Goal: Task Accomplishment & Management: Use online tool/utility

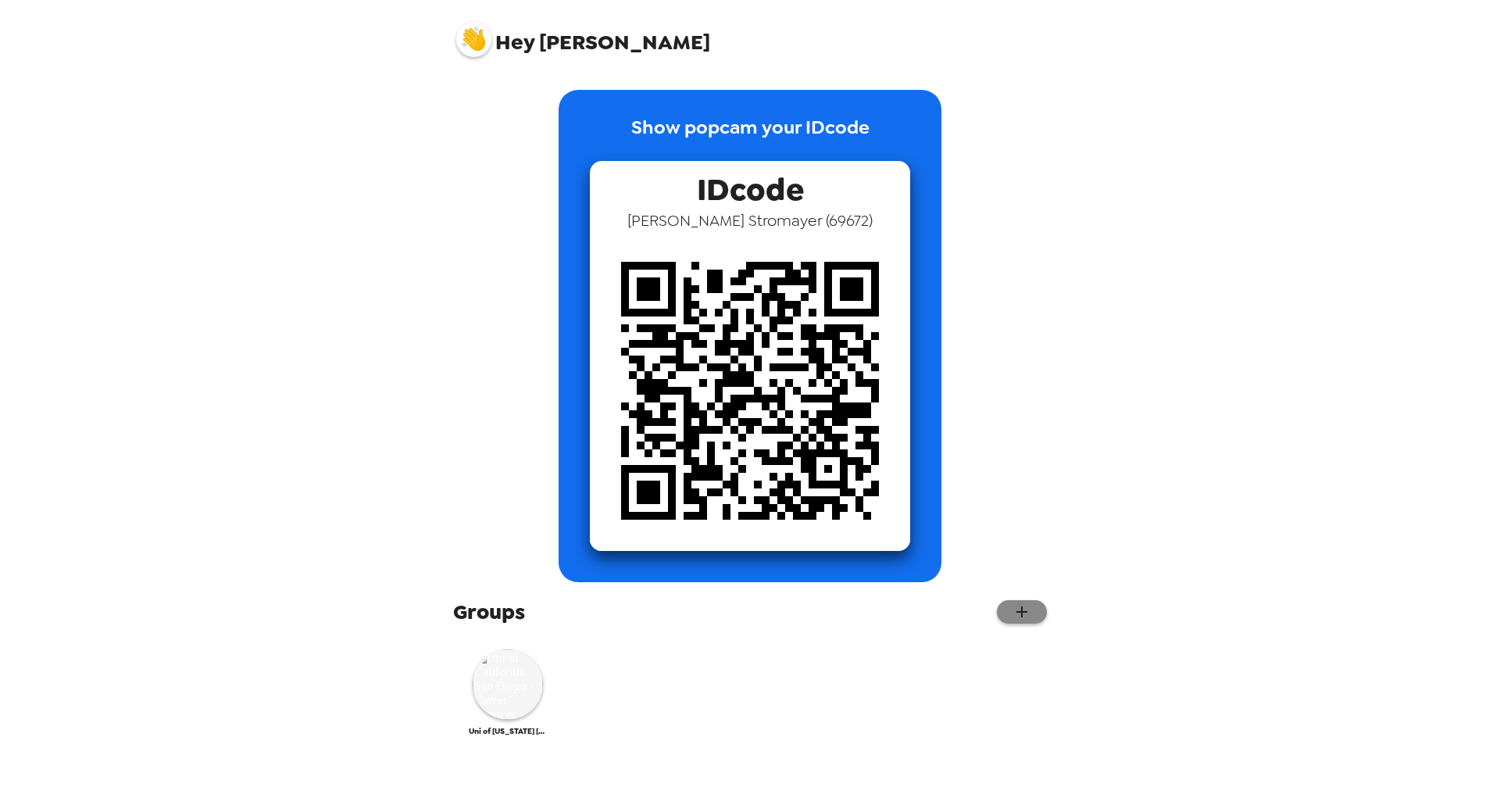
click at [1038, 609] on button "button" at bounding box center [1022, 612] width 50 height 24
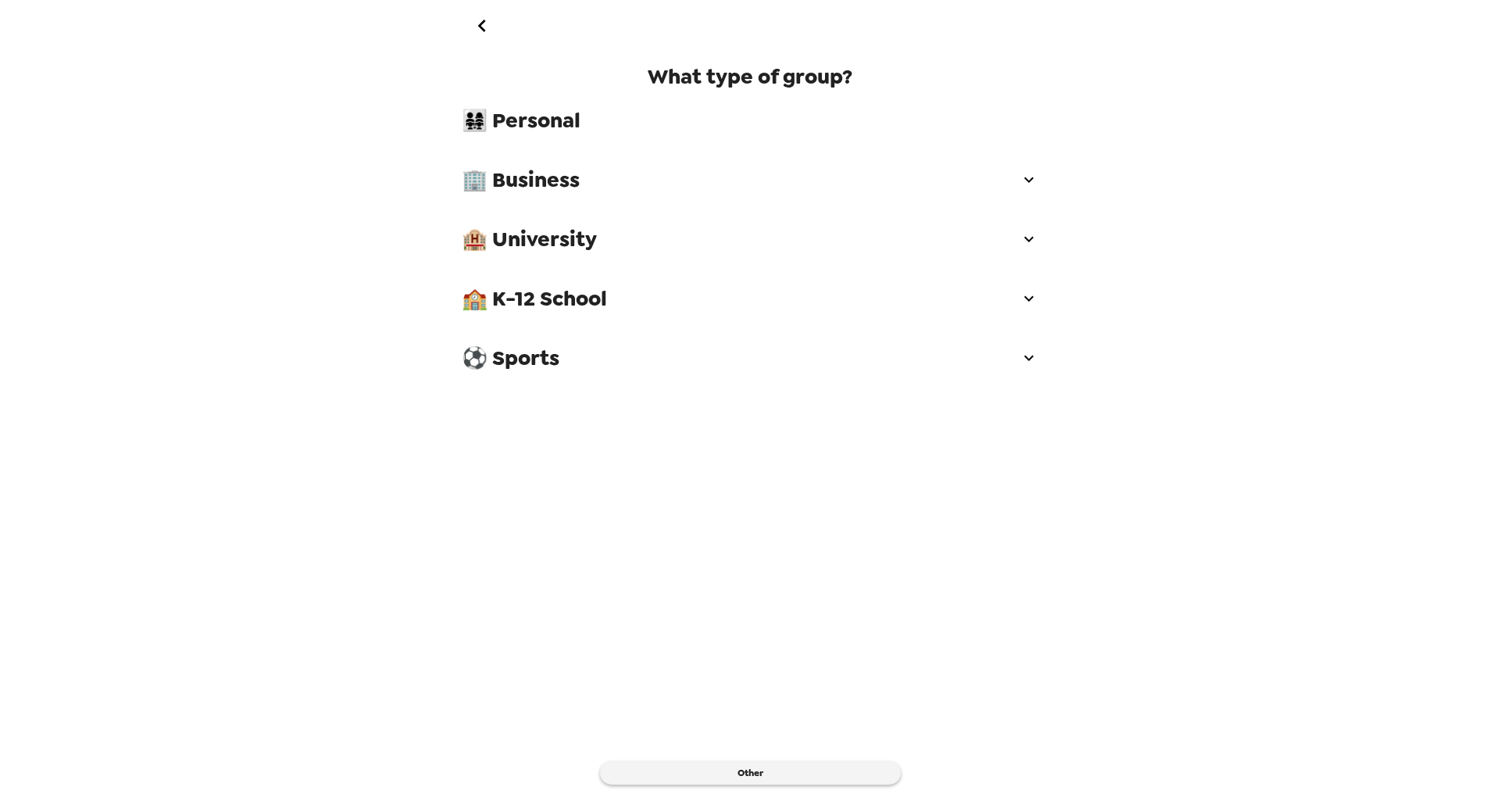
click at [473, 21] on icon "go back" at bounding box center [482, 25] width 25 height 25
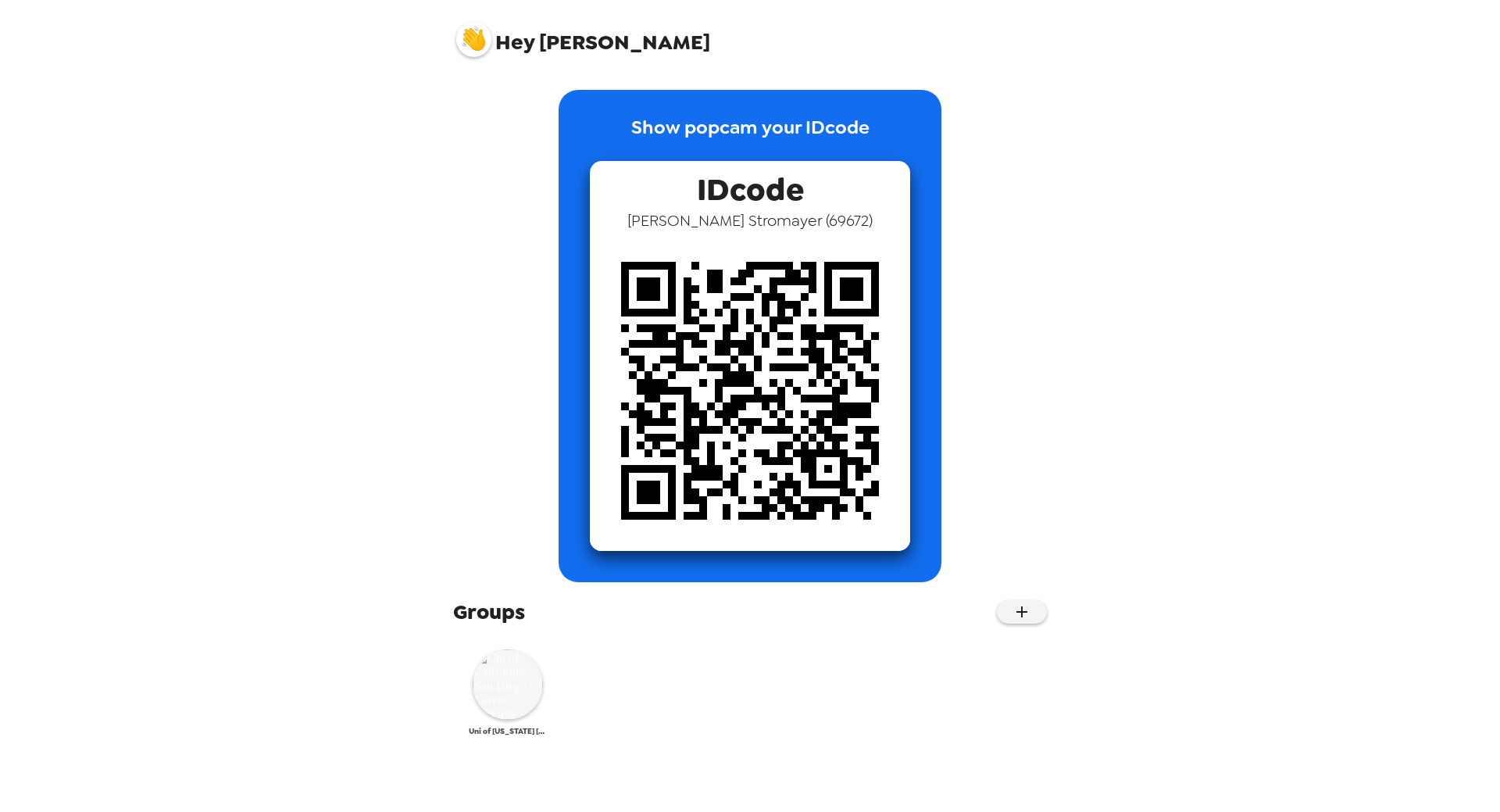
click at [519, 673] on img at bounding box center [508, 684] width 70 height 70
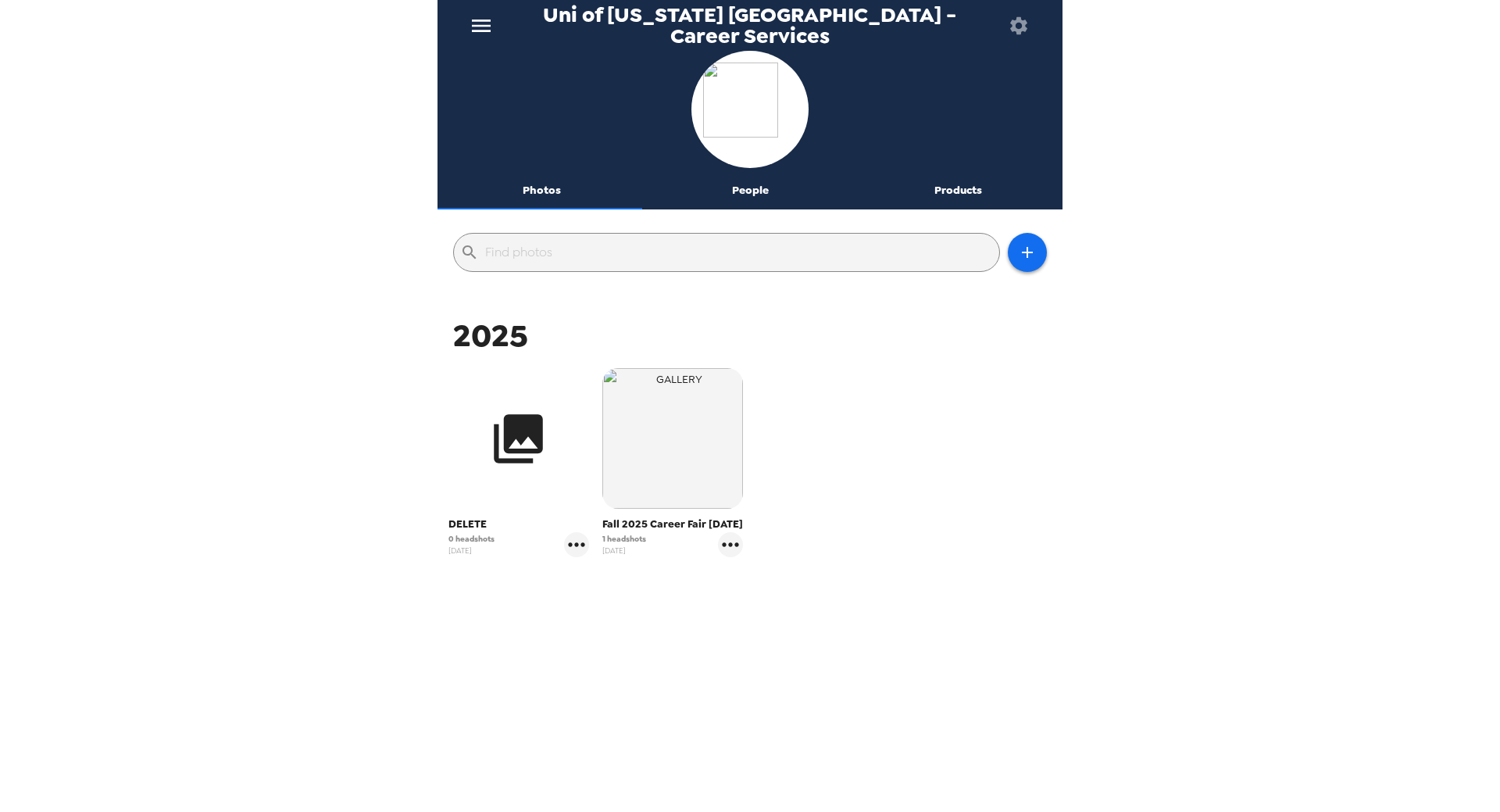
click at [525, 462] on icon "button" at bounding box center [519, 439] width 50 height 50
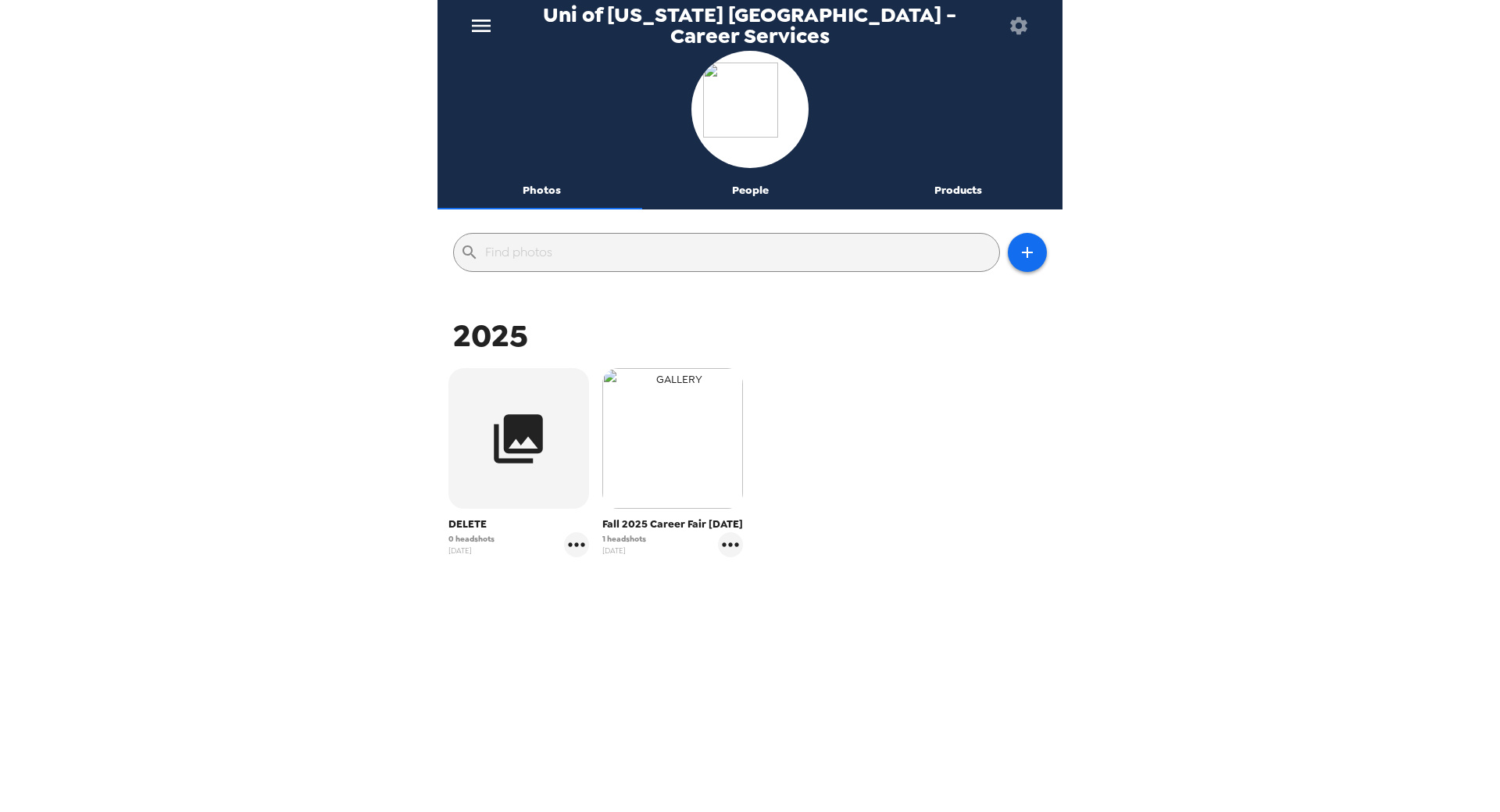
click at [650, 453] on img "button" at bounding box center [673, 438] width 141 height 141
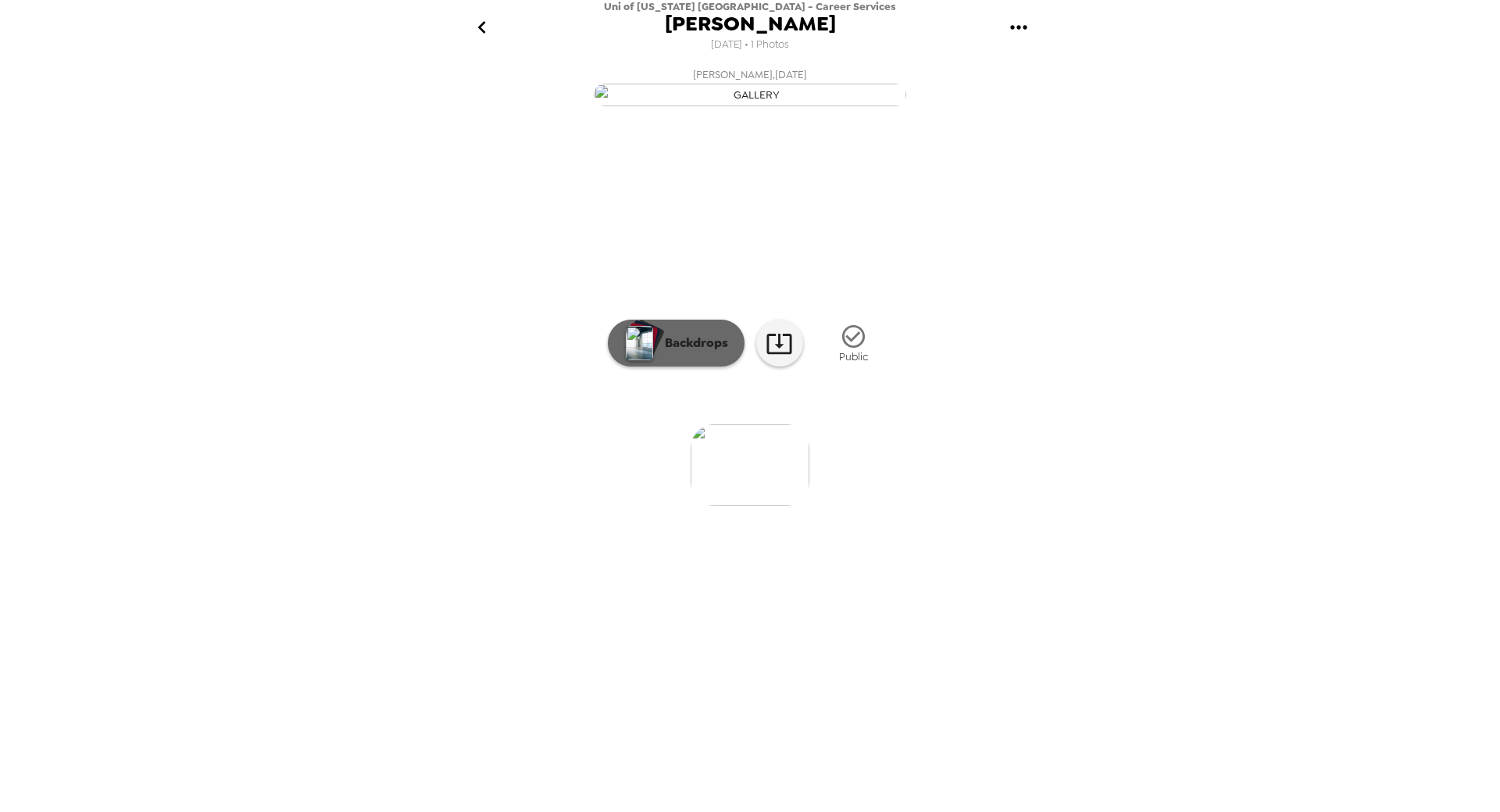
click at [680, 352] on p "Backdrops" at bounding box center [693, 343] width 71 height 19
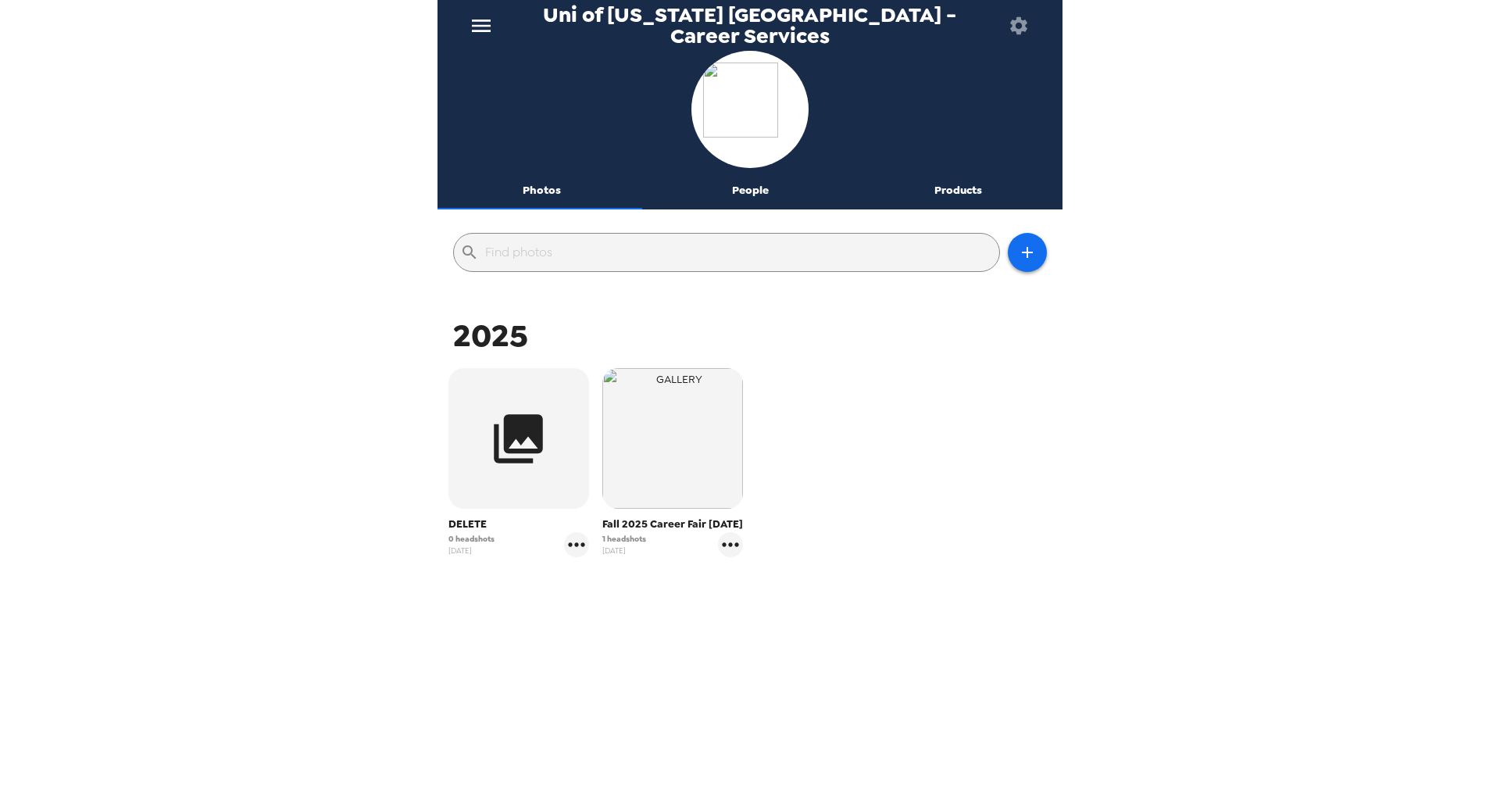
click at [758, 190] on button "People" at bounding box center [750, 190] width 208 height 38
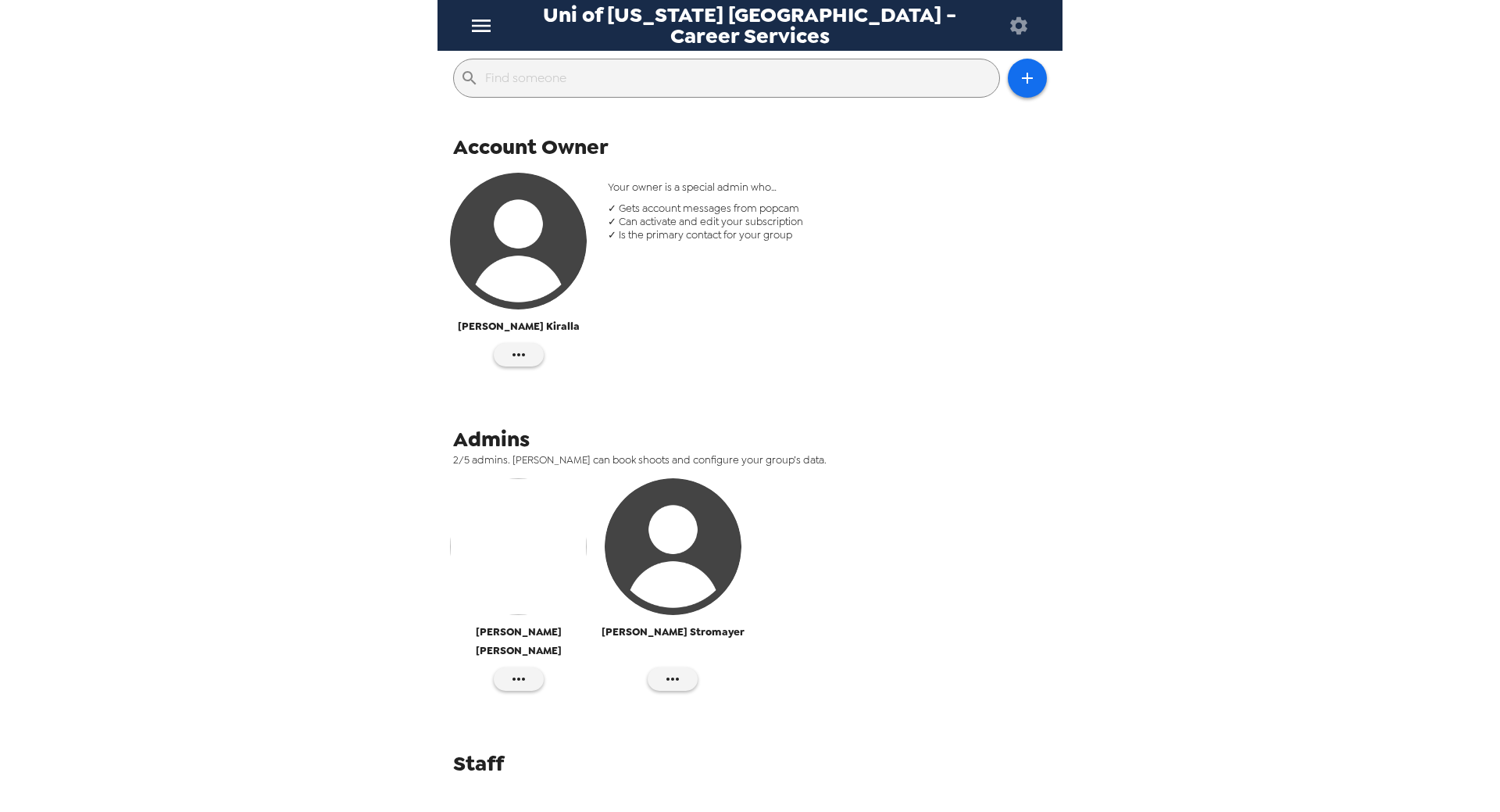
scroll to position [180, 0]
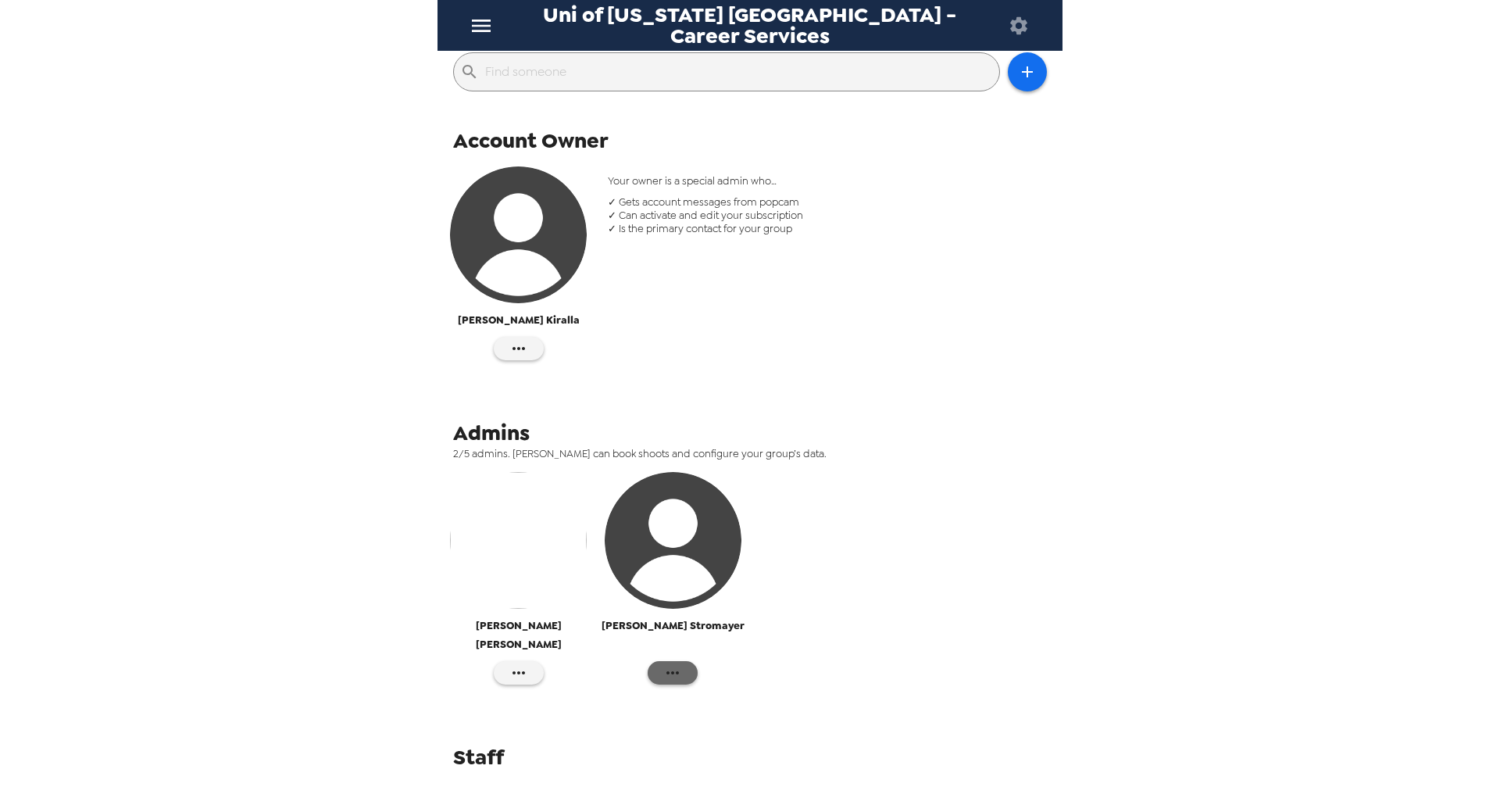
click at [682, 661] on button "button" at bounding box center [672, 673] width 50 height 24
click at [526, 654] on div at bounding box center [750, 406] width 1500 height 812
click at [596, 673] on div "[PERSON_NAME] [PERSON_NAME]" at bounding box center [750, 586] width 618 height 236
click at [526, 344] on button "button" at bounding box center [519, 349] width 50 height 24
click at [526, 344] on div at bounding box center [750, 406] width 1500 height 812
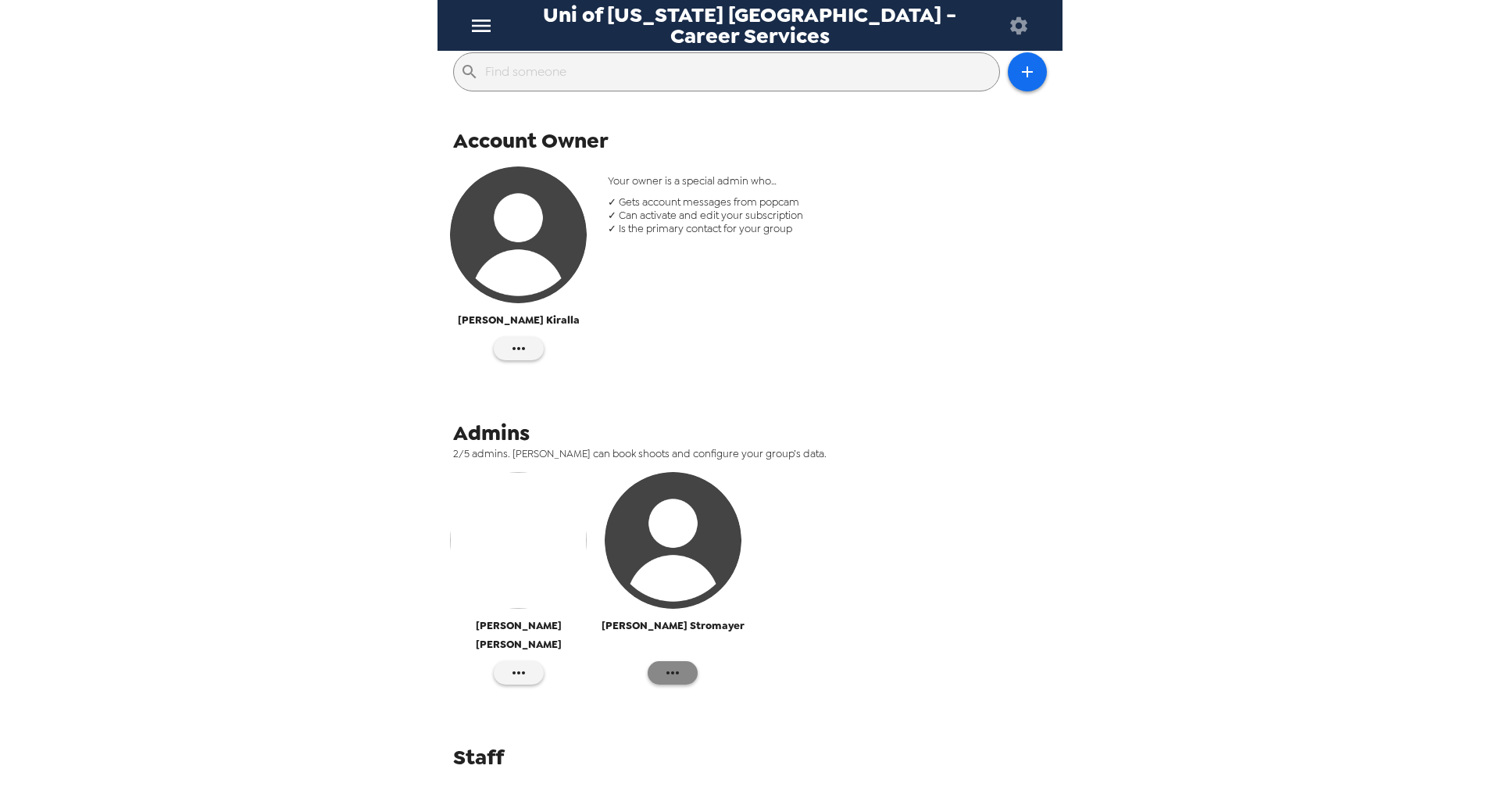
click at [655, 661] on button "button" at bounding box center [672, 673] width 50 height 24
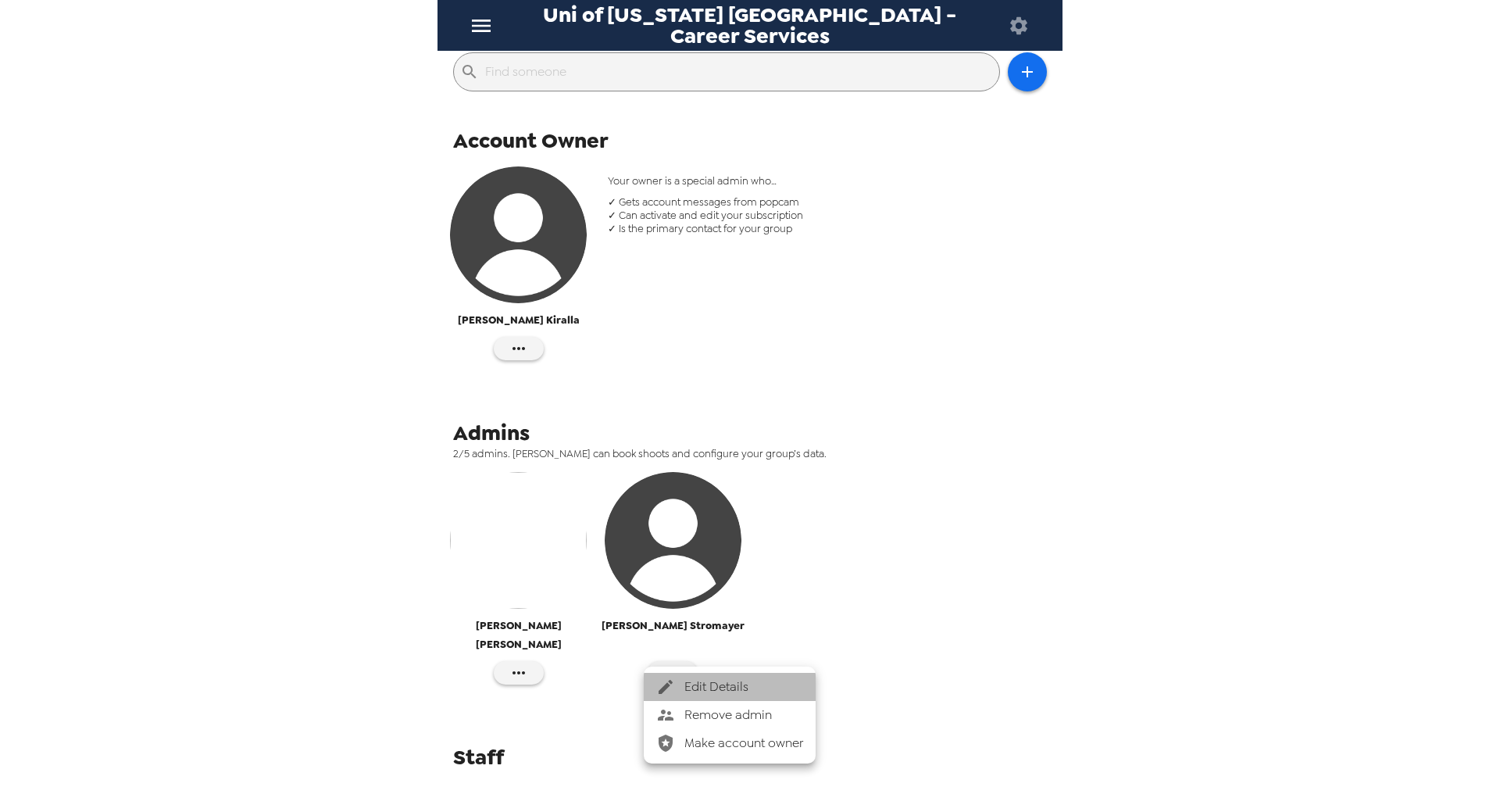
click at [683, 683] on div at bounding box center [670, 686] width 28 height 19
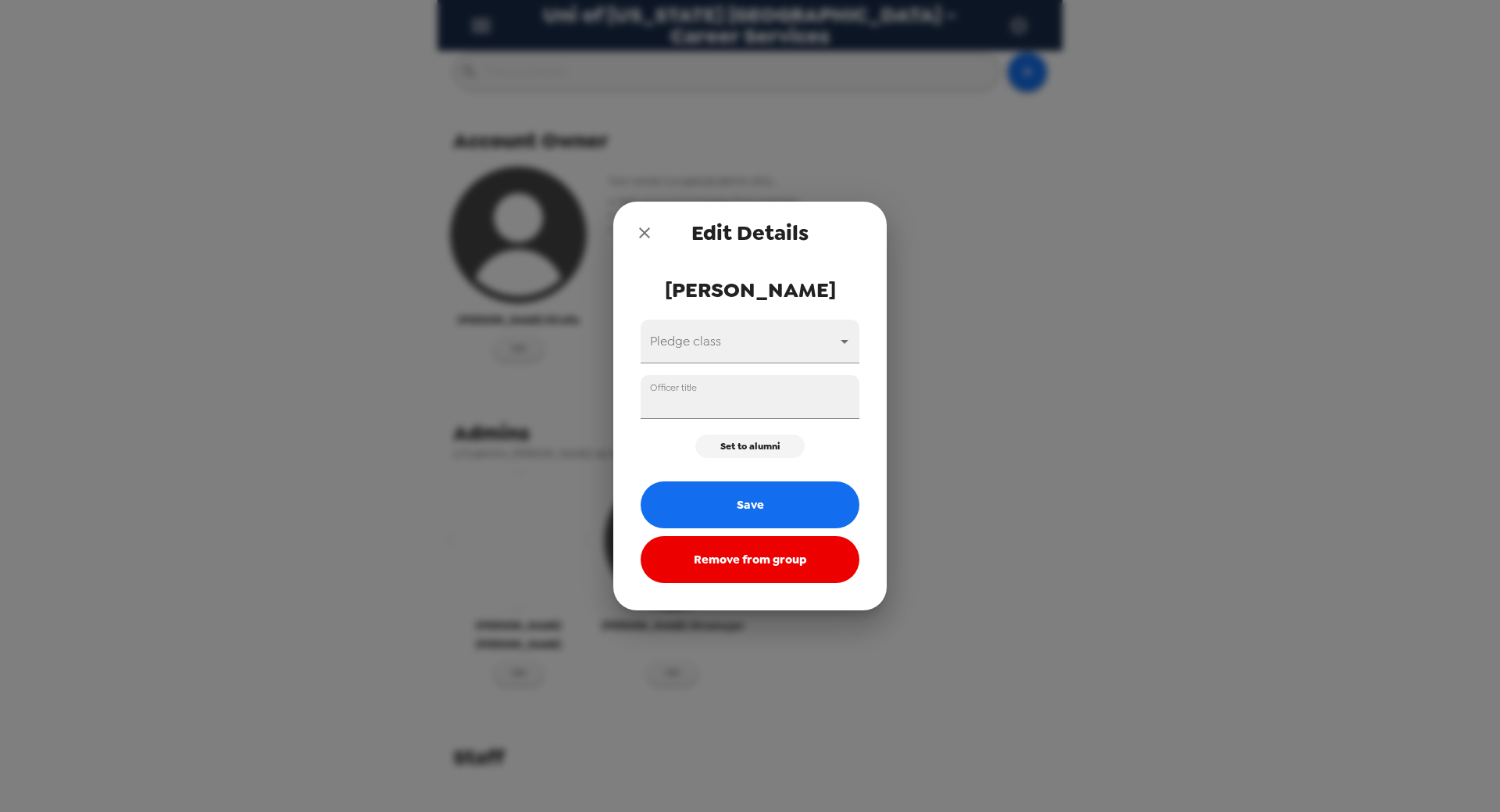
click at [643, 236] on icon "close" at bounding box center [644, 232] width 19 height 19
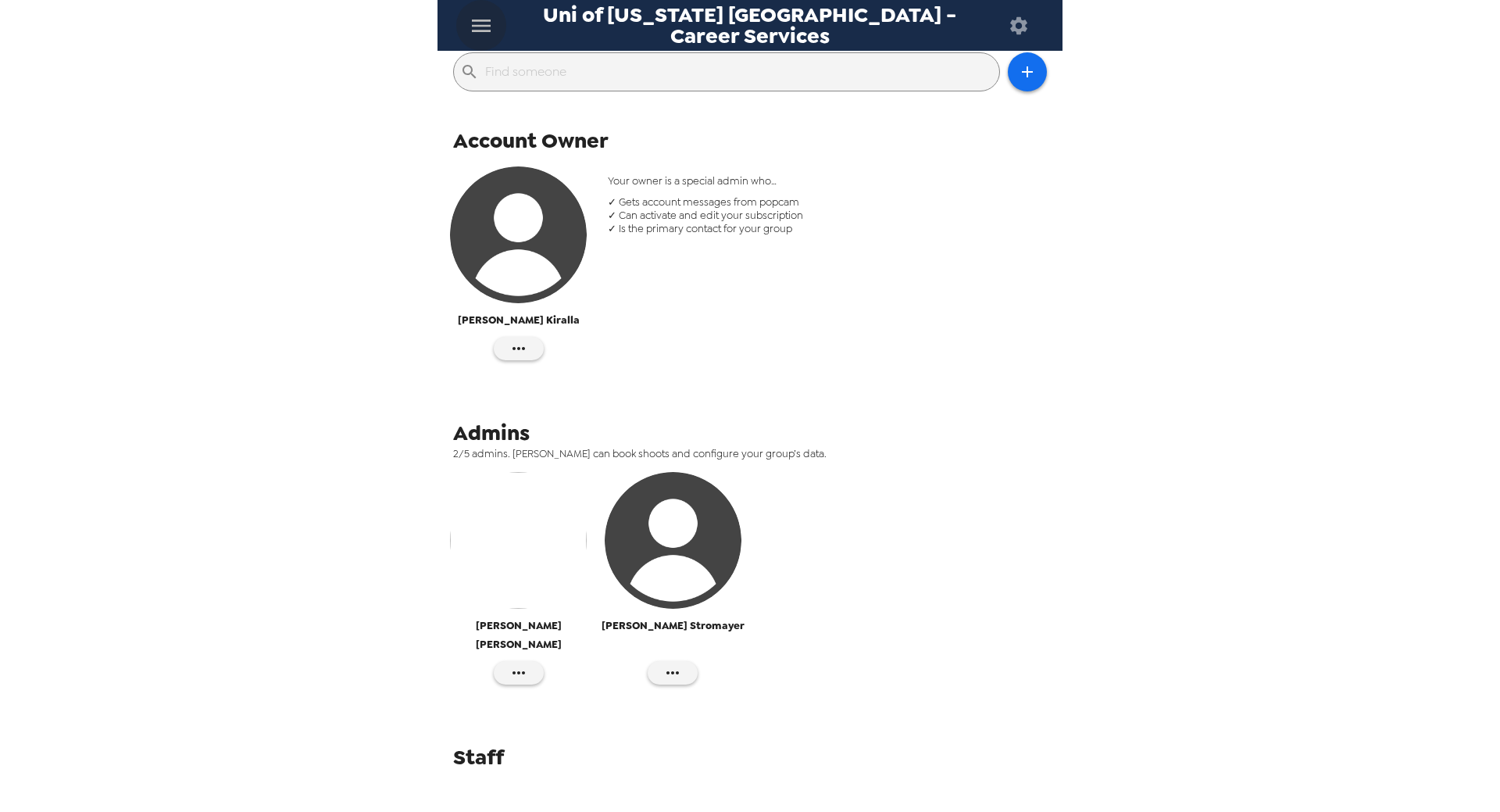
click at [500, 22] on button "menu" at bounding box center [481, 25] width 50 height 51
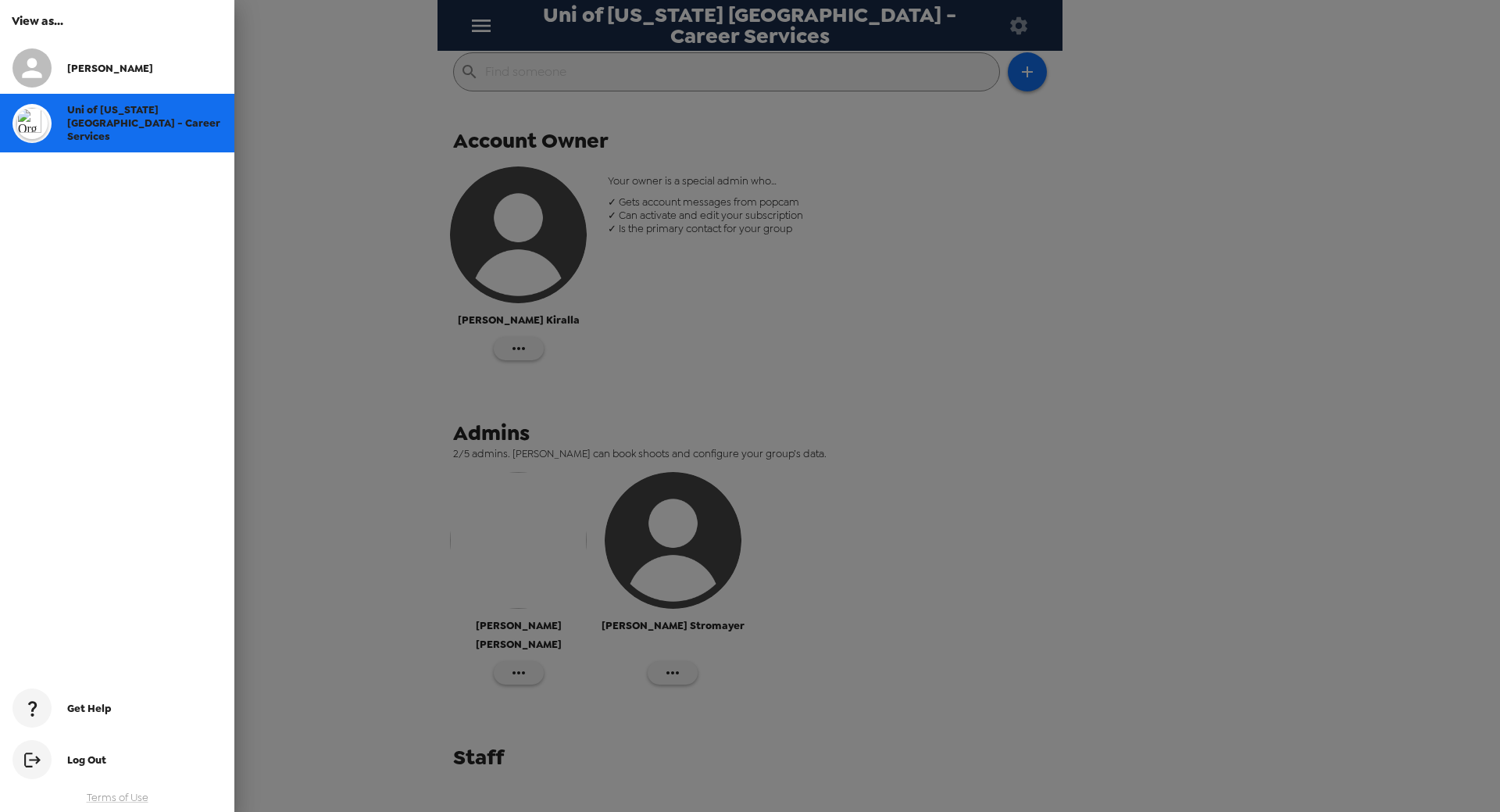
click at [494, 22] on div at bounding box center [750, 406] width 1500 height 812
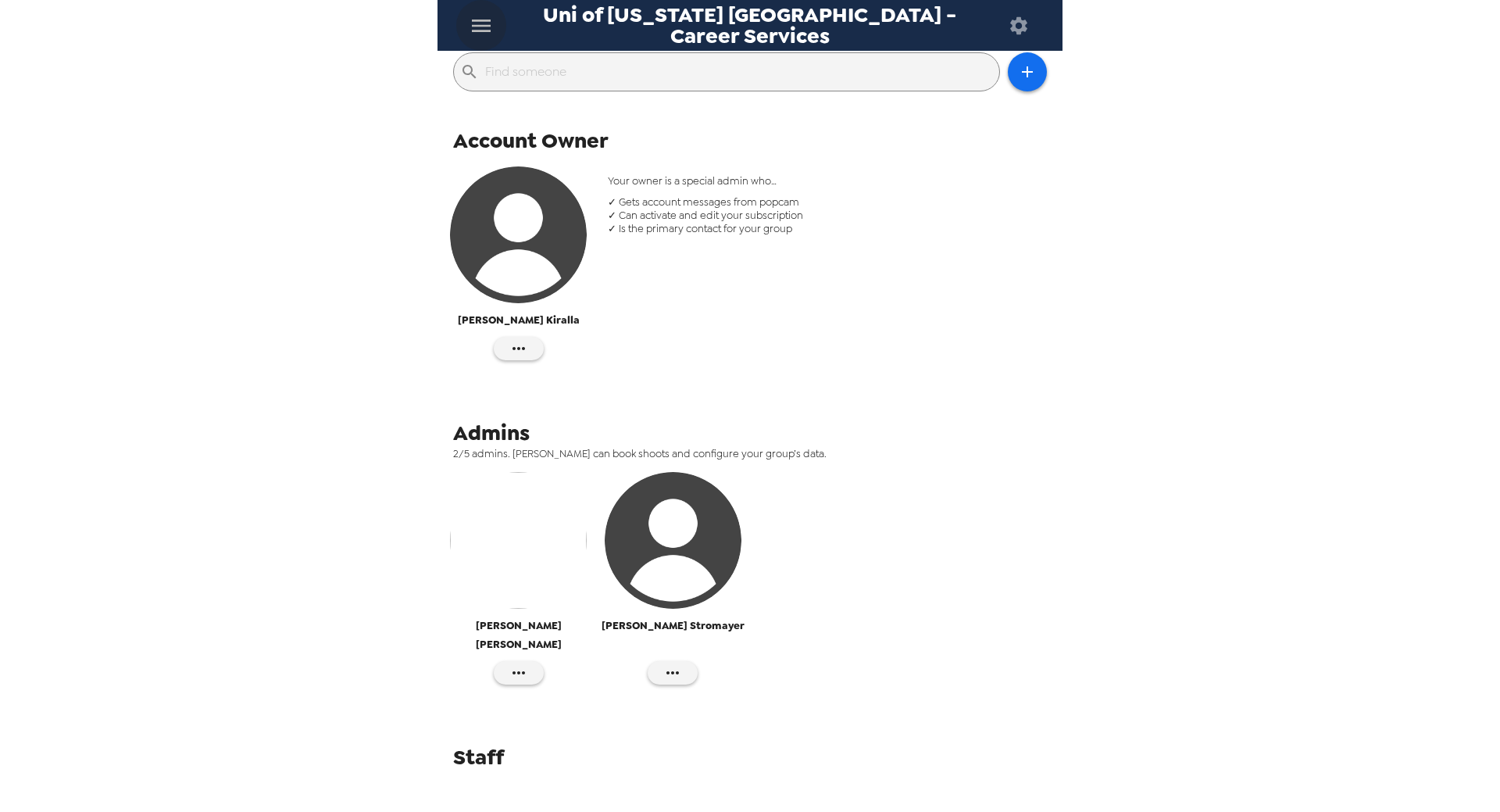
click at [493, 23] on icon "menu" at bounding box center [481, 25] width 25 height 25
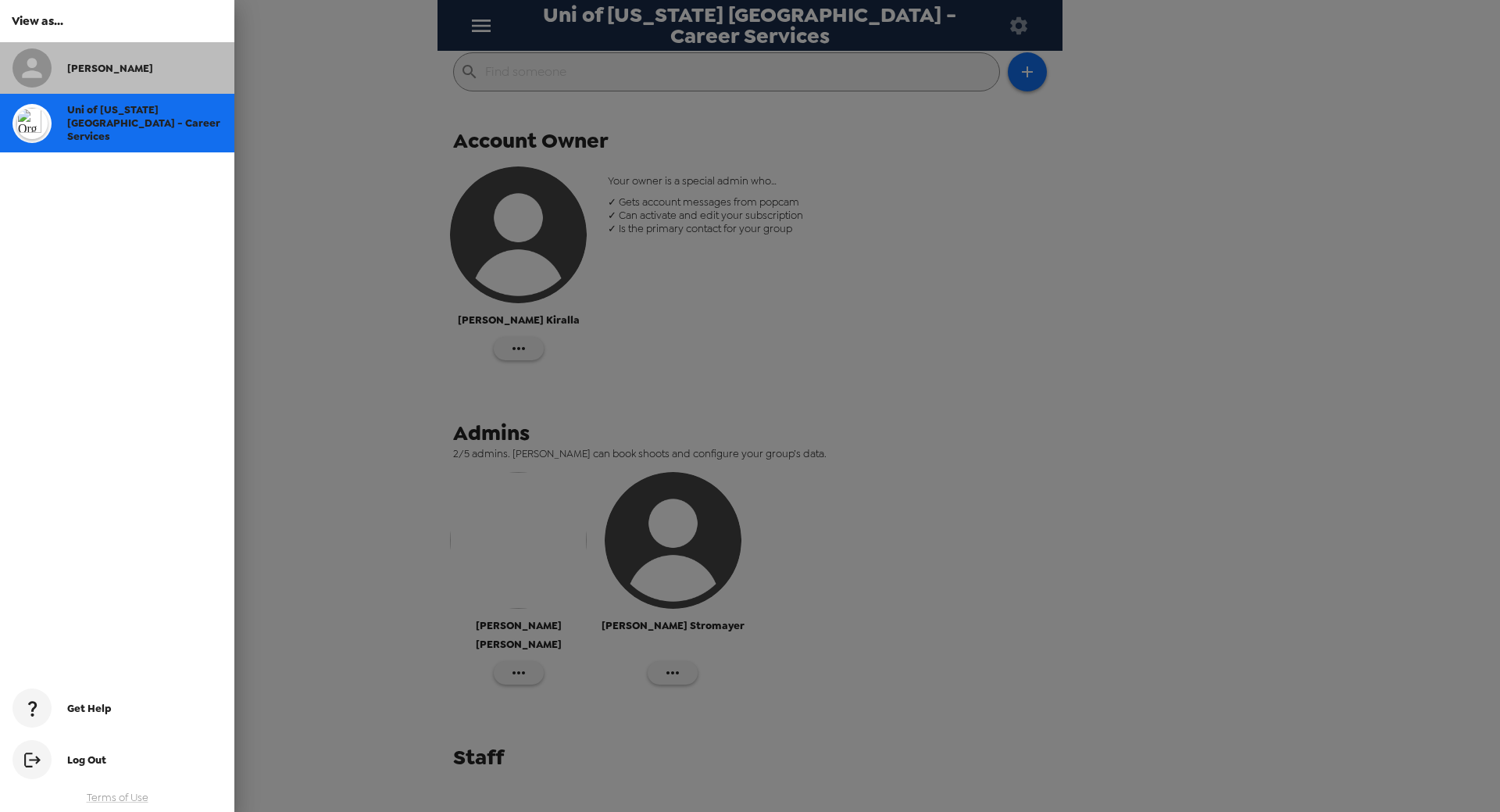
click at [110, 69] on div "[PERSON_NAME]" at bounding box center [145, 67] width 155 height 13
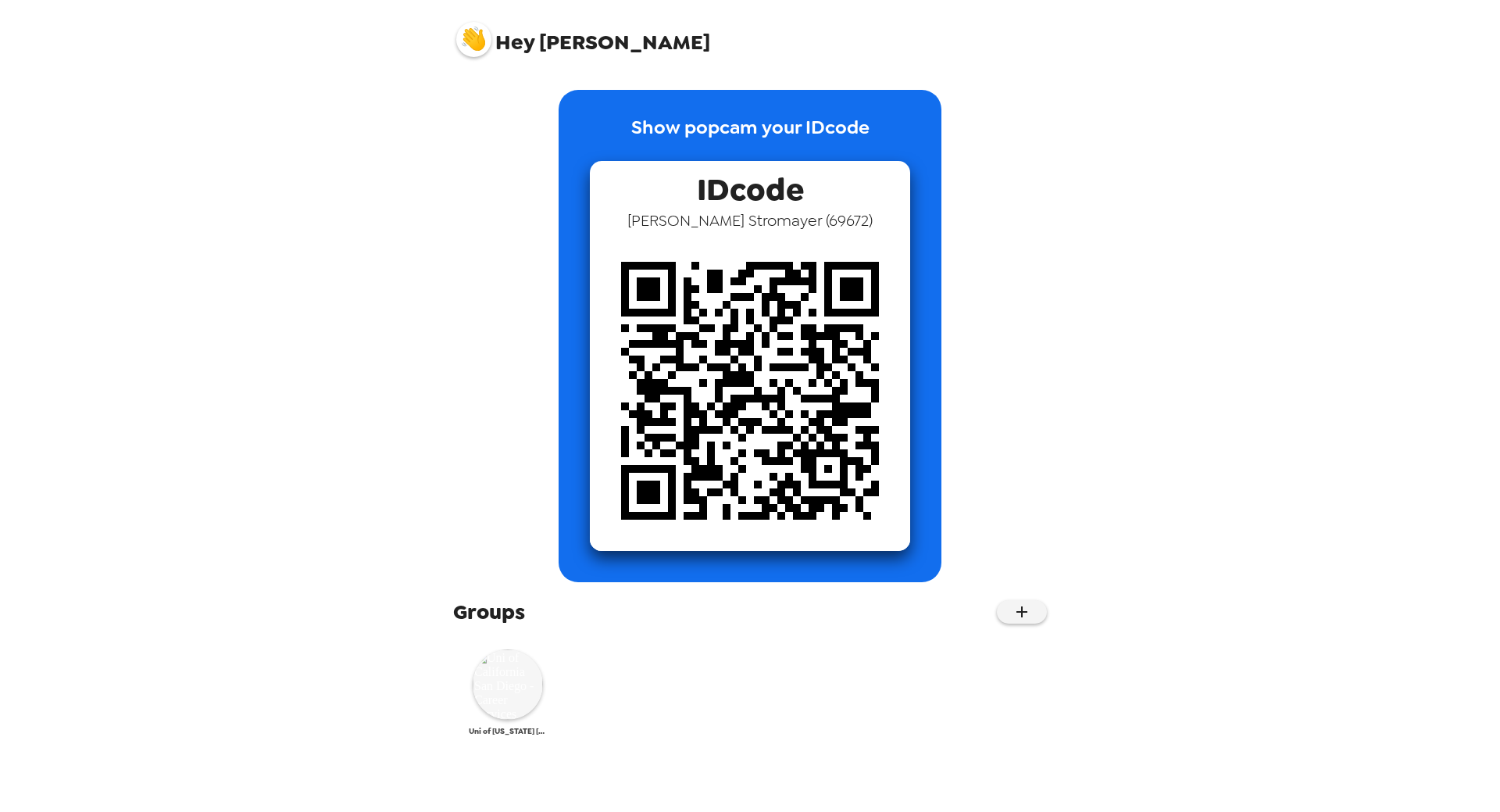
click at [525, 695] on img at bounding box center [508, 684] width 70 height 70
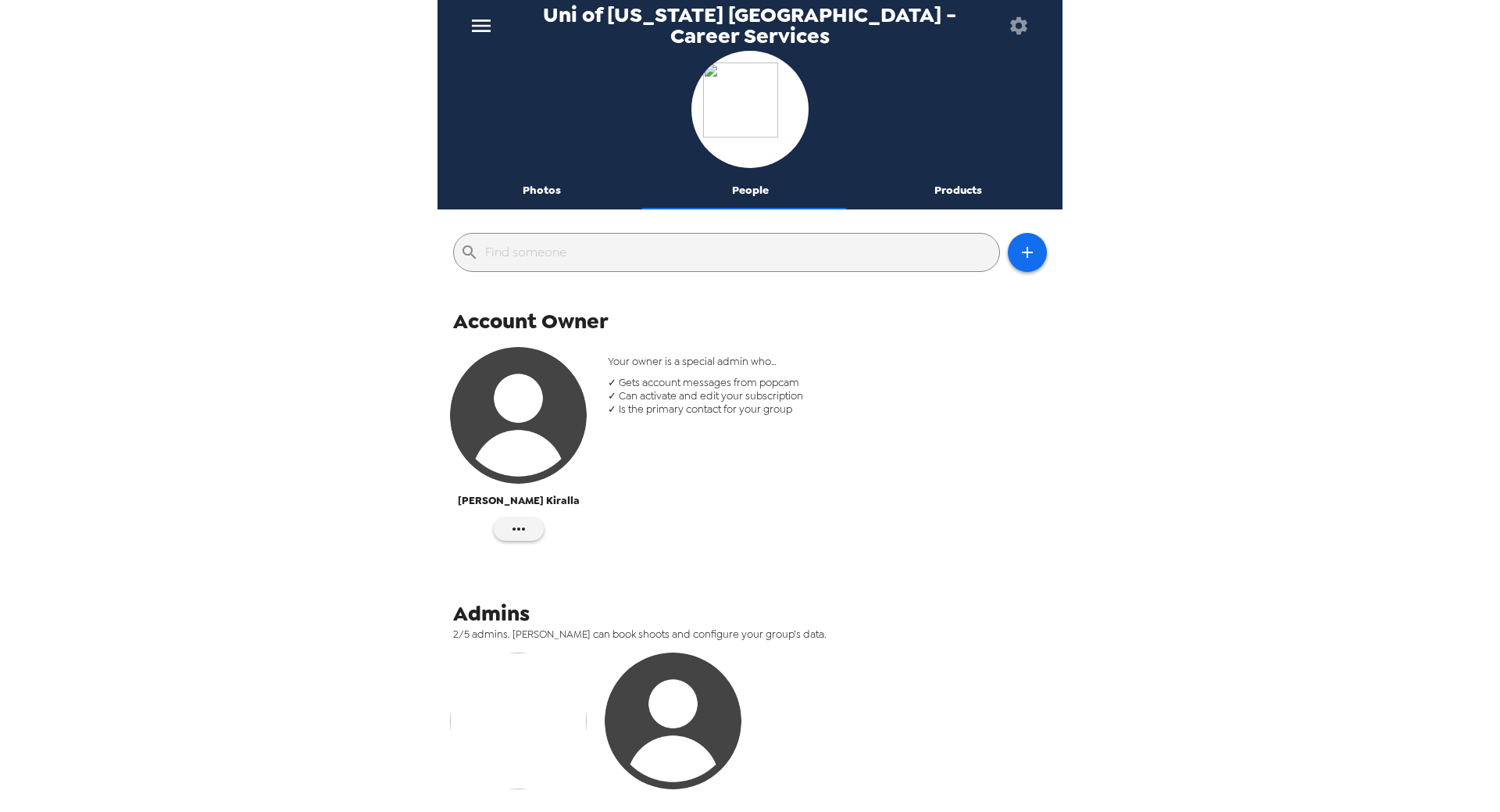
click at [489, 414] on img "button" at bounding box center [519, 415] width 137 height 137
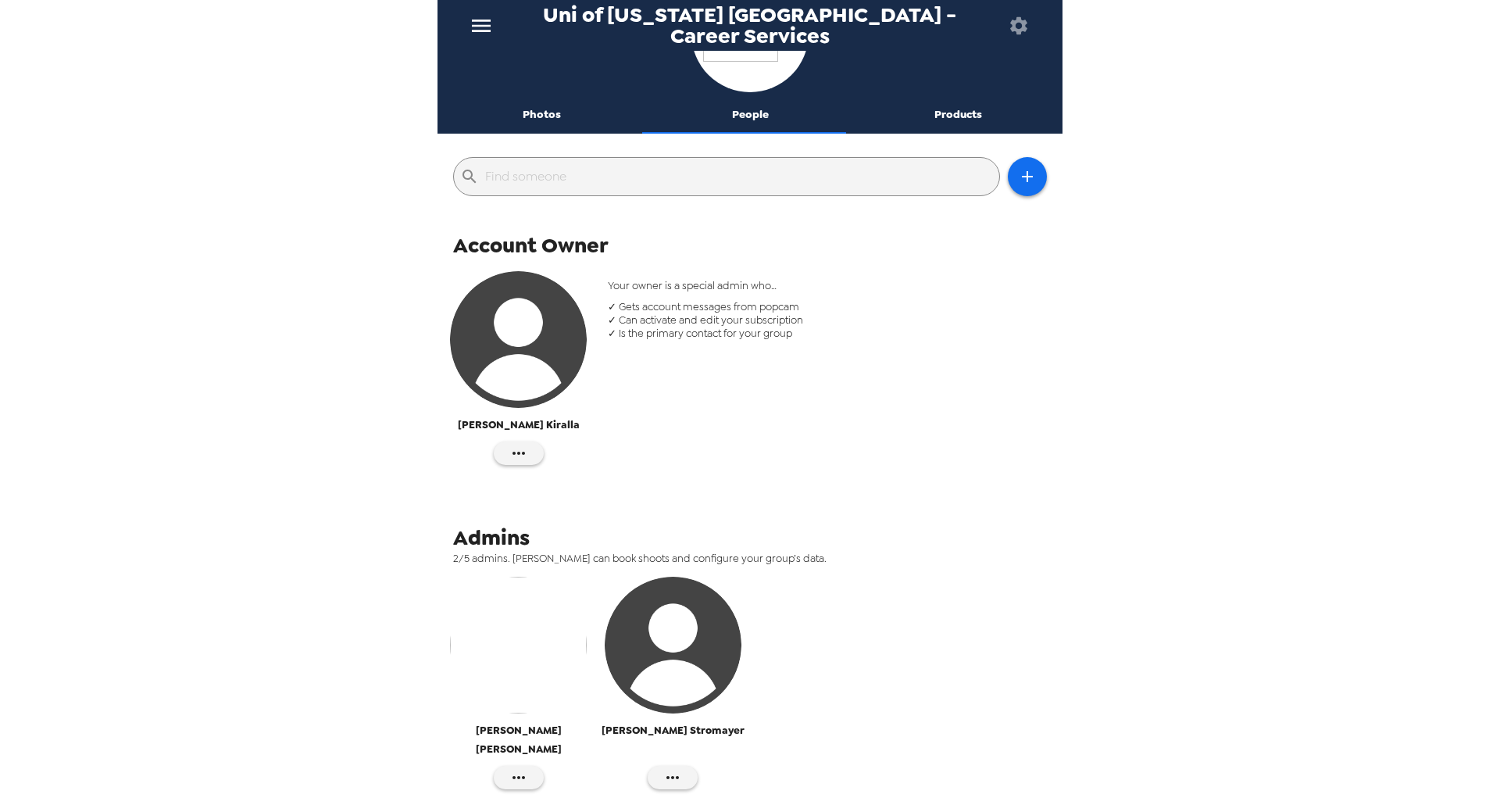
scroll to position [180, 0]
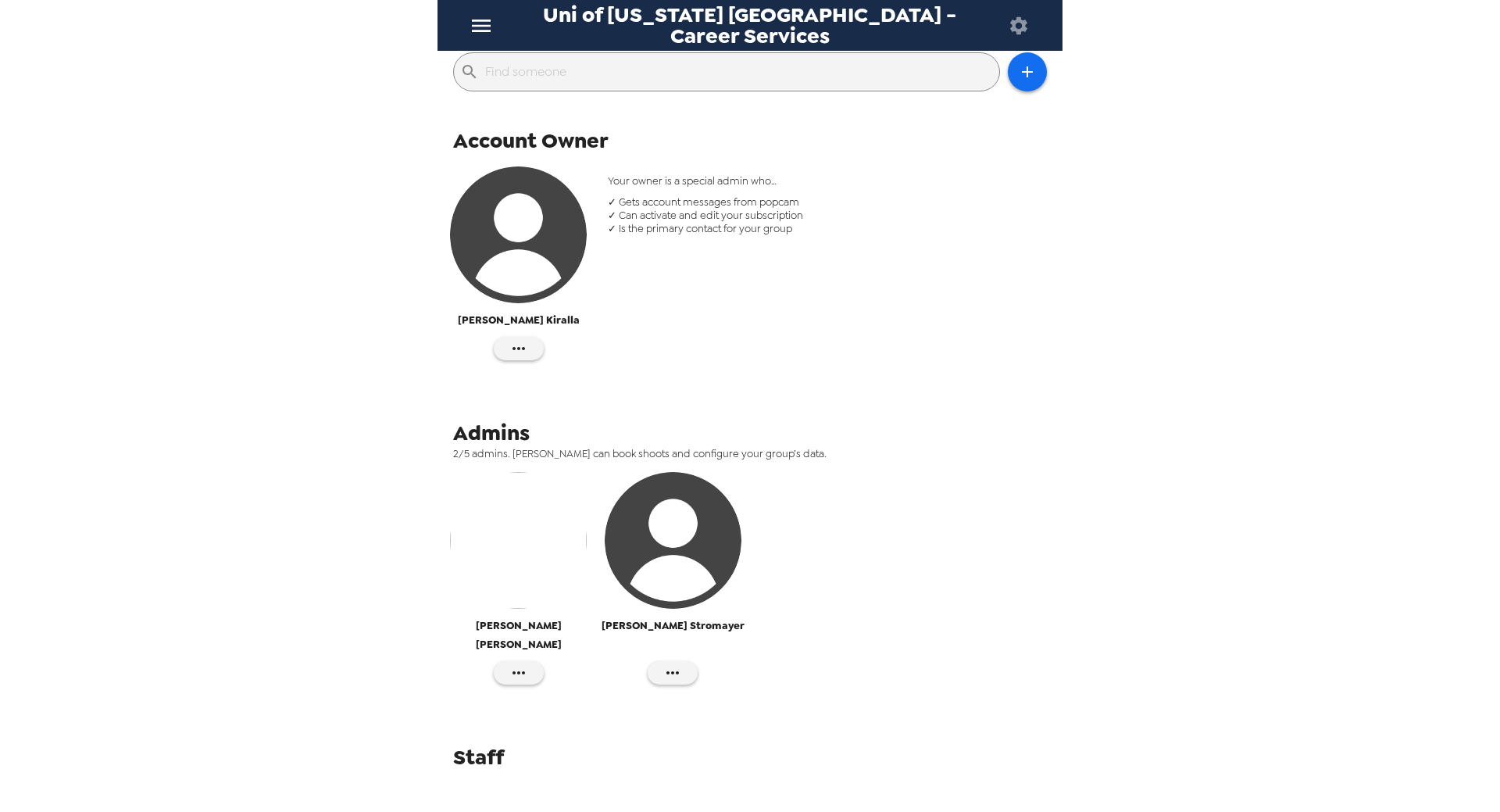
click at [492, 26] on icon "menu" at bounding box center [481, 25] width 25 height 25
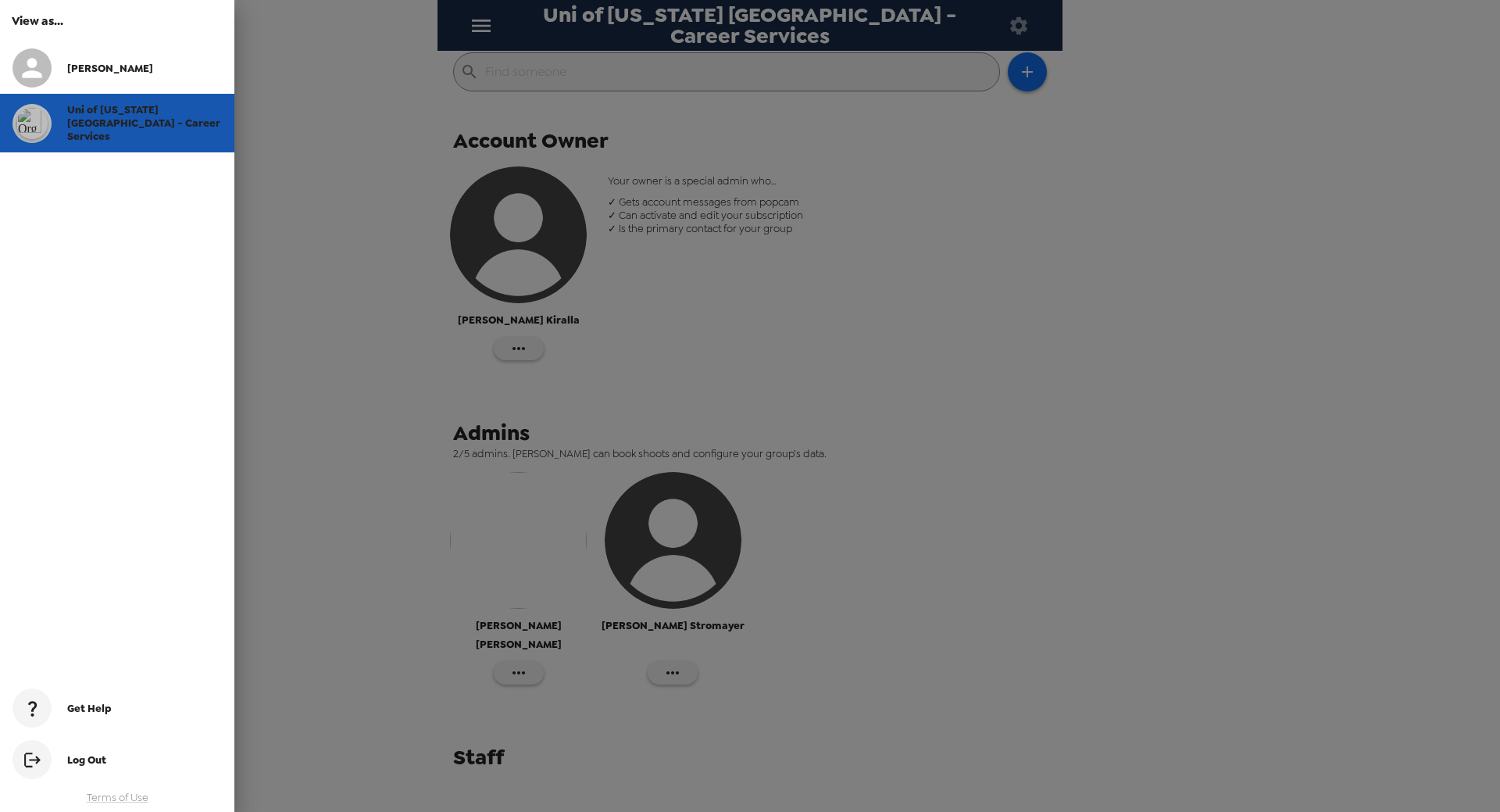
click at [48, 104] on div at bounding box center [40, 123] width 55 height 39
click at [46, 61] on icon at bounding box center [32, 68] width 30 height 30
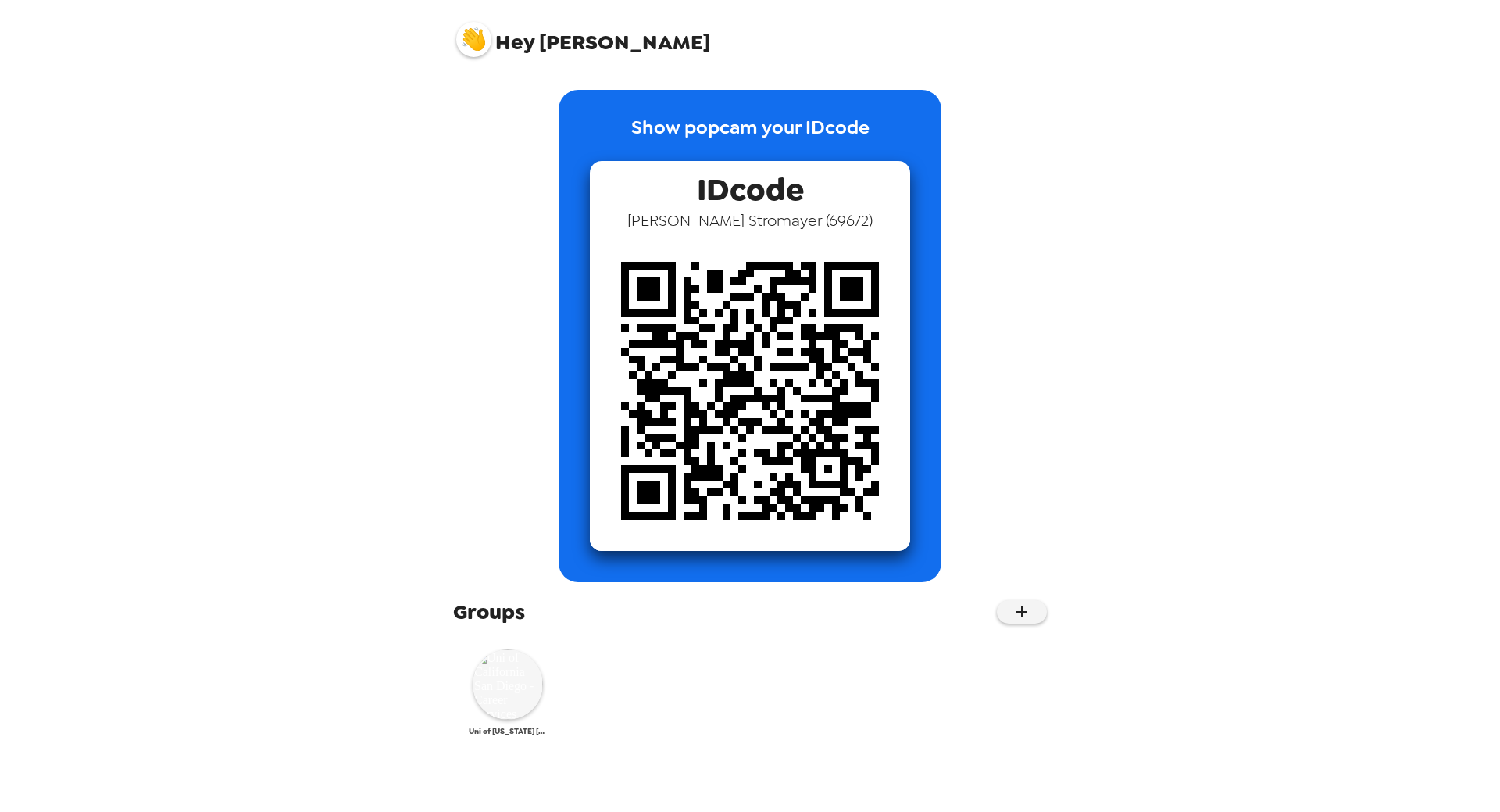
click at [528, 686] on img at bounding box center [508, 684] width 70 height 70
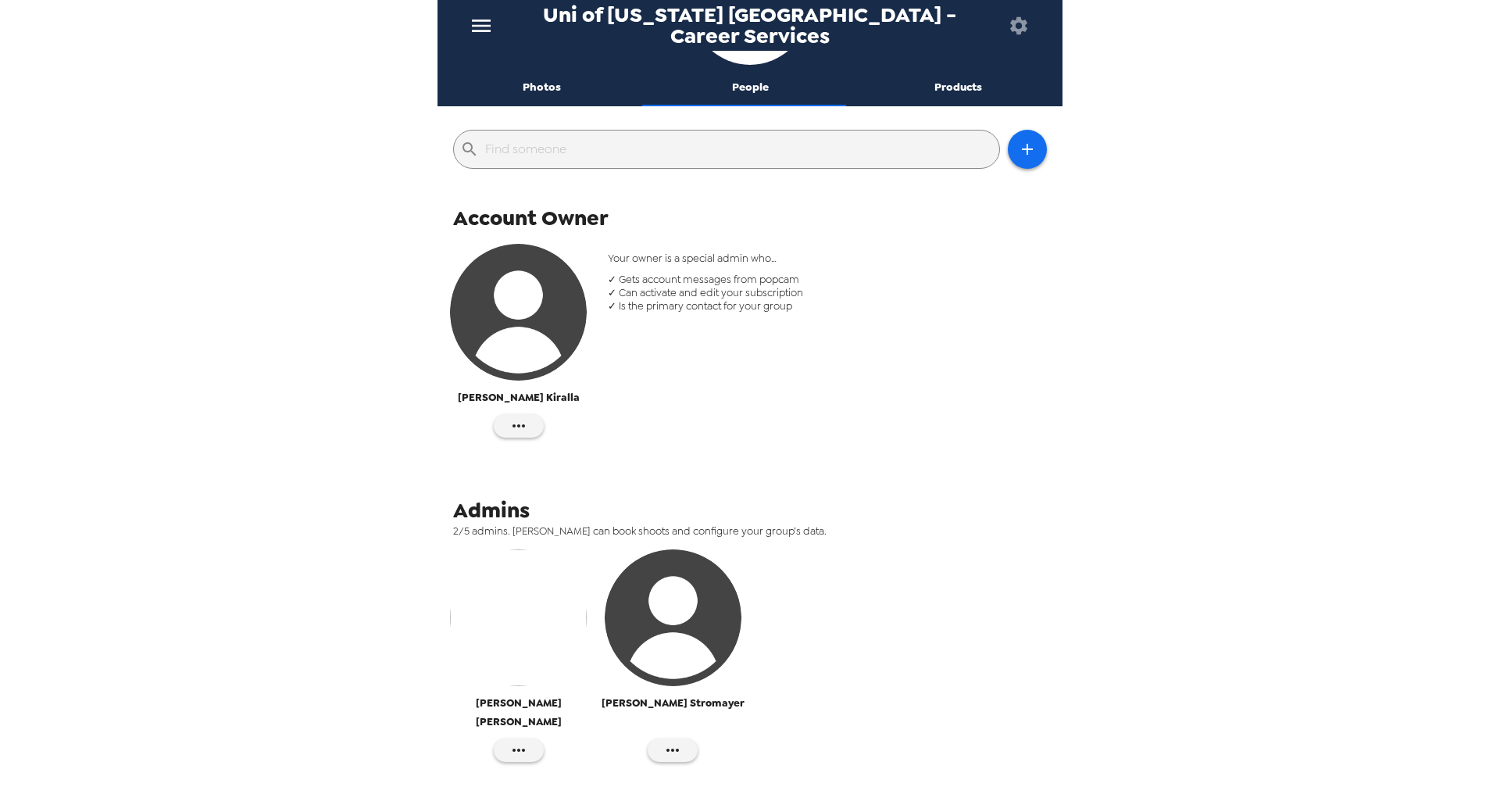
scroll to position [102, 0]
click at [661, 601] on img "button" at bounding box center [673, 619] width 137 height 137
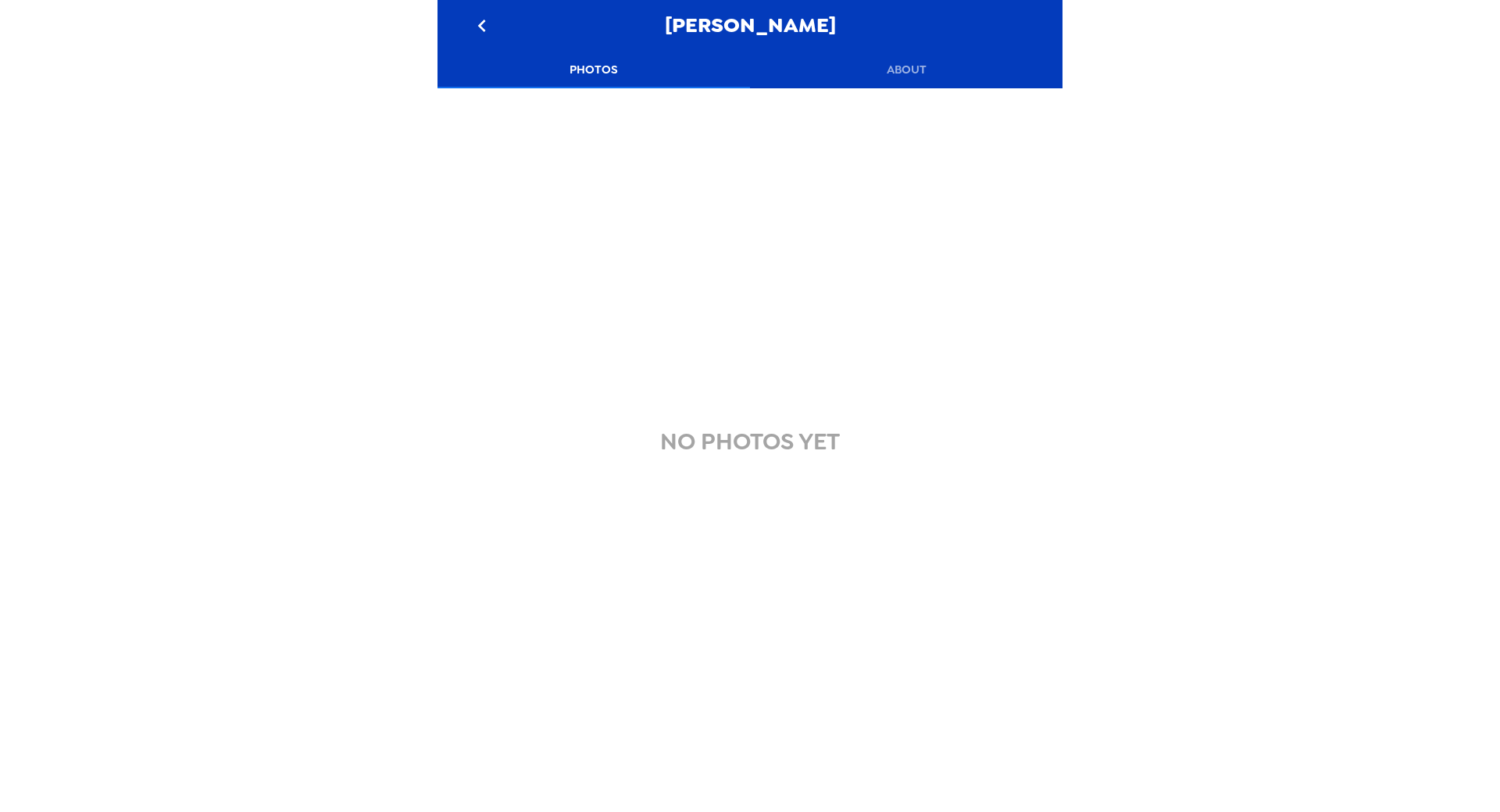
click at [903, 60] on button "About" at bounding box center [906, 69] width 312 height 38
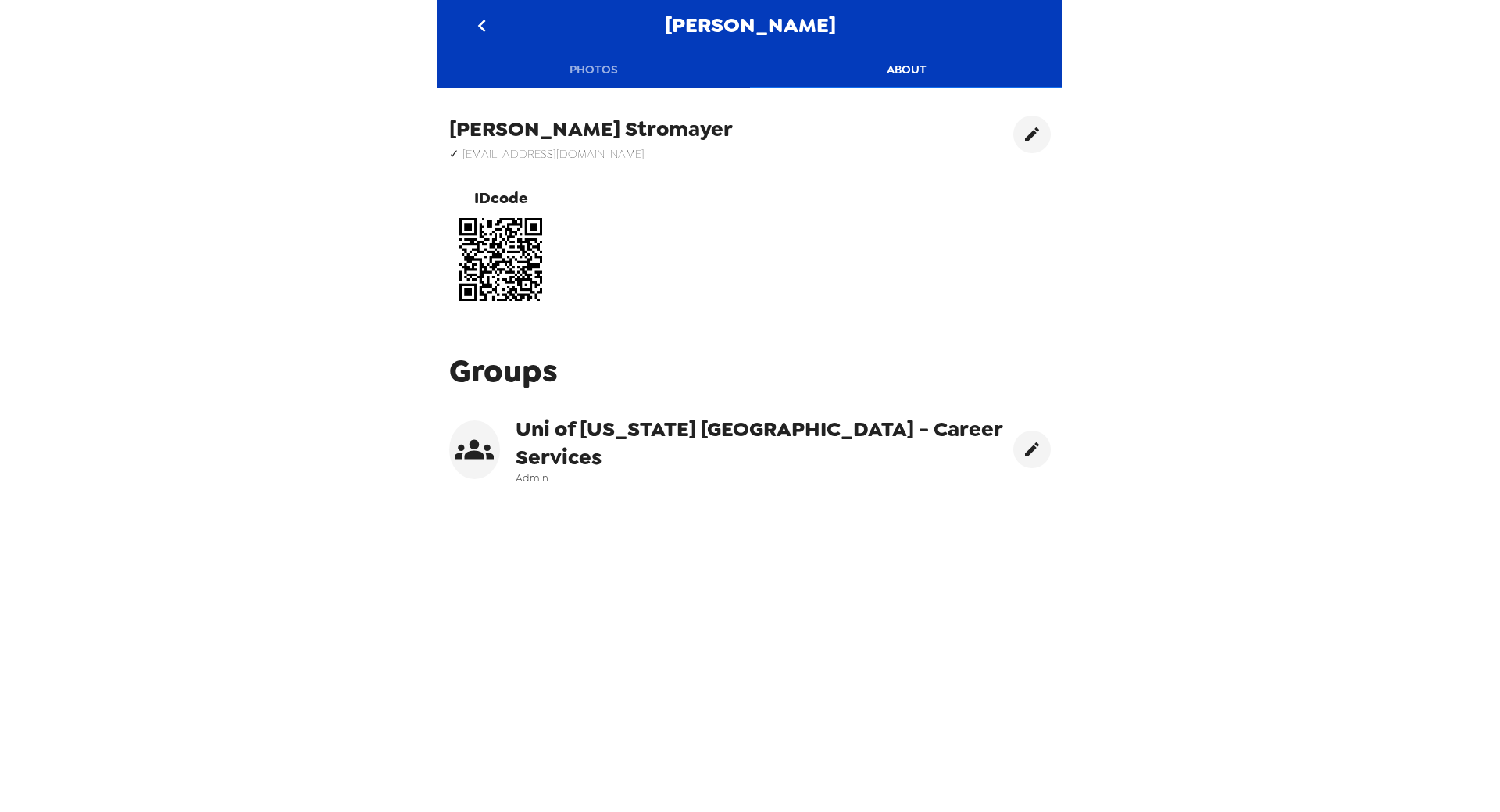
click at [460, 453] on icon at bounding box center [474, 450] width 39 height 20
click at [471, 448] on icon at bounding box center [474, 448] width 39 height 39
click at [1025, 442] on icon "edit" at bounding box center [1032, 449] width 14 height 14
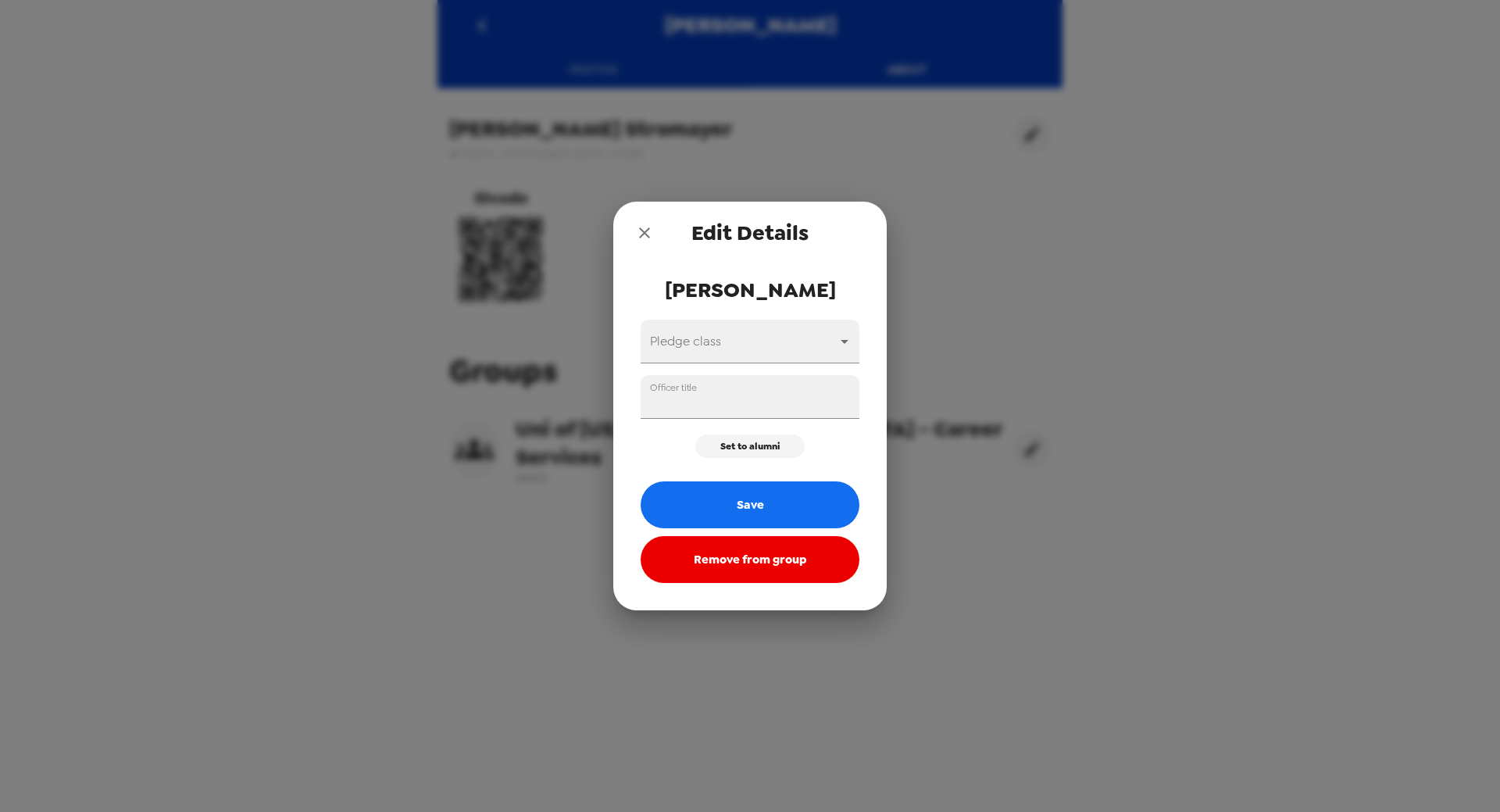
click at [647, 233] on icon "close" at bounding box center [644, 232] width 19 height 19
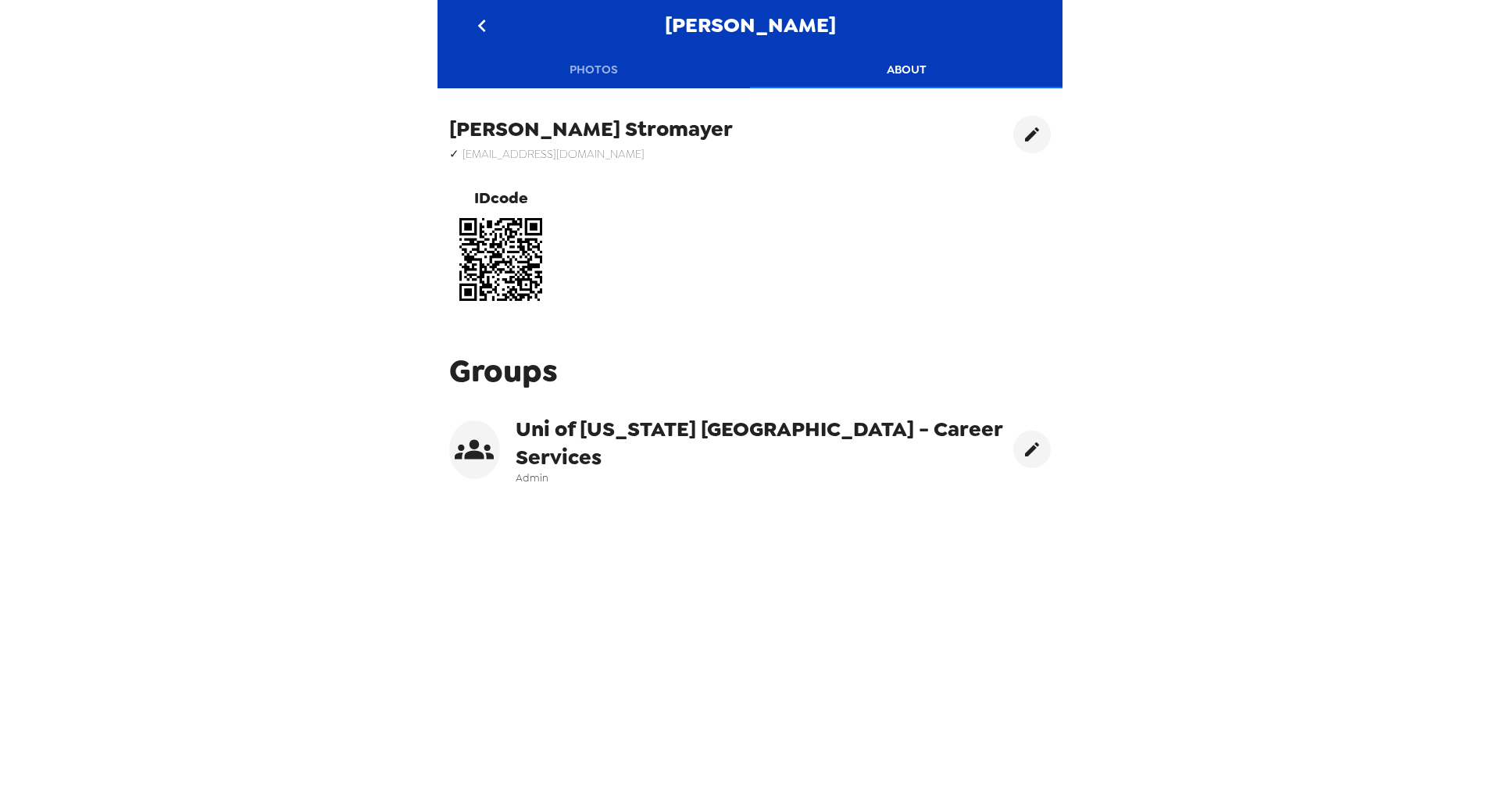
click at [493, 438] on icon at bounding box center [474, 448] width 39 height 39
click at [585, 68] on button "Photos" at bounding box center [593, 69] width 312 height 38
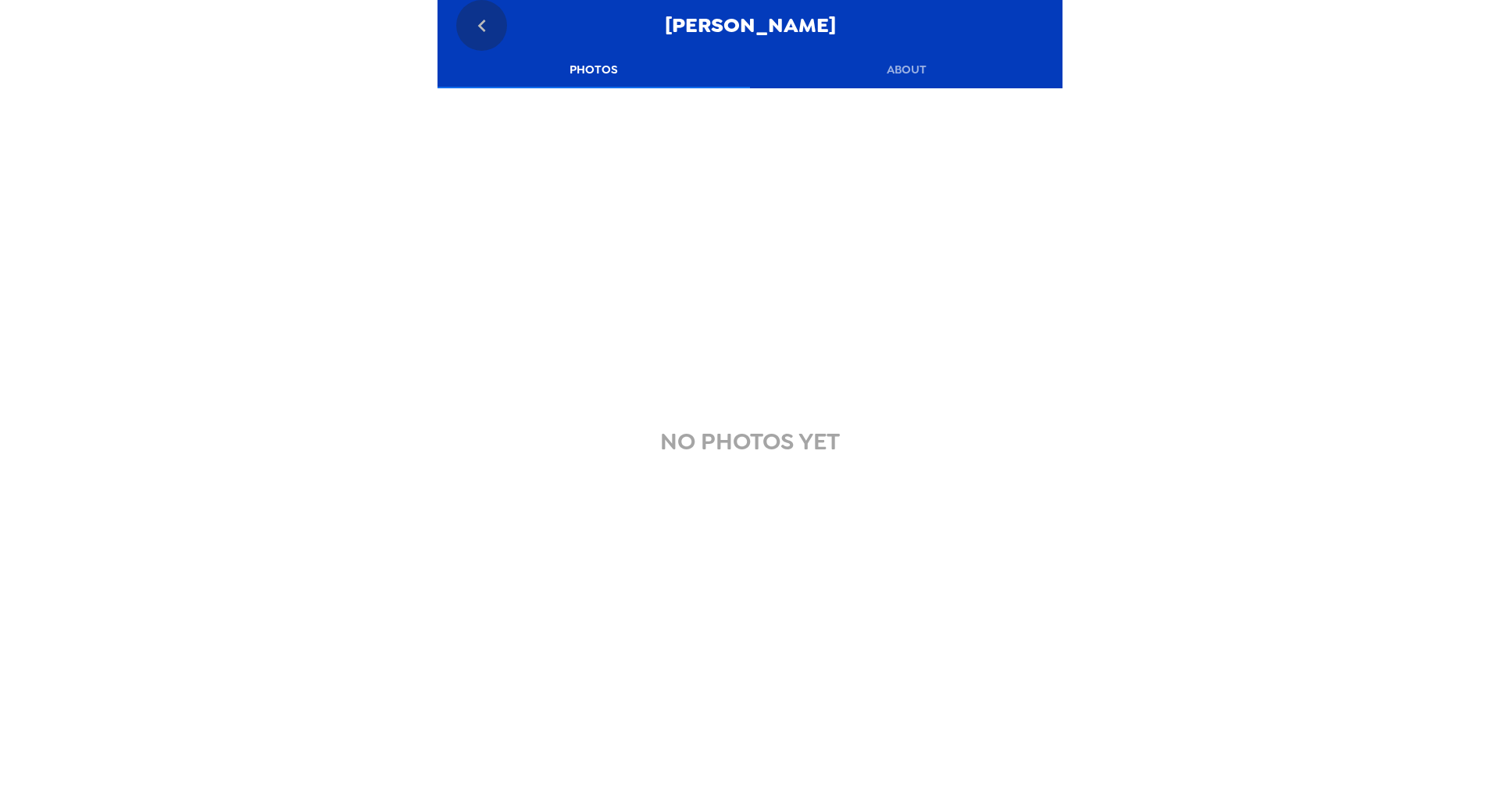
click at [489, 30] on icon "go back" at bounding box center [482, 25] width 25 height 25
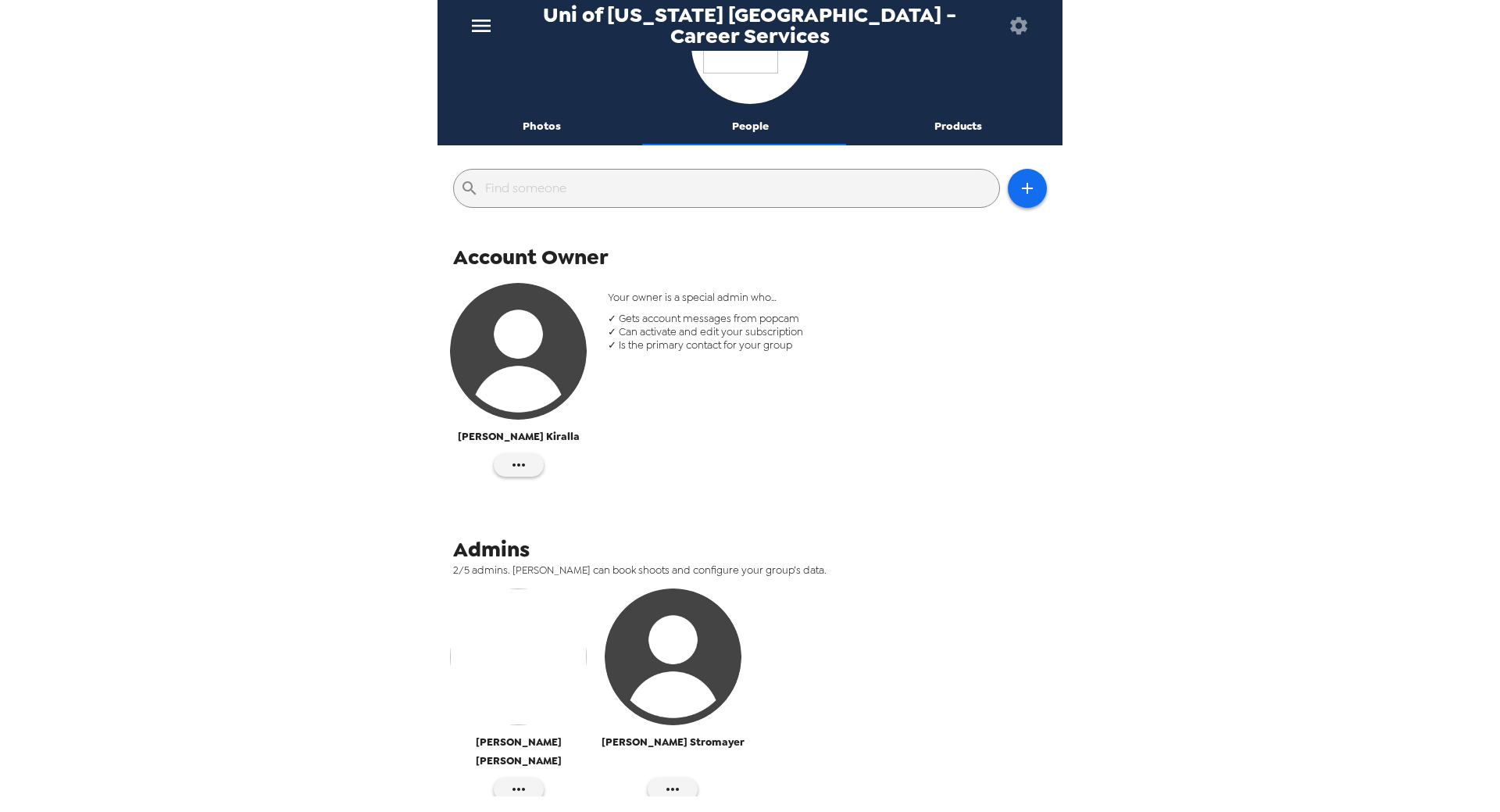
scroll to position [180, 0]
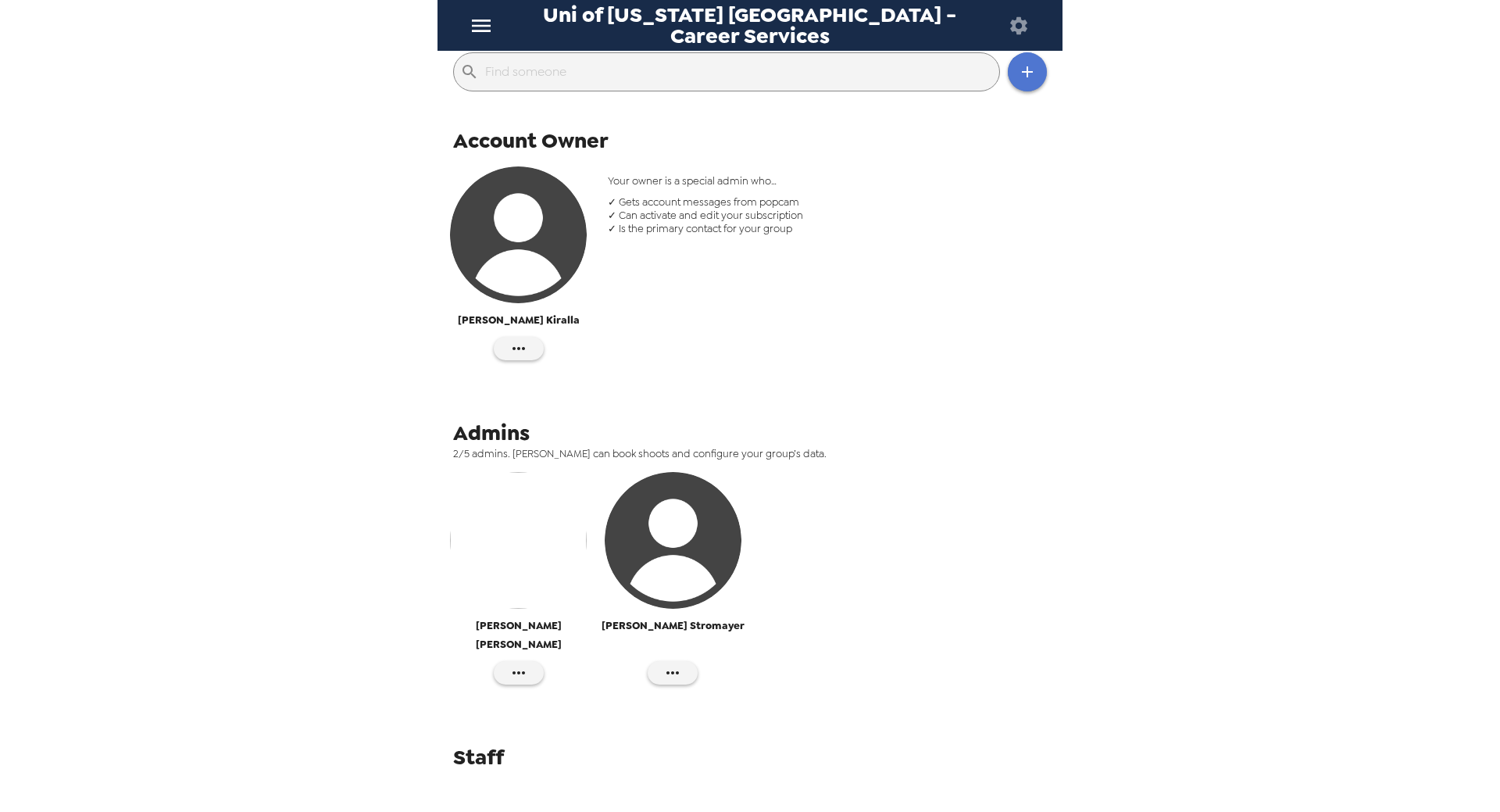
click at [1031, 83] on button "button" at bounding box center [1027, 71] width 39 height 39
click at [946, 147] on div at bounding box center [750, 406] width 1500 height 812
click at [1020, 26] on icon "button" at bounding box center [1019, 26] width 22 height 22
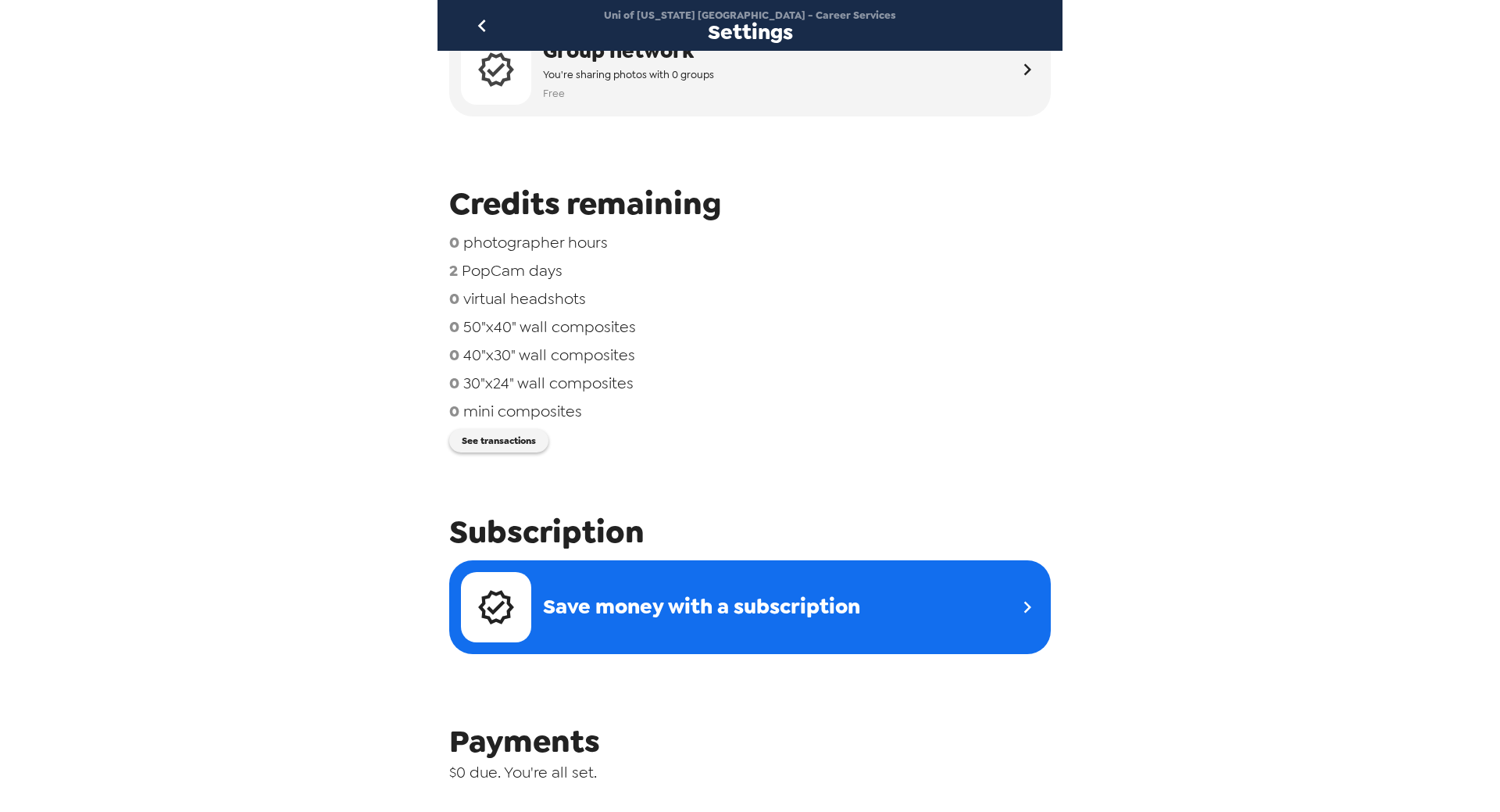
scroll to position [88, 0]
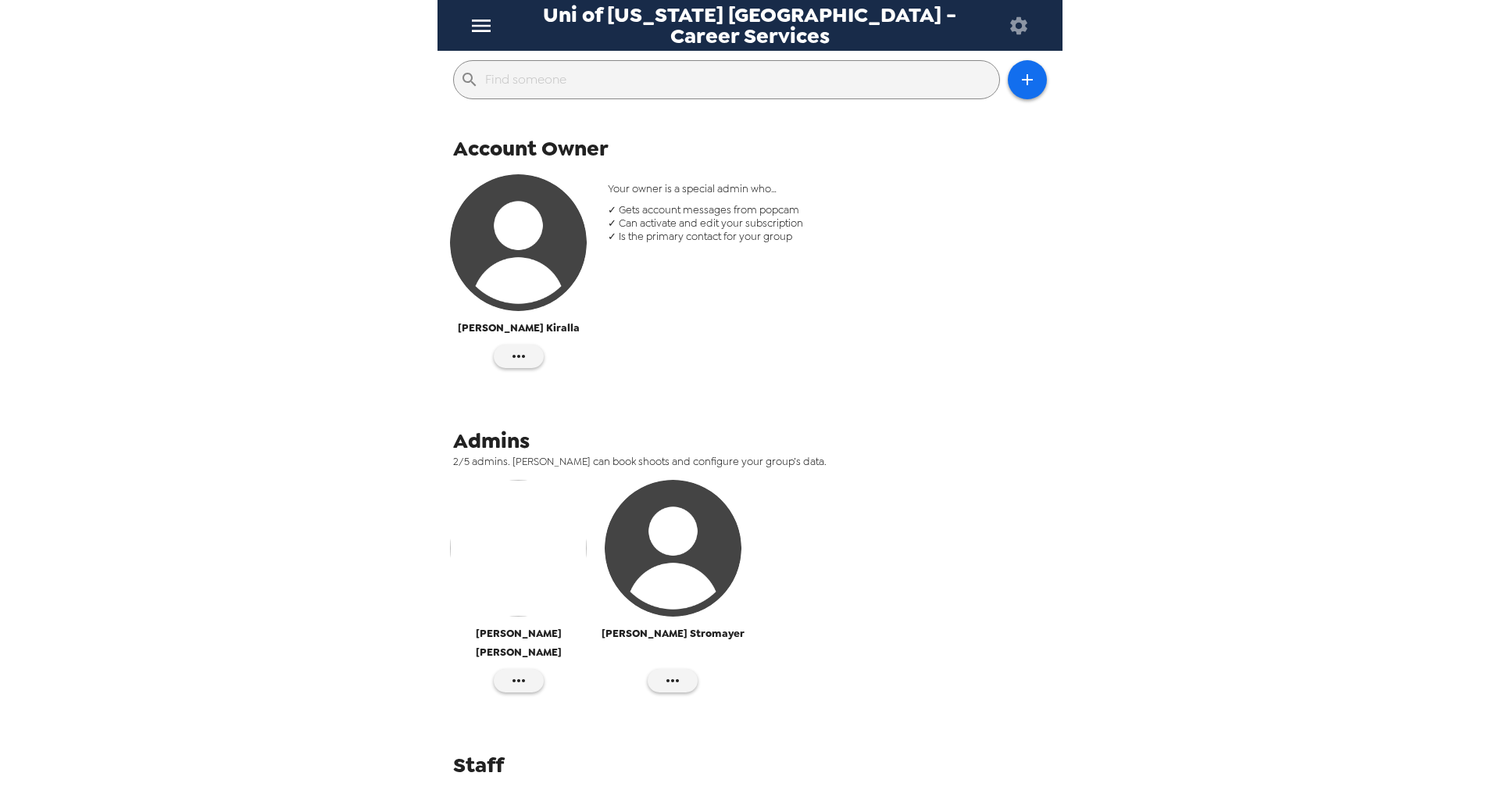
scroll to position [180, 0]
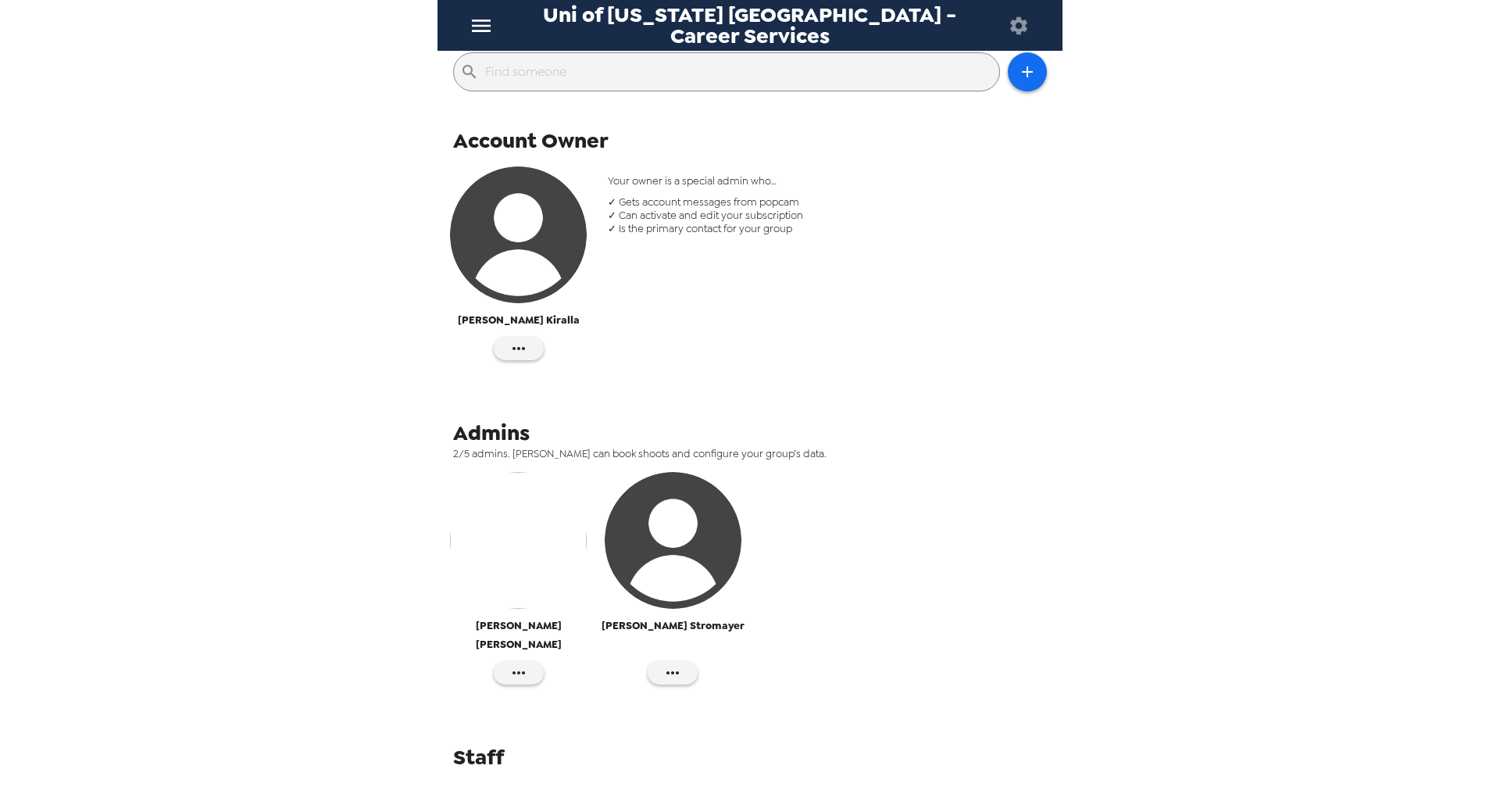
click at [662, 555] on img "button" at bounding box center [673, 540] width 137 height 137
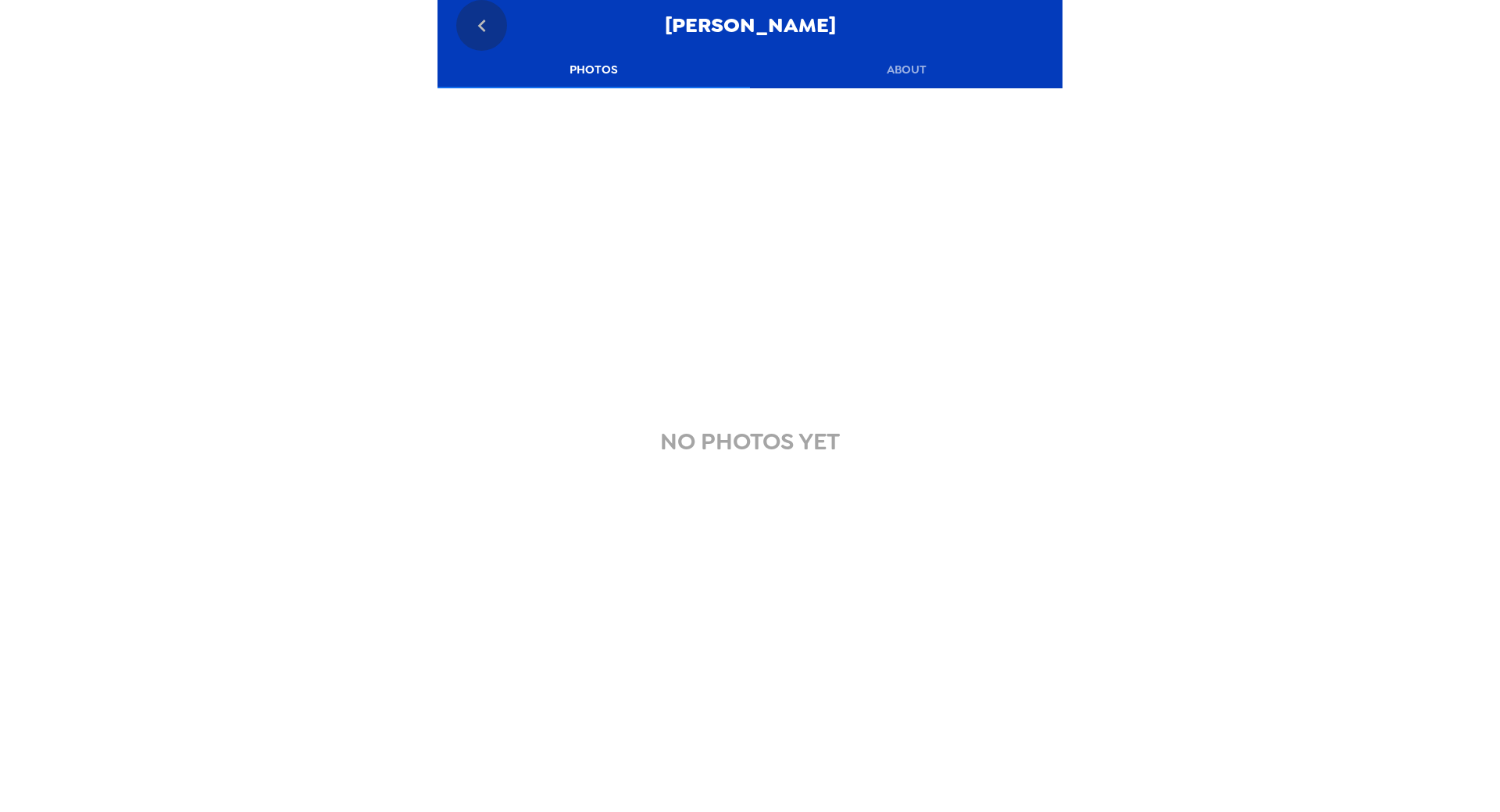
click at [485, 33] on icon "go back" at bounding box center [482, 25] width 25 height 25
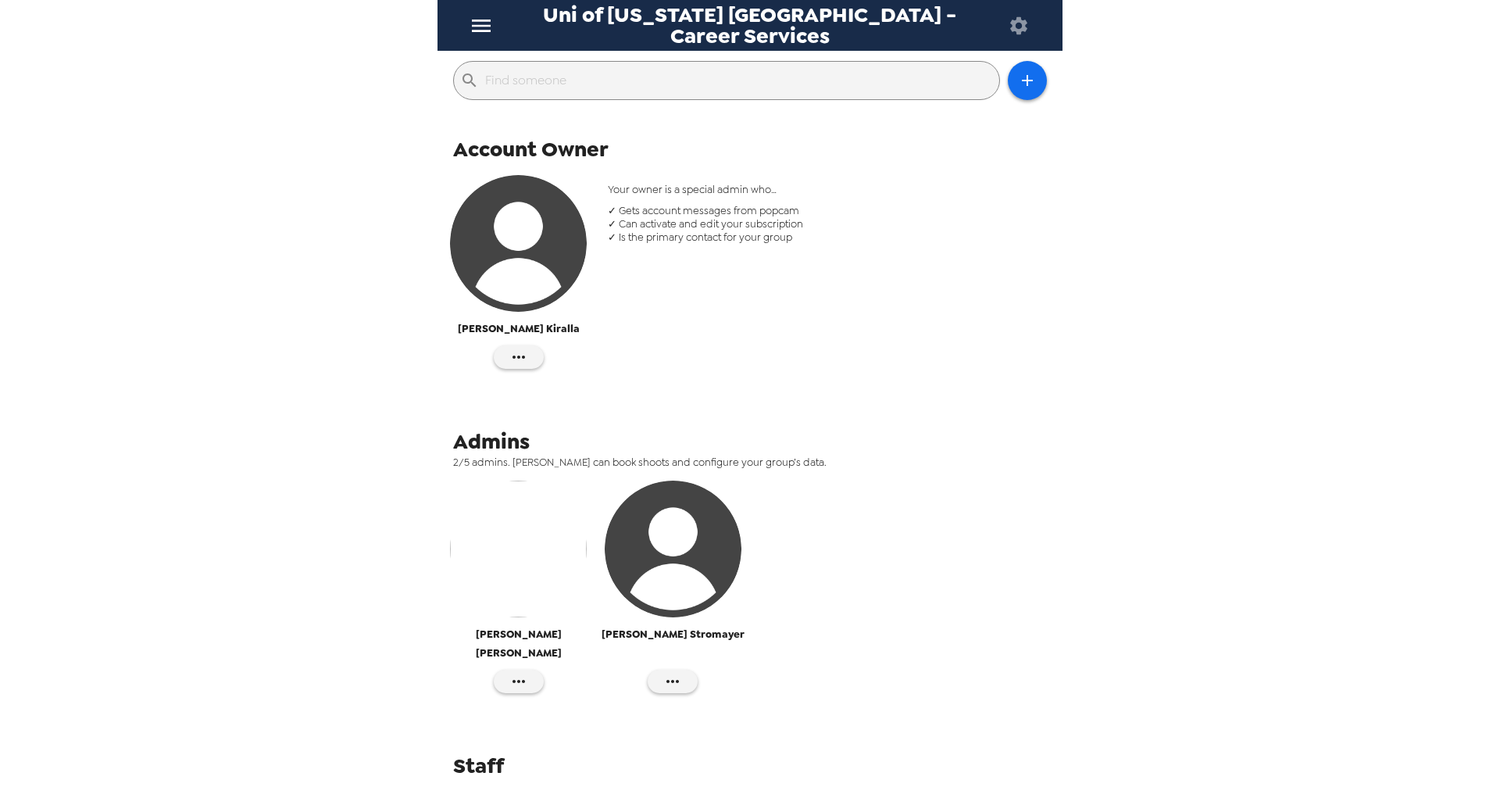
scroll to position [180, 0]
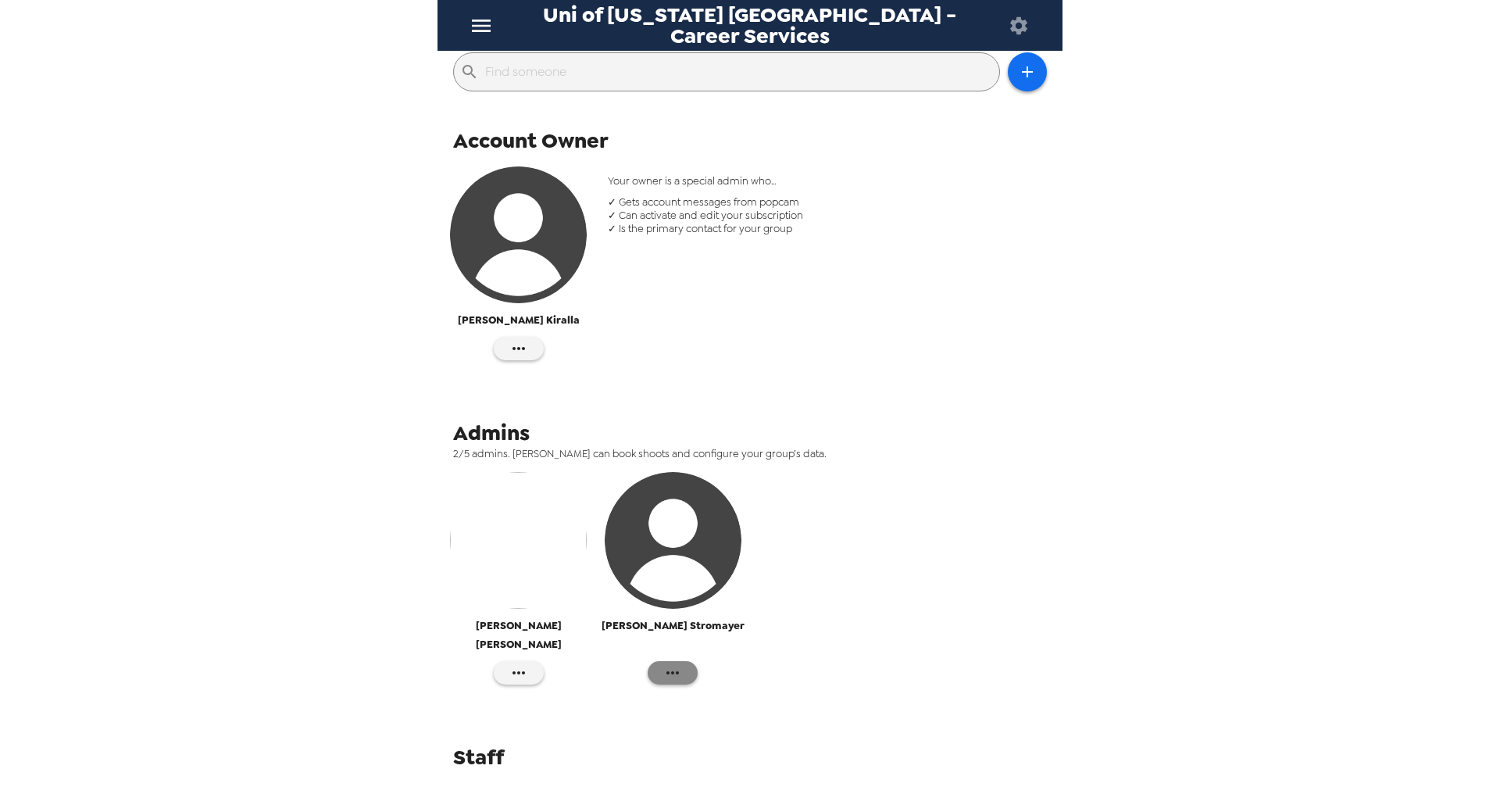
click at [675, 663] on icon "button" at bounding box center [672, 672] width 19 height 19
click at [730, 626] on div at bounding box center [750, 406] width 1500 height 812
click at [516, 663] on icon "button" at bounding box center [519, 672] width 19 height 19
click at [516, 647] on div at bounding box center [750, 406] width 1500 height 812
click at [536, 352] on button "button" at bounding box center [519, 349] width 50 height 24
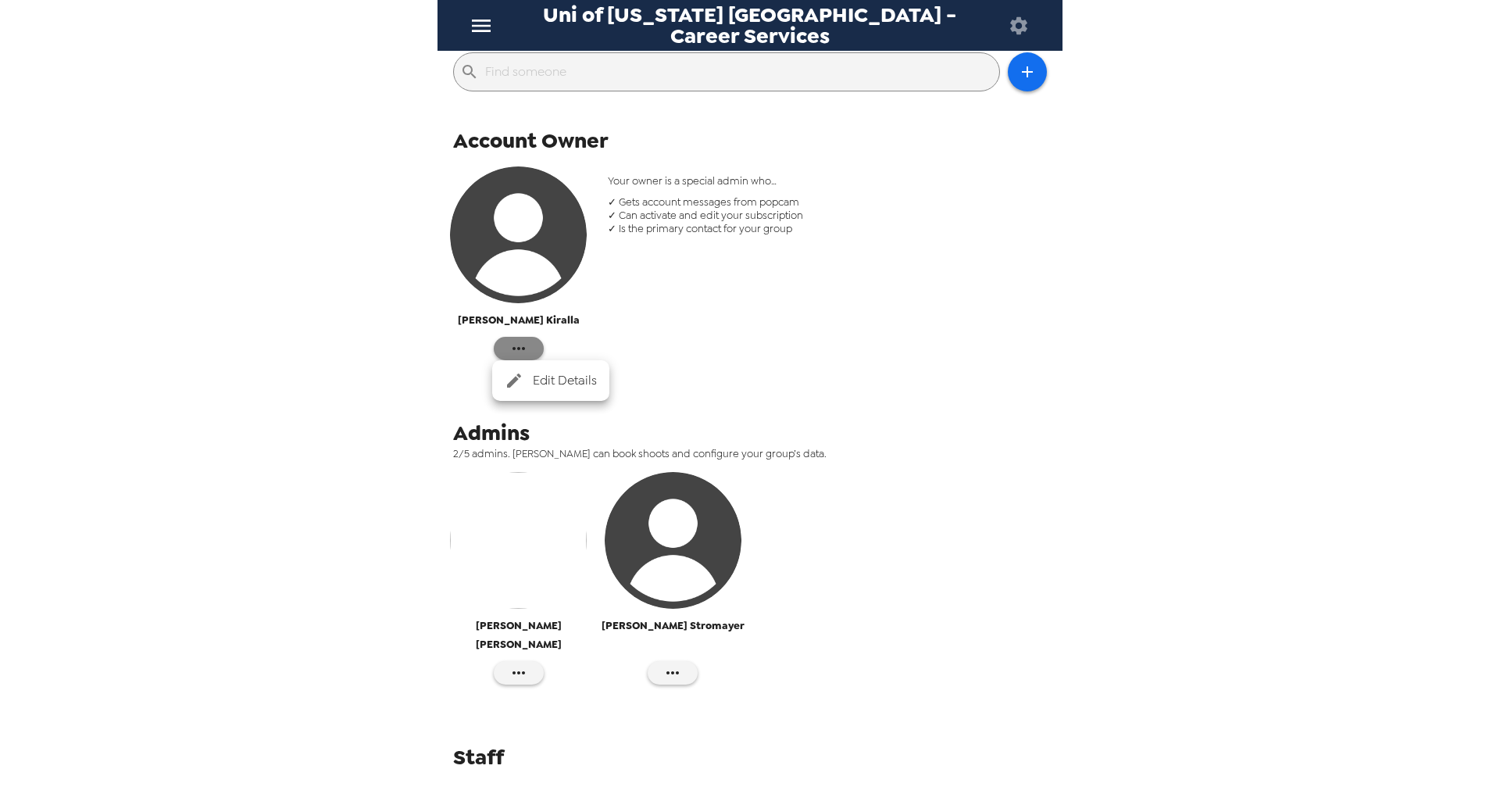
click at [535, 352] on div at bounding box center [750, 406] width 1500 height 812
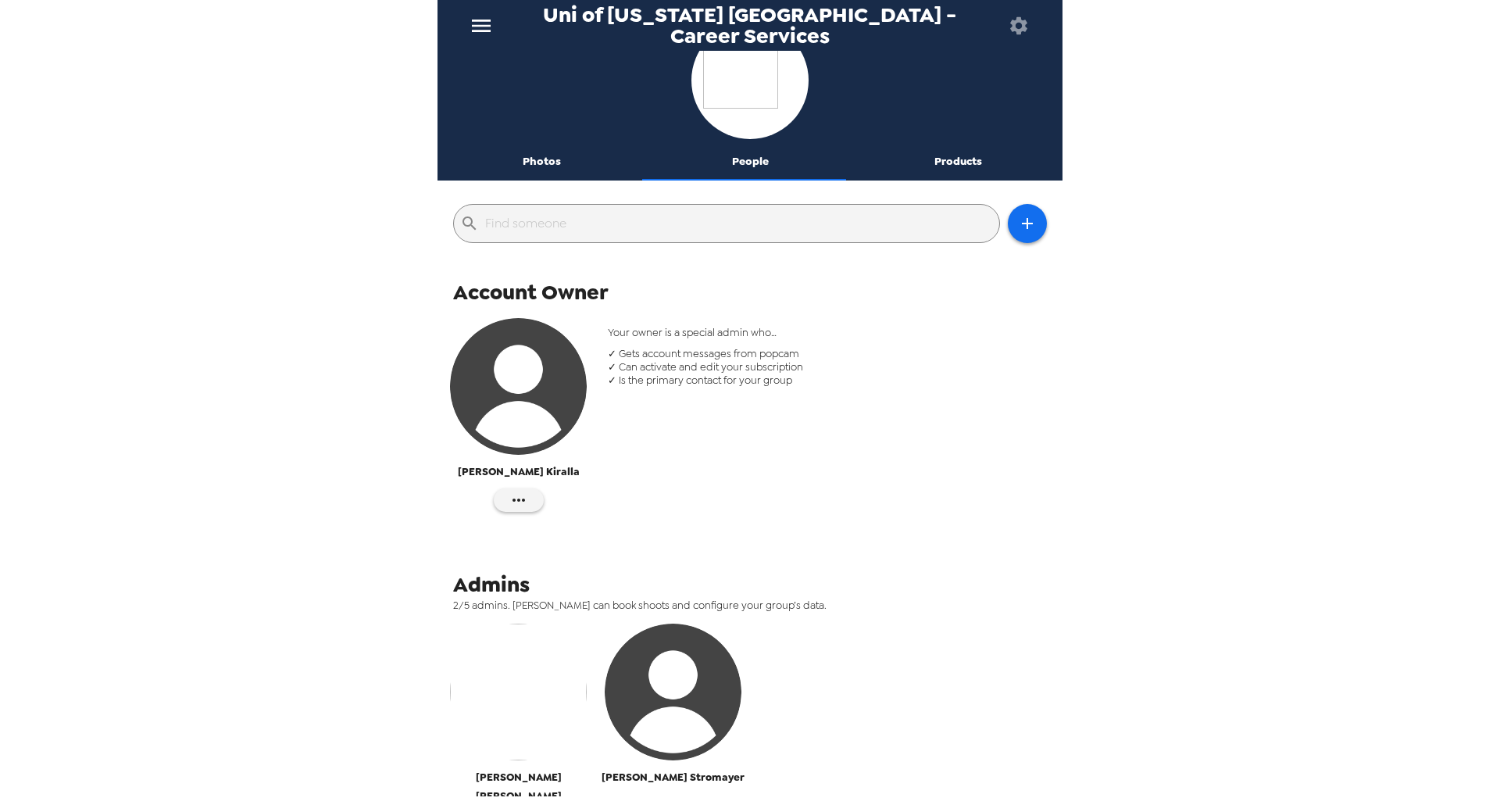
scroll to position [24, 0]
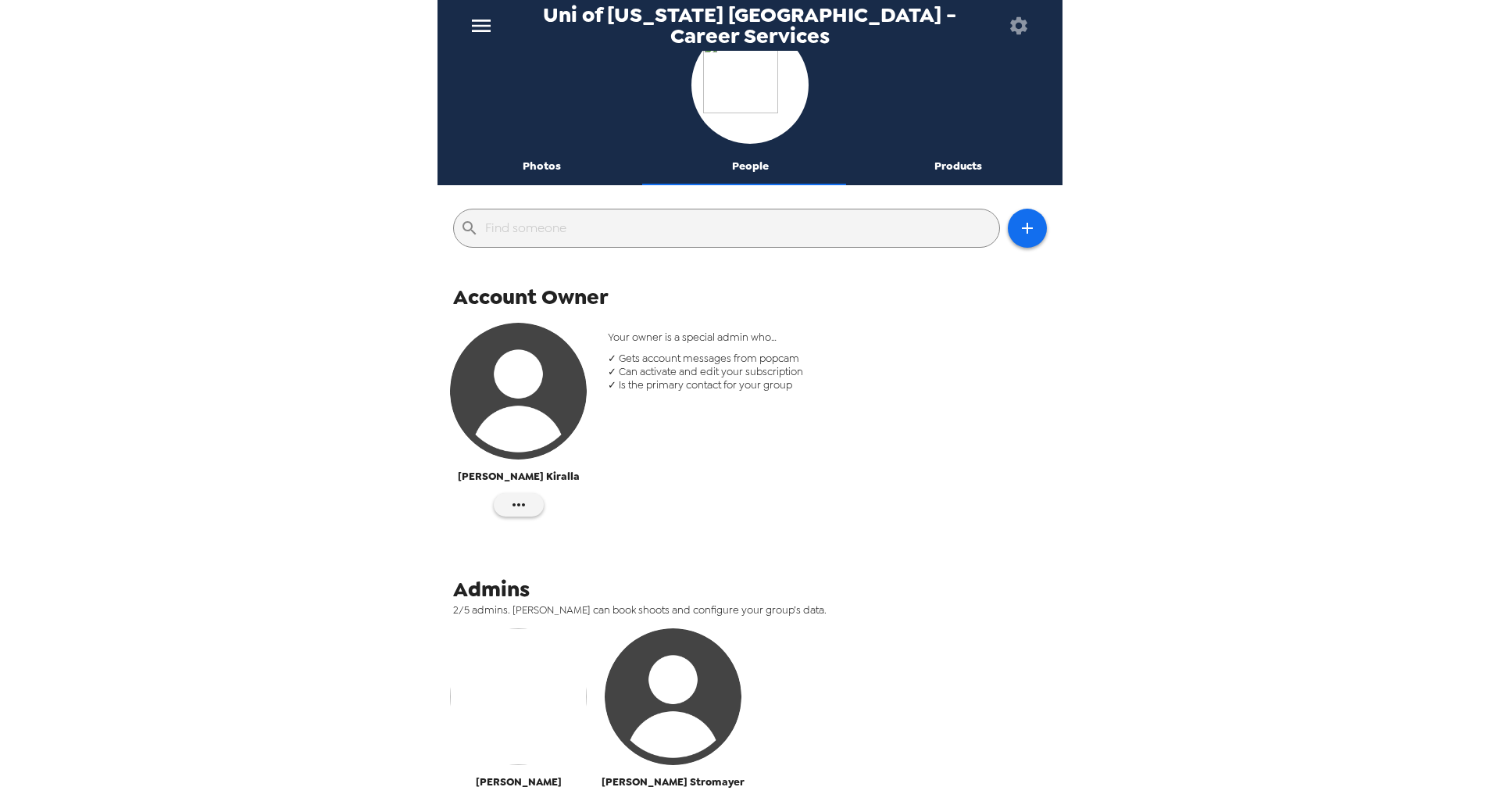
click at [660, 661] on img "button" at bounding box center [673, 697] width 137 height 137
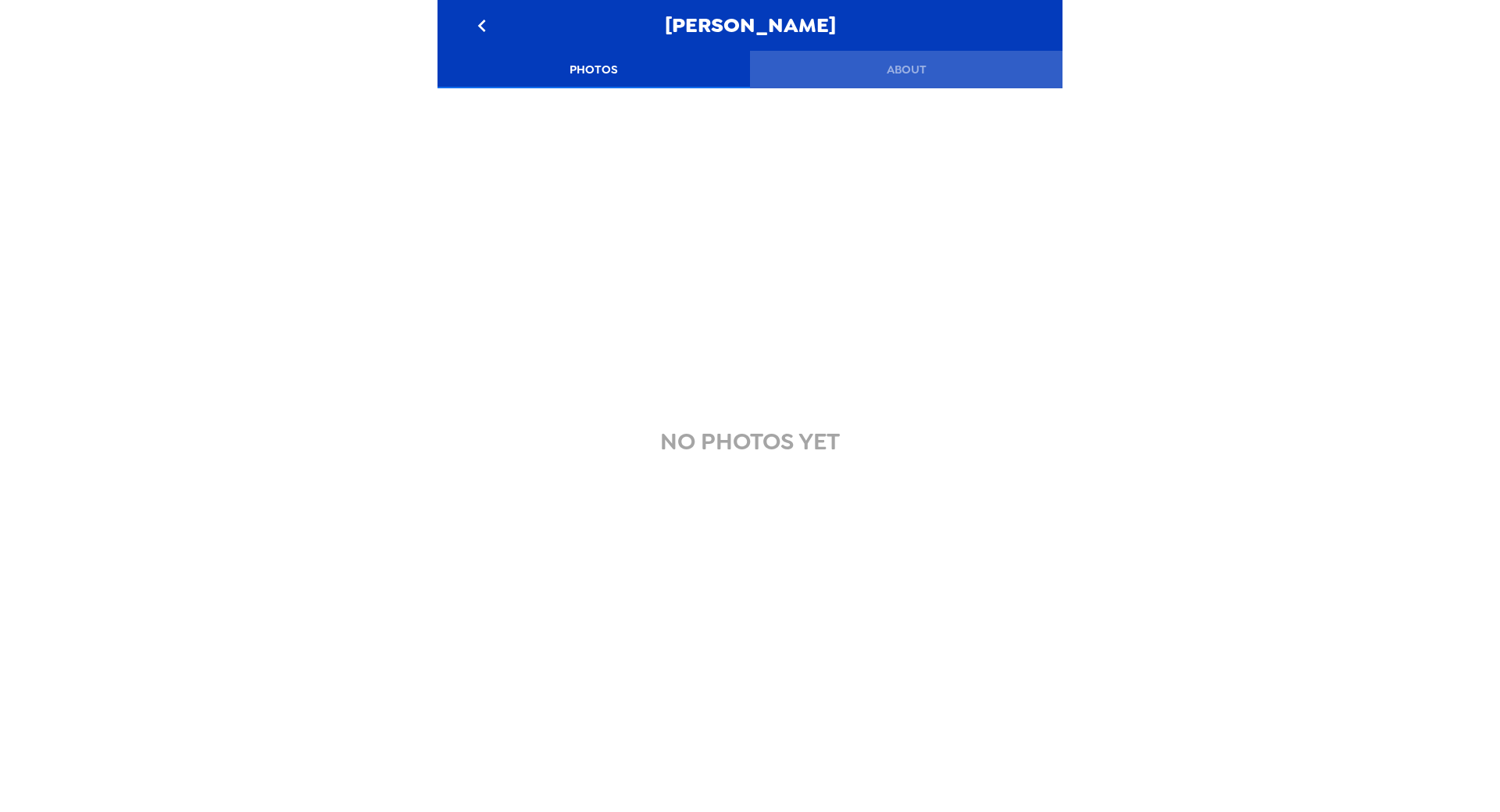
click at [898, 68] on button "About" at bounding box center [906, 69] width 312 height 38
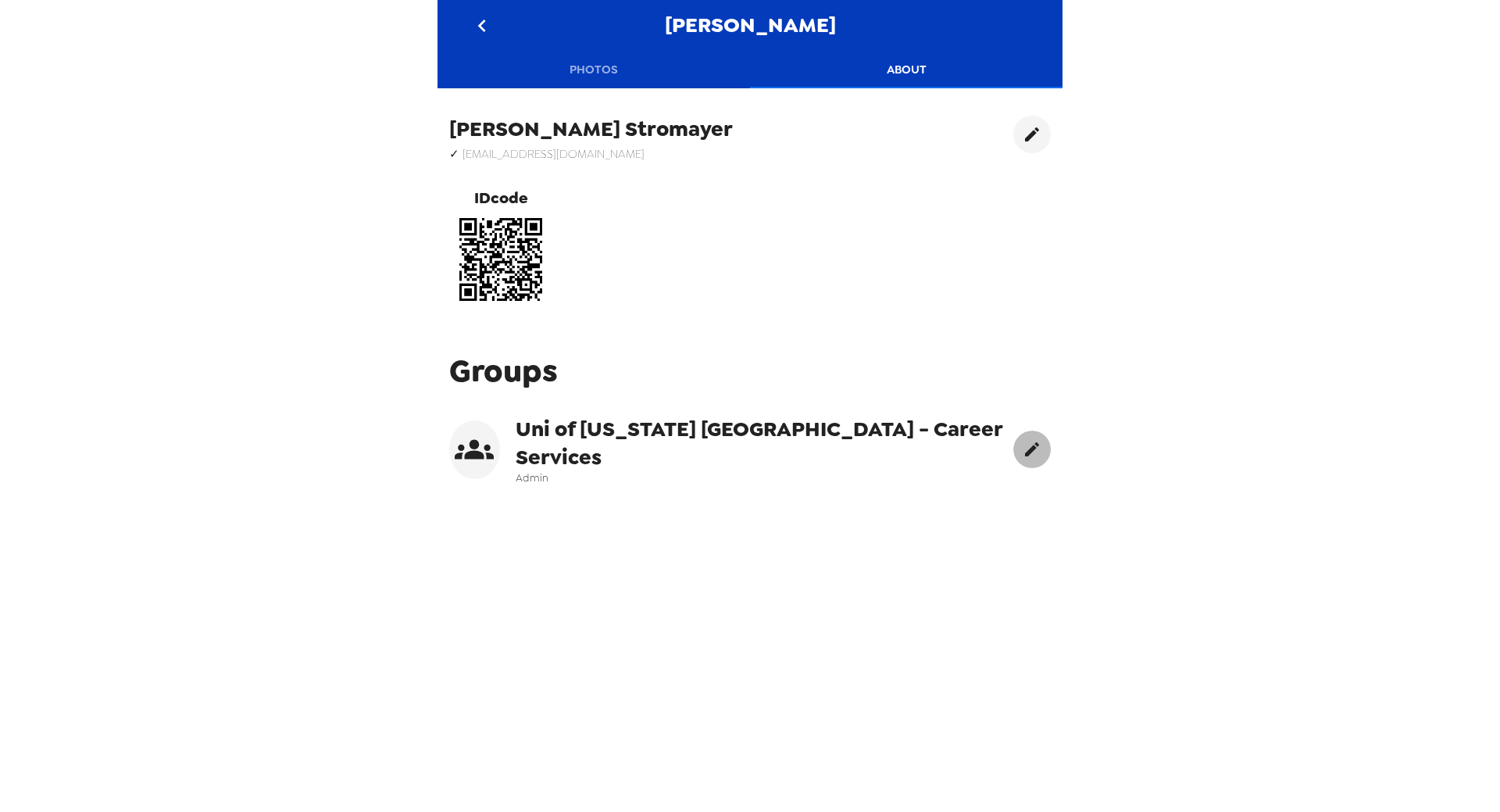
click at [1013, 453] on button "edit" at bounding box center [1032, 449] width 38 height 38
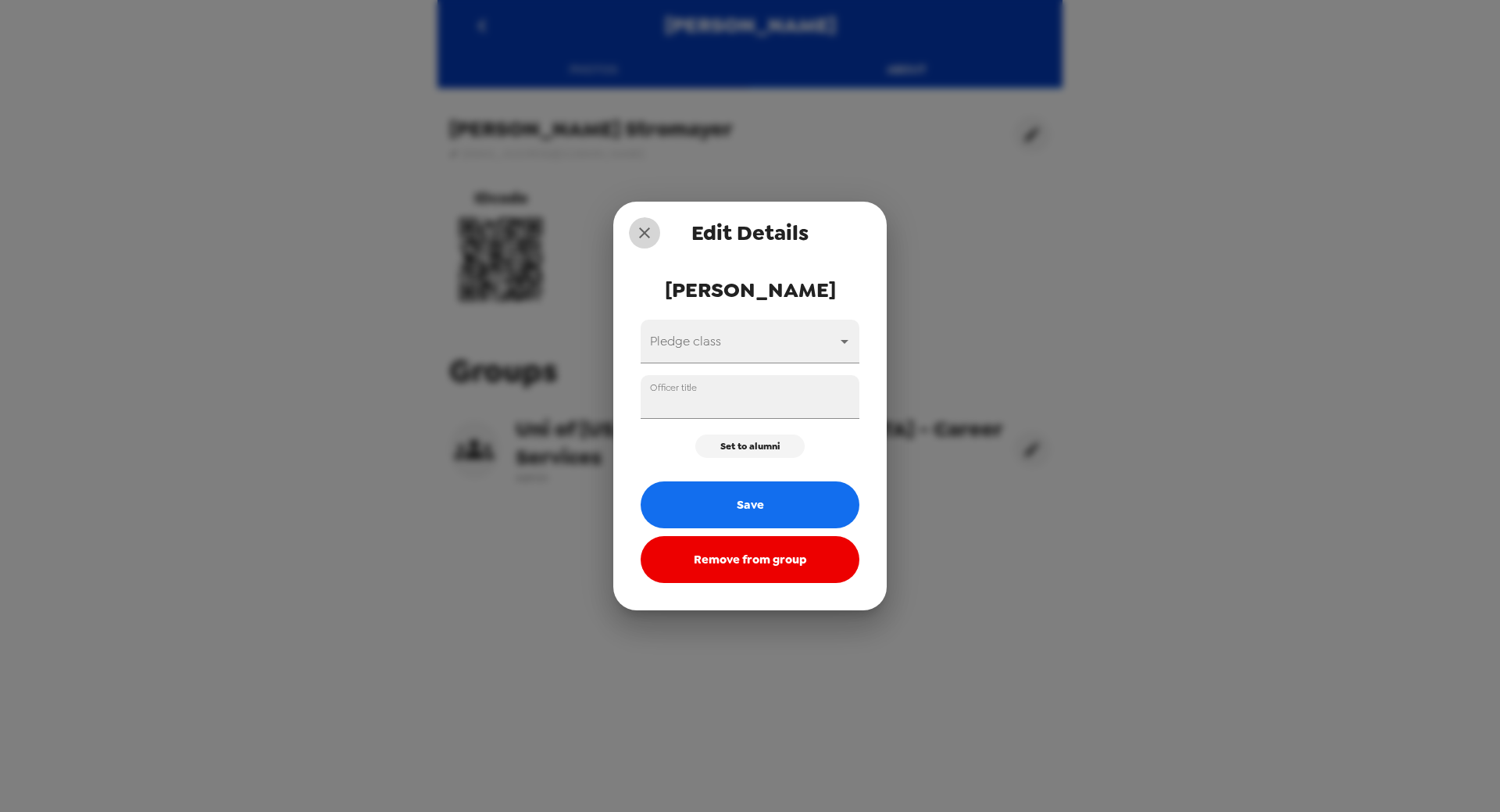
click at [647, 230] on icon "close" at bounding box center [644, 232] width 11 height 11
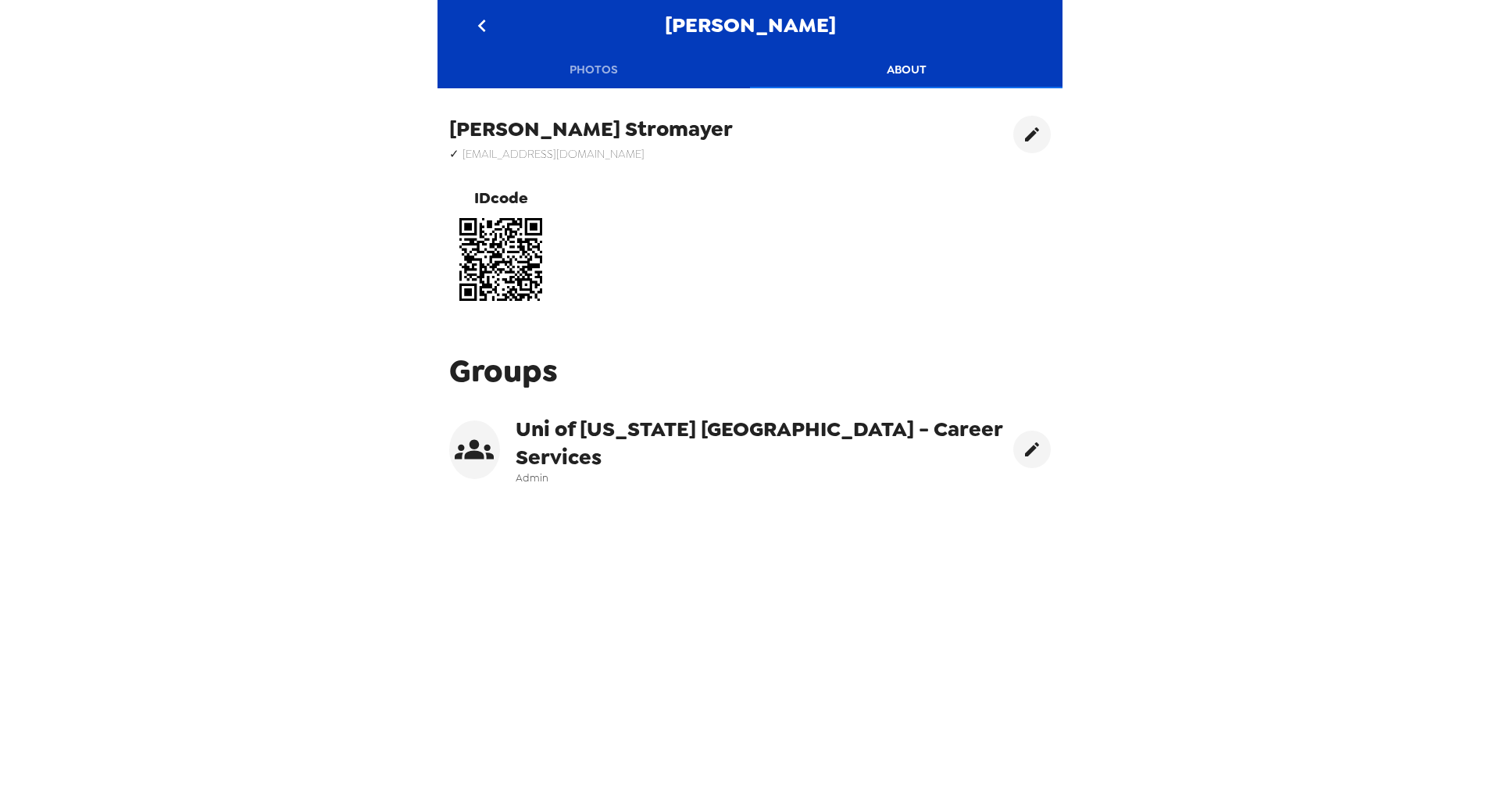
click at [473, 435] on icon at bounding box center [474, 448] width 39 height 39
click at [472, 435] on icon at bounding box center [474, 448] width 39 height 39
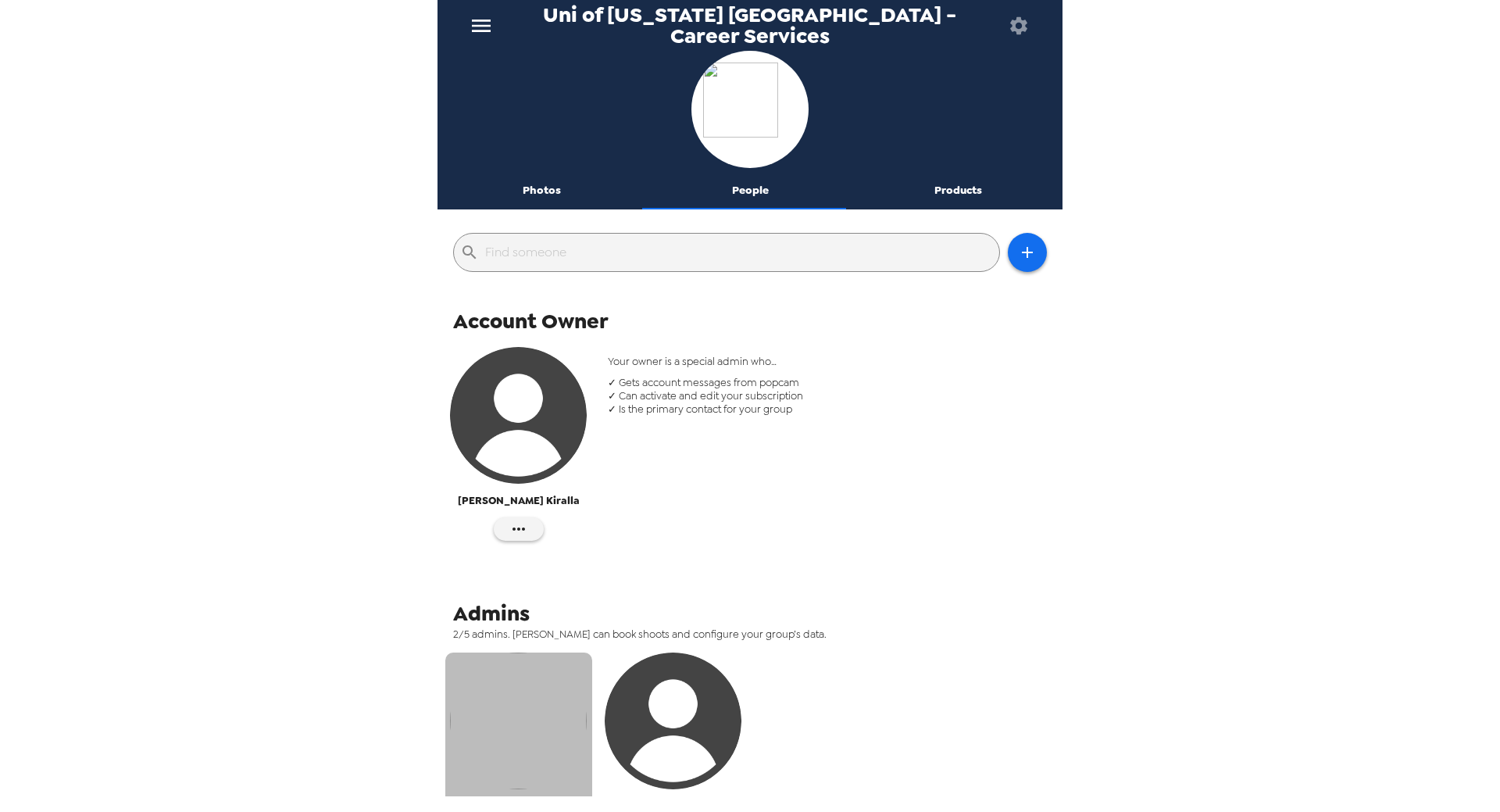
click at [481, 703] on img "button" at bounding box center [519, 721] width 137 height 137
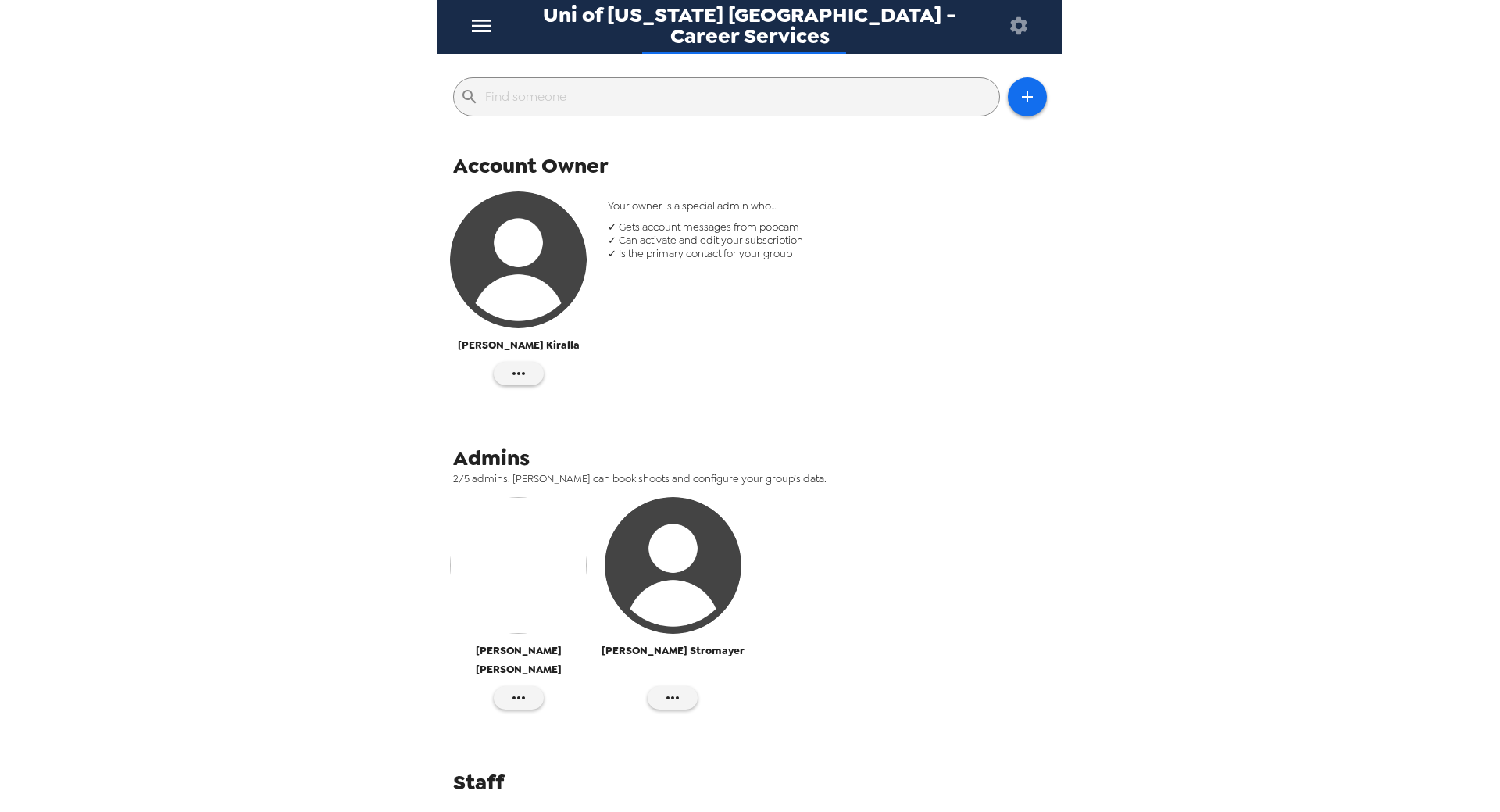
scroll to position [157, 0]
click at [684, 685] on button "button" at bounding box center [672, 697] width 50 height 24
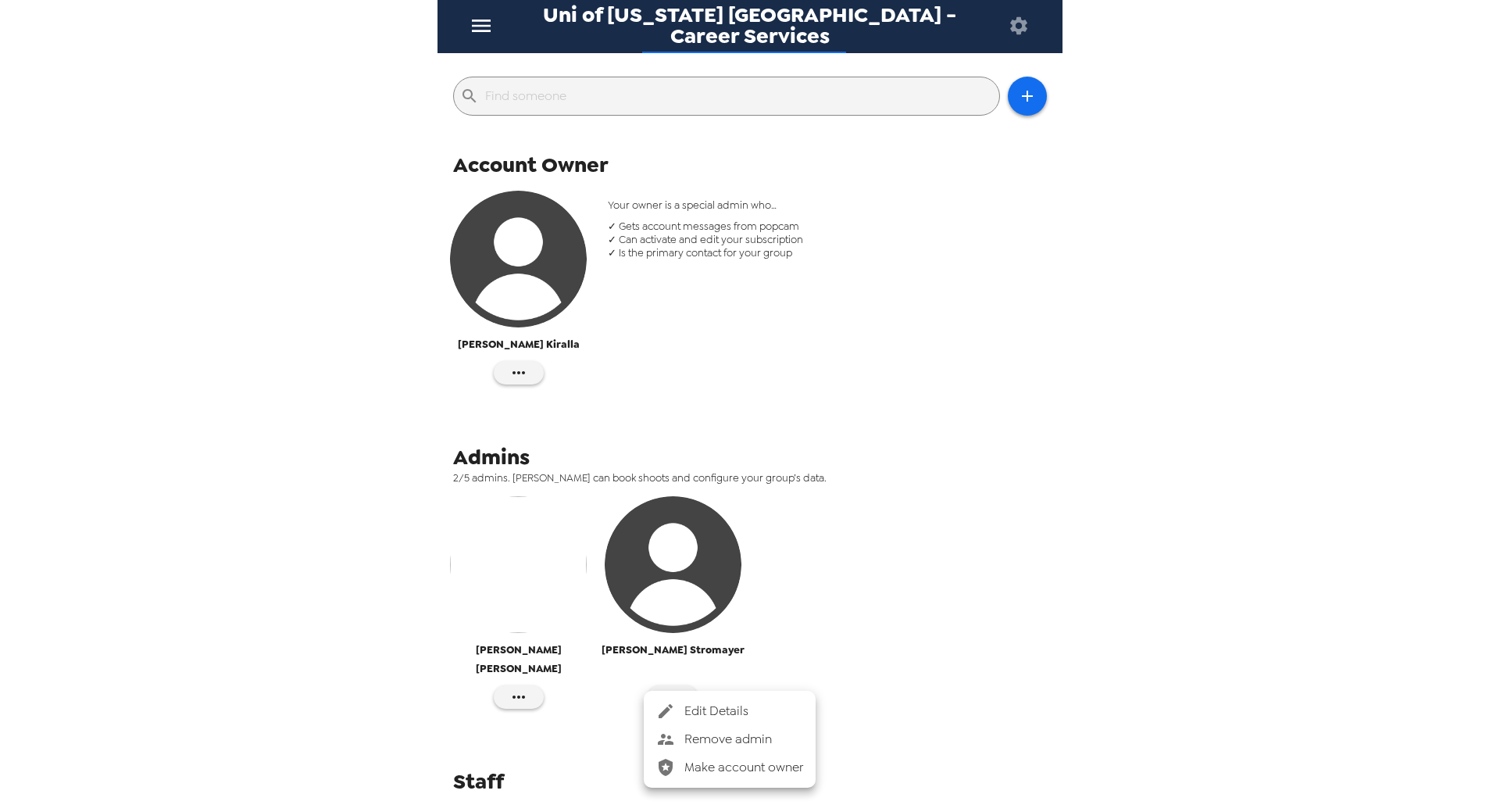
click at [699, 701] on li "Edit Details" at bounding box center [729, 711] width 172 height 28
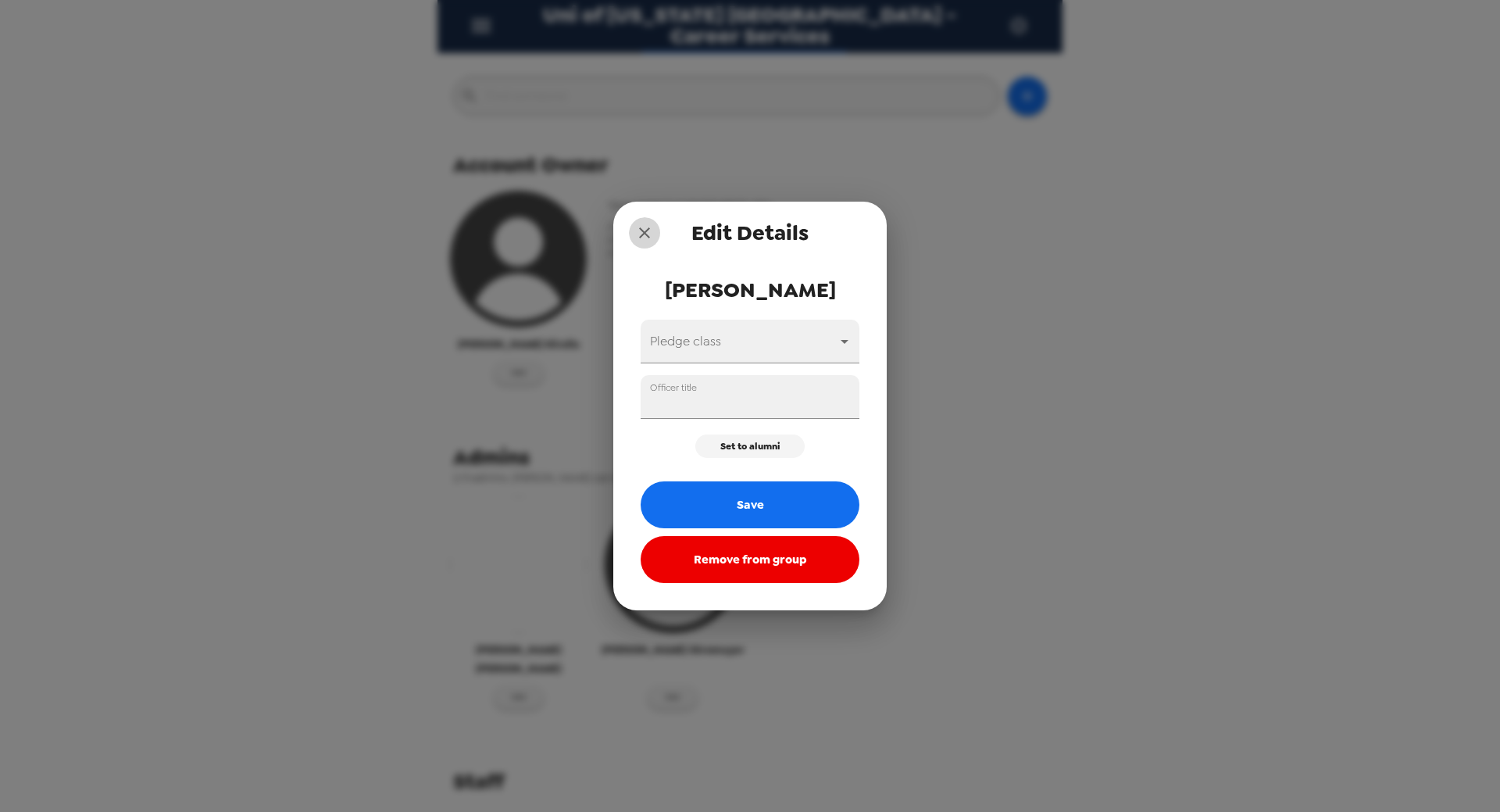
click at [645, 237] on icon "close" at bounding box center [644, 232] width 19 height 19
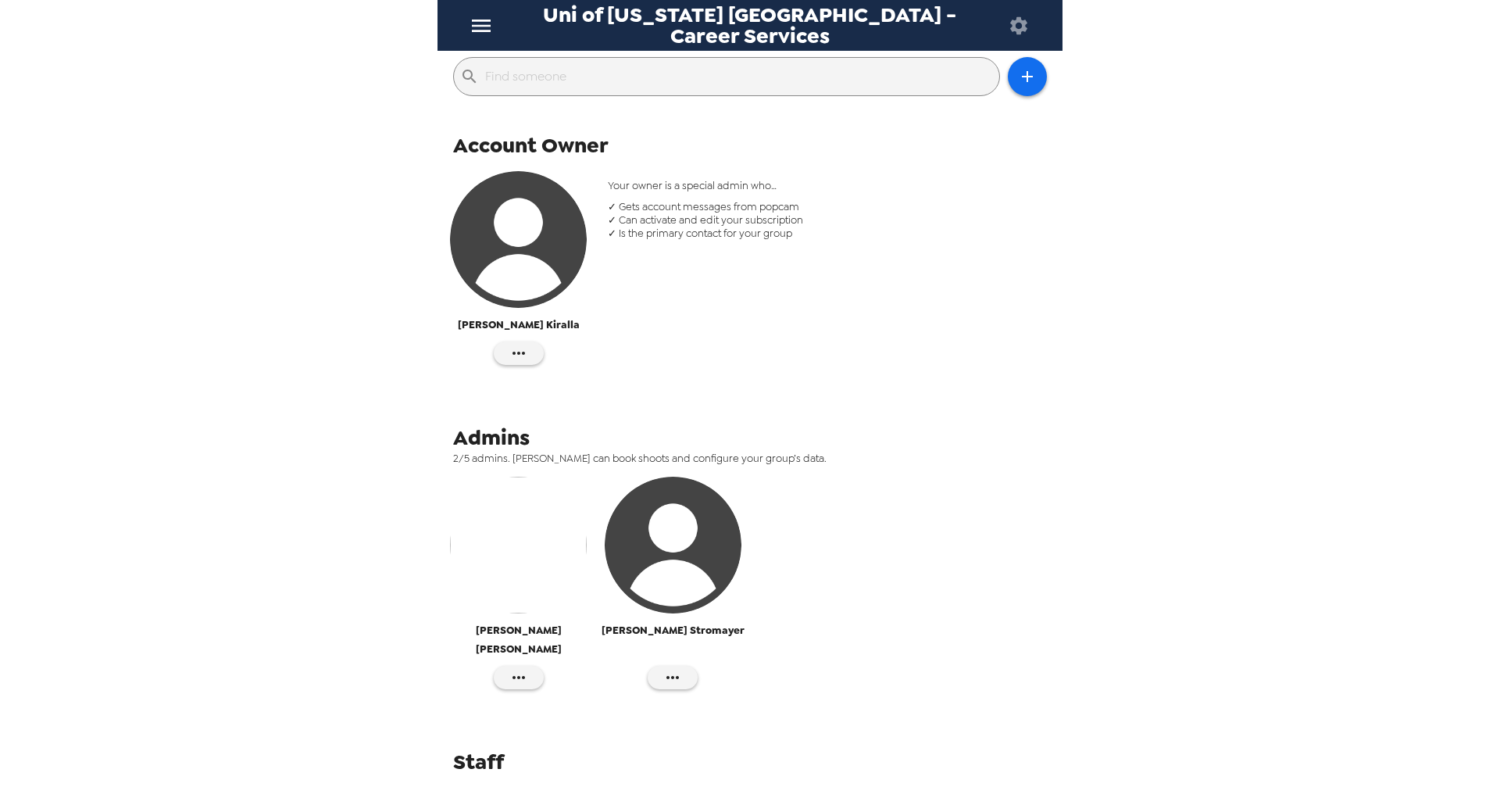
scroll to position [180, 0]
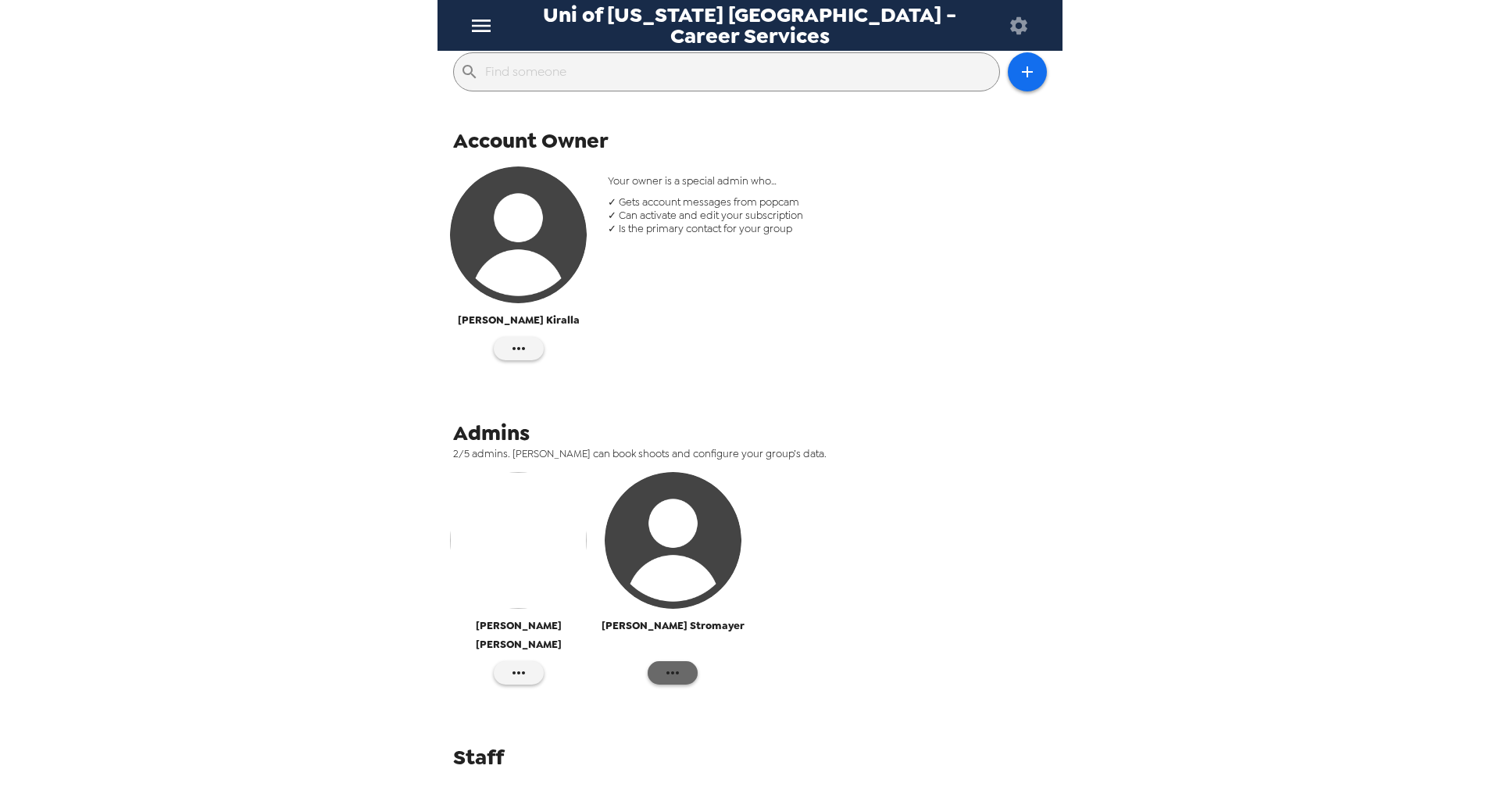
click at [676, 663] on icon "button" at bounding box center [672, 672] width 19 height 19
click at [772, 577] on div at bounding box center [750, 406] width 1500 height 812
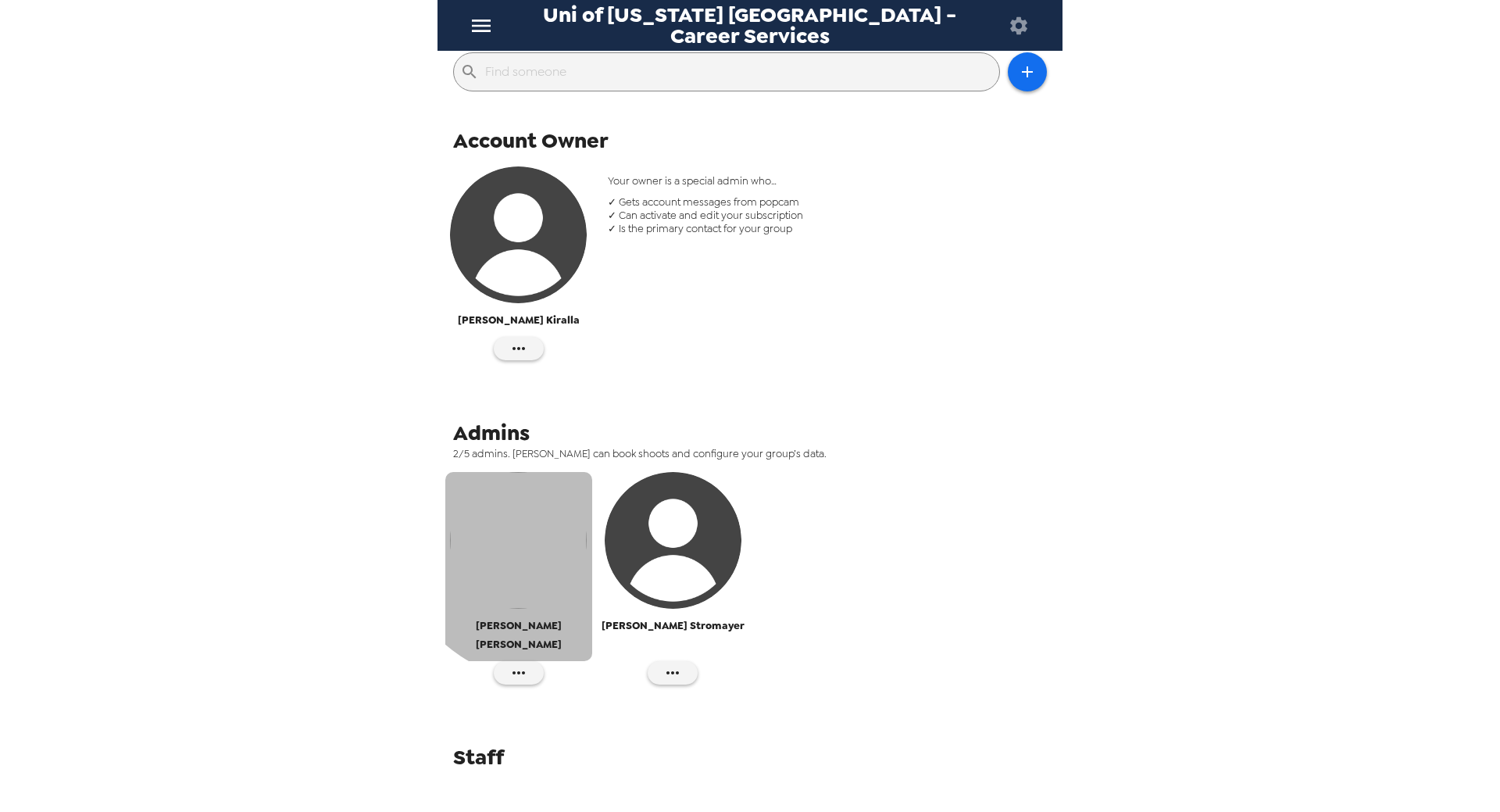
click at [551, 525] on img "button" at bounding box center [519, 540] width 137 height 137
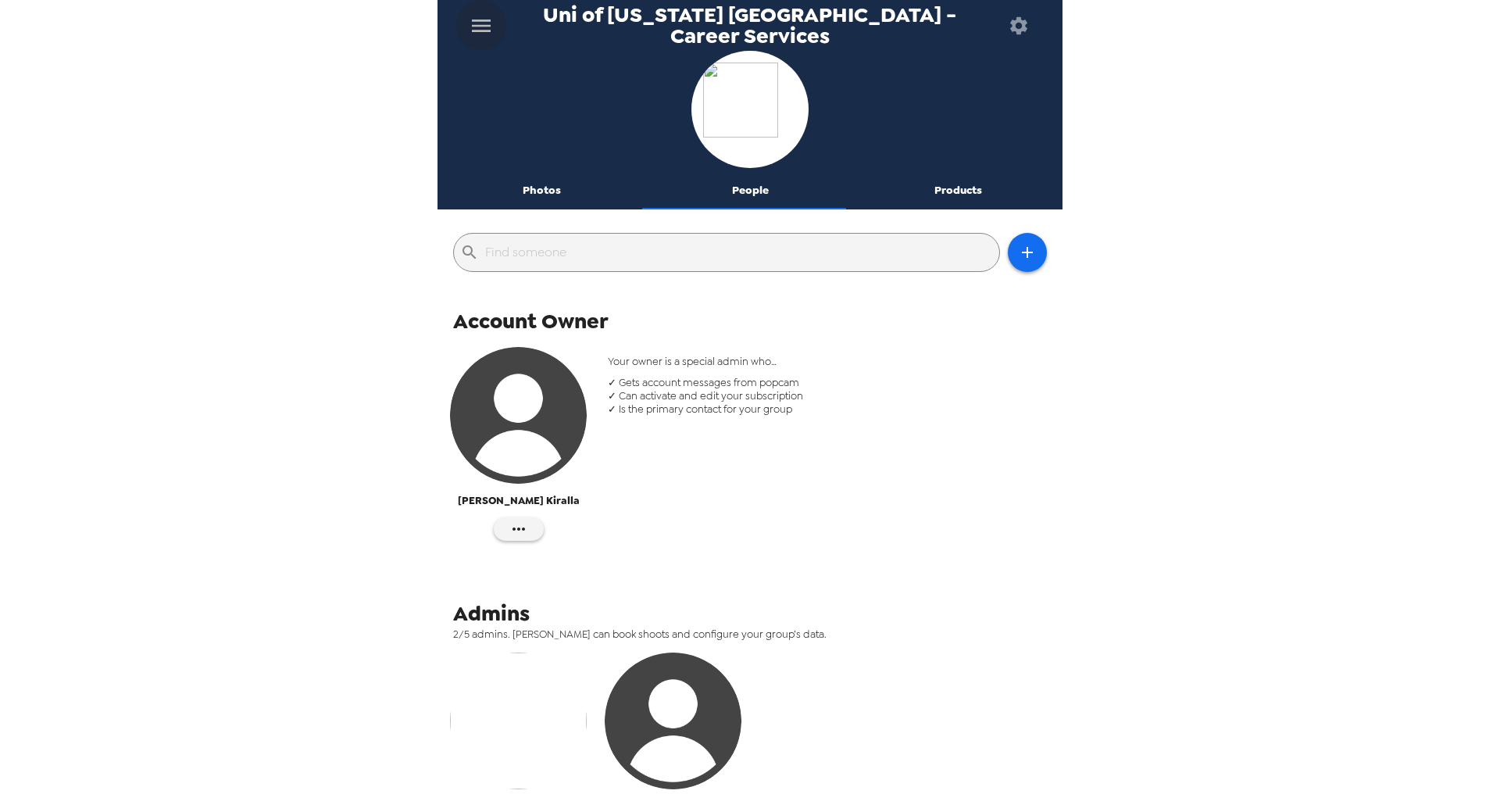
click at [457, 24] on button "menu" at bounding box center [481, 25] width 50 height 51
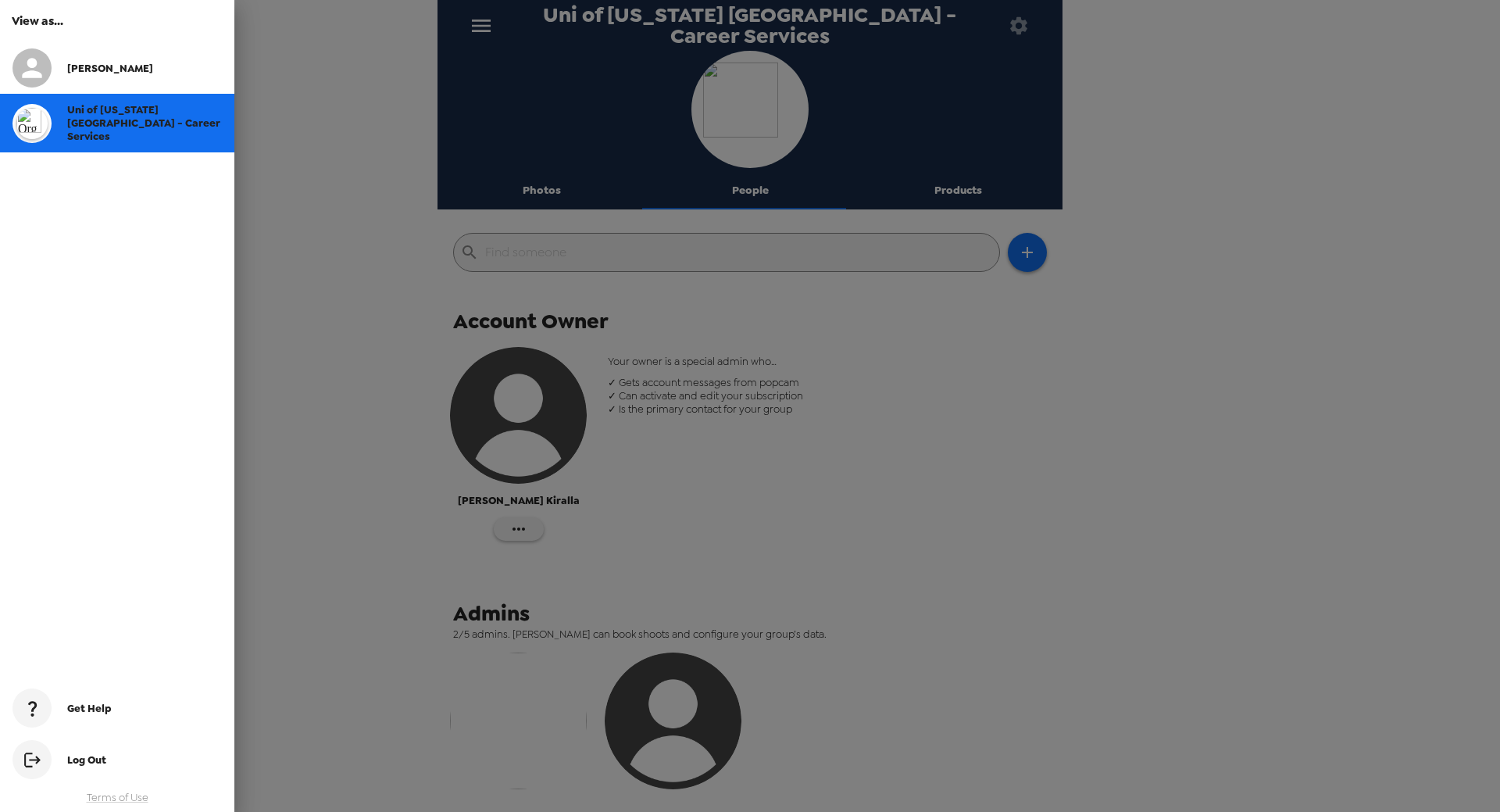
click at [491, 30] on div at bounding box center [750, 406] width 1500 height 812
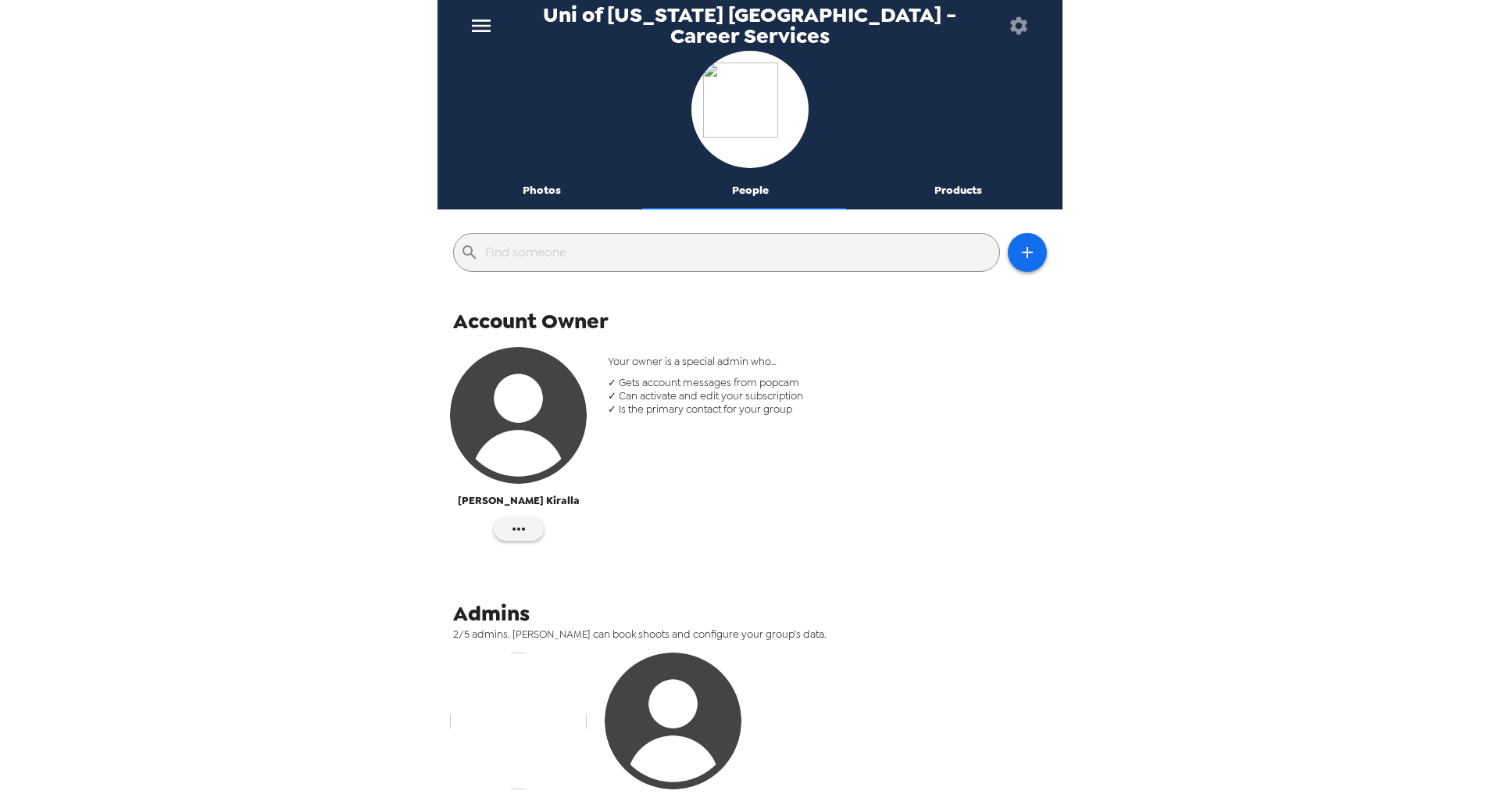
click at [491, 30] on icon "menu" at bounding box center [481, 26] width 19 height 13
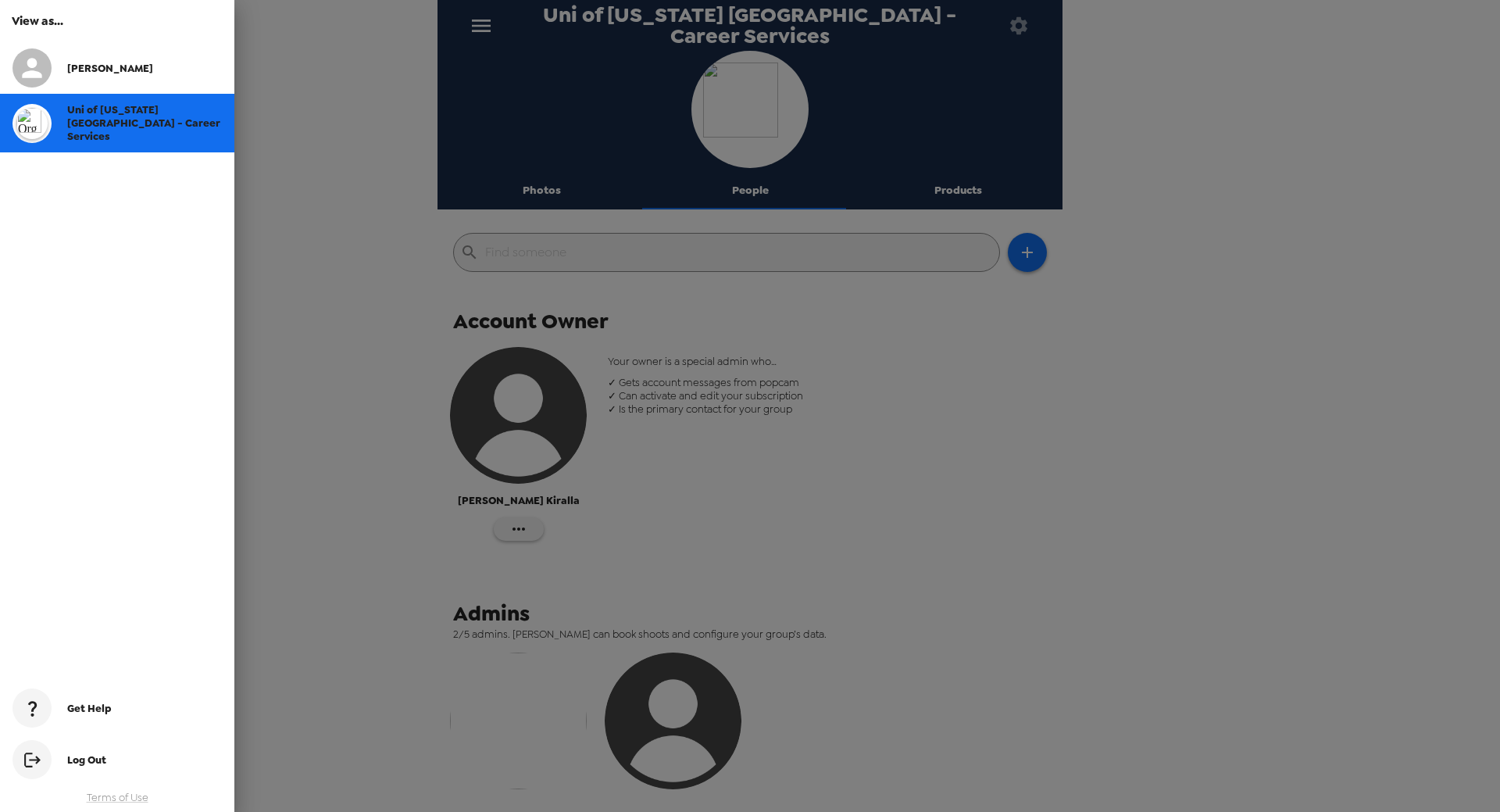
click at [1019, 28] on div at bounding box center [750, 406] width 1500 height 812
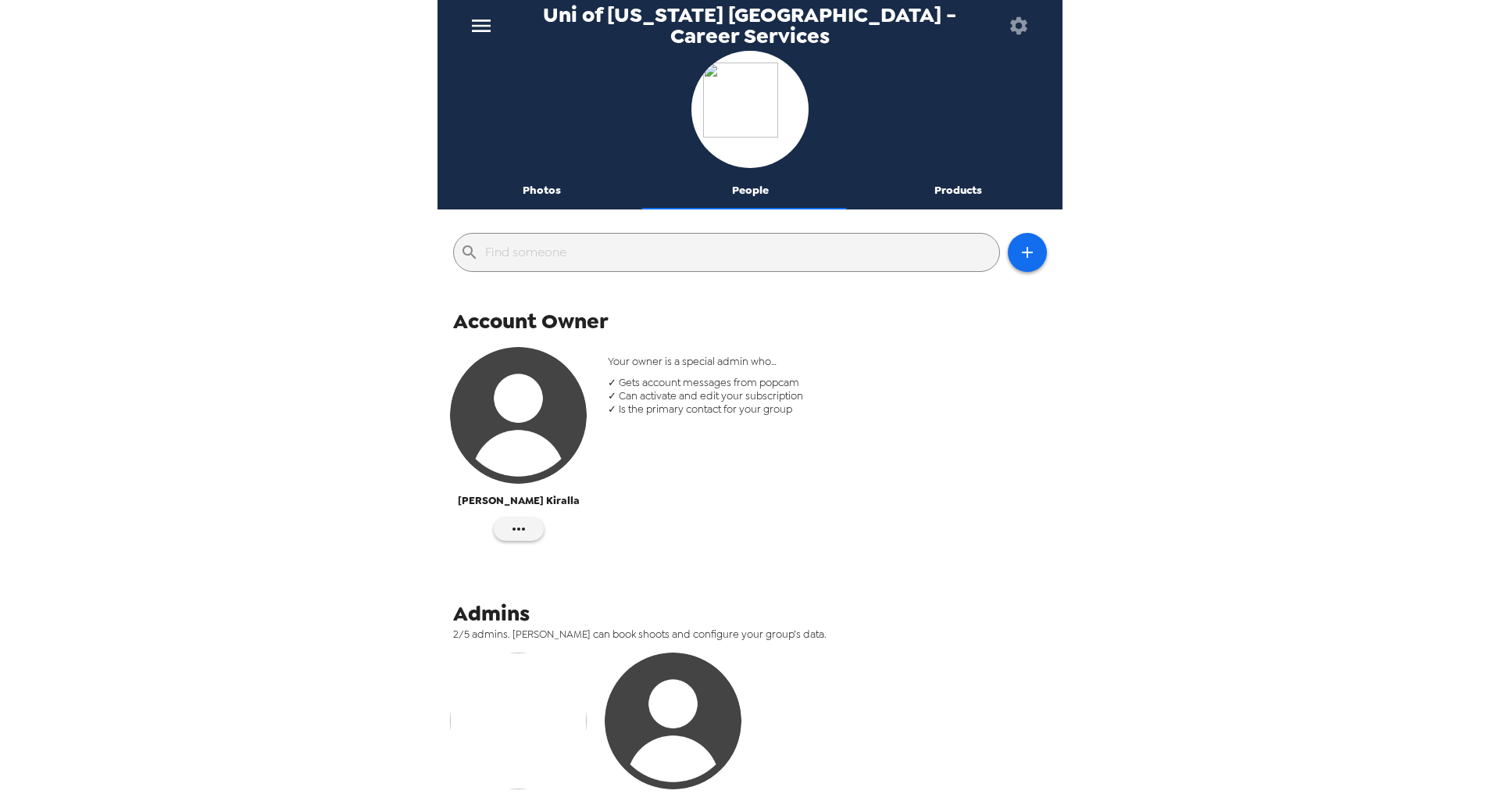
click at [1019, 28] on icon "button" at bounding box center [1019, 26] width 22 height 22
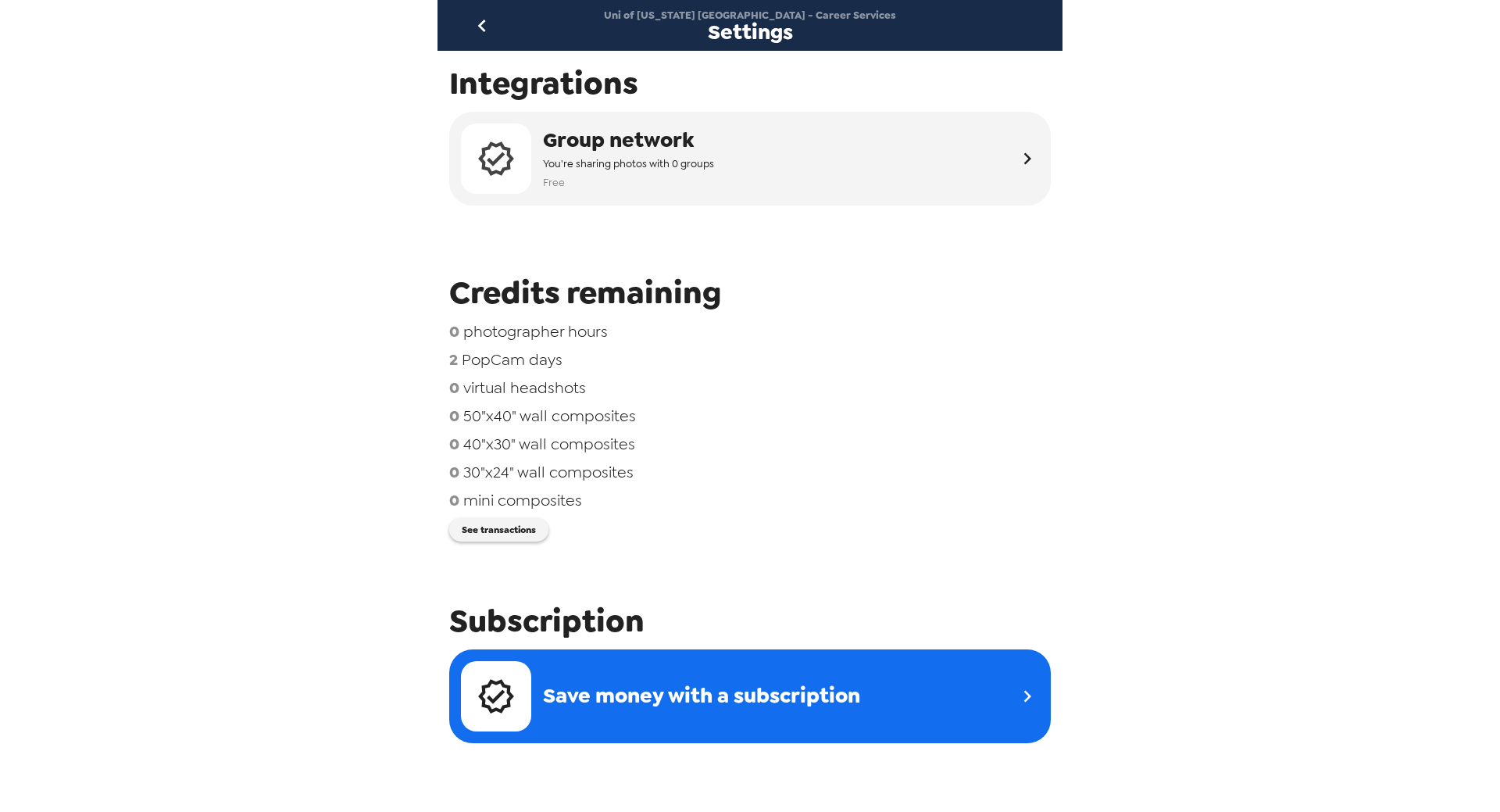
click at [1019, 28] on div at bounding box center [1018, 25] width 51 height 51
click at [477, 25] on icon "go back" at bounding box center [482, 25] width 25 height 25
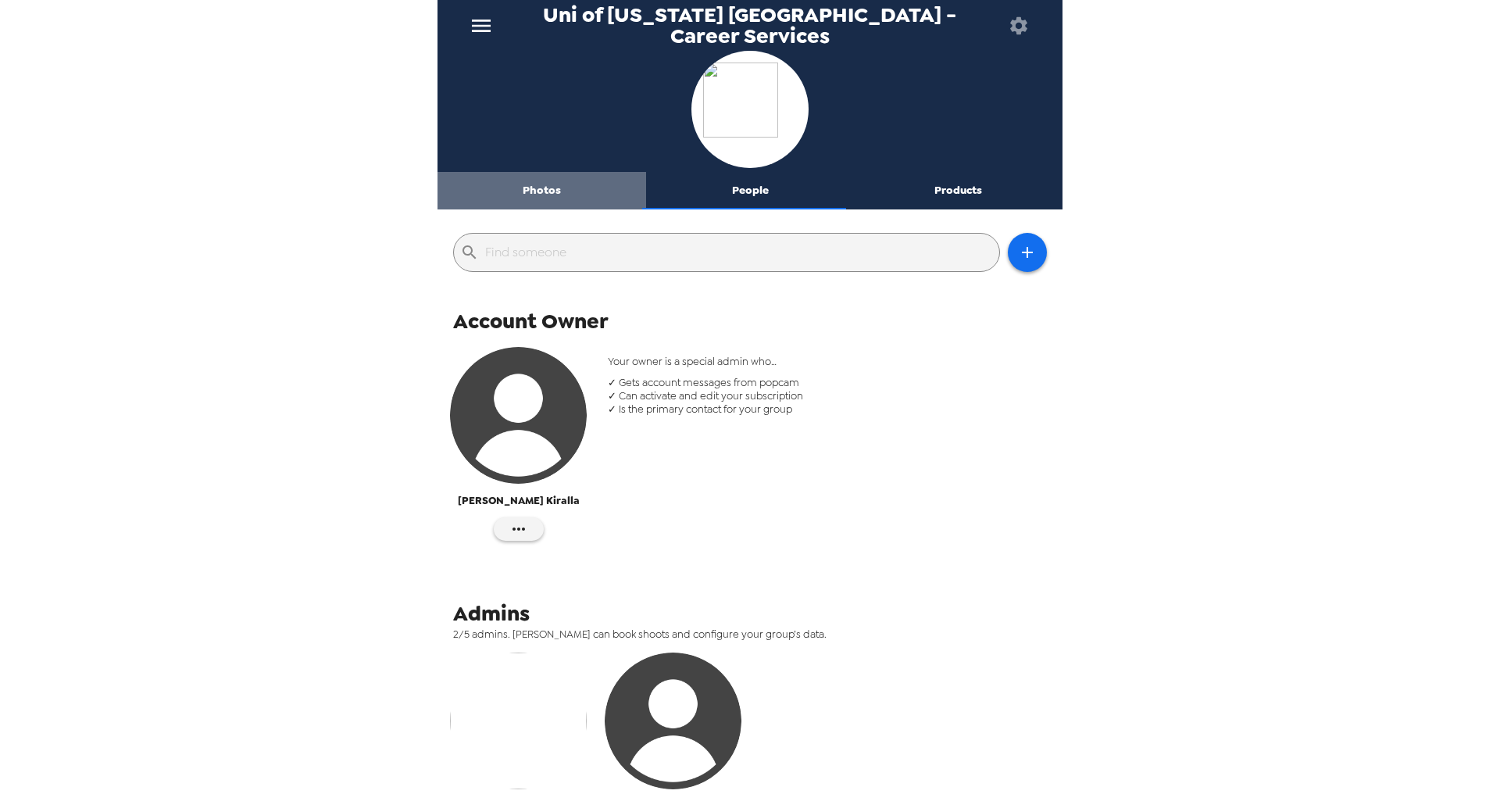
click at [555, 184] on button "Photos" at bounding box center [541, 190] width 208 height 38
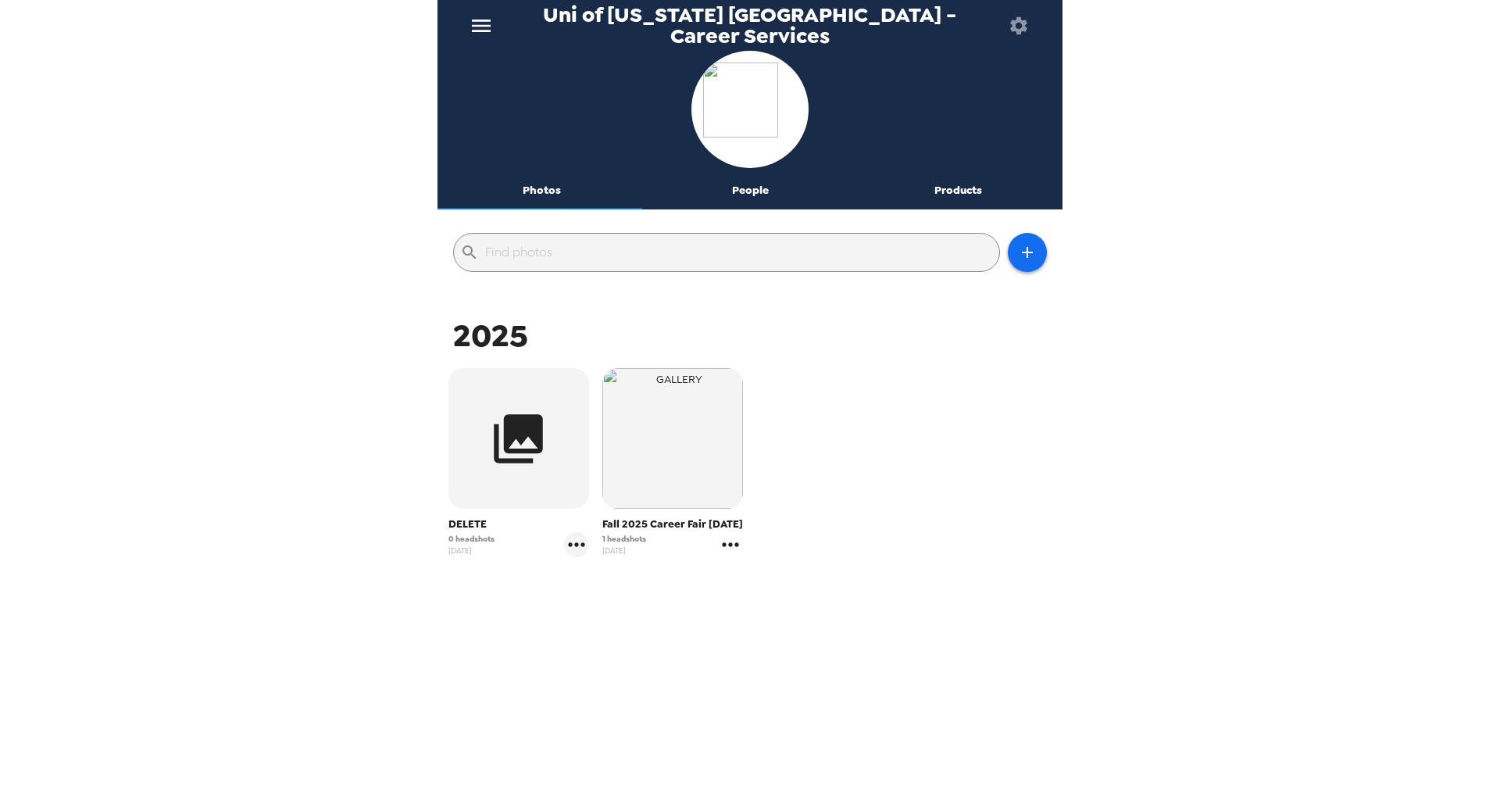
click at [723, 546] on icon "gallery menu" at bounding box center [731, 544] width 17 height 4
click at [743, 591] on icon at bounding box center [738, 593] width 19 height 19
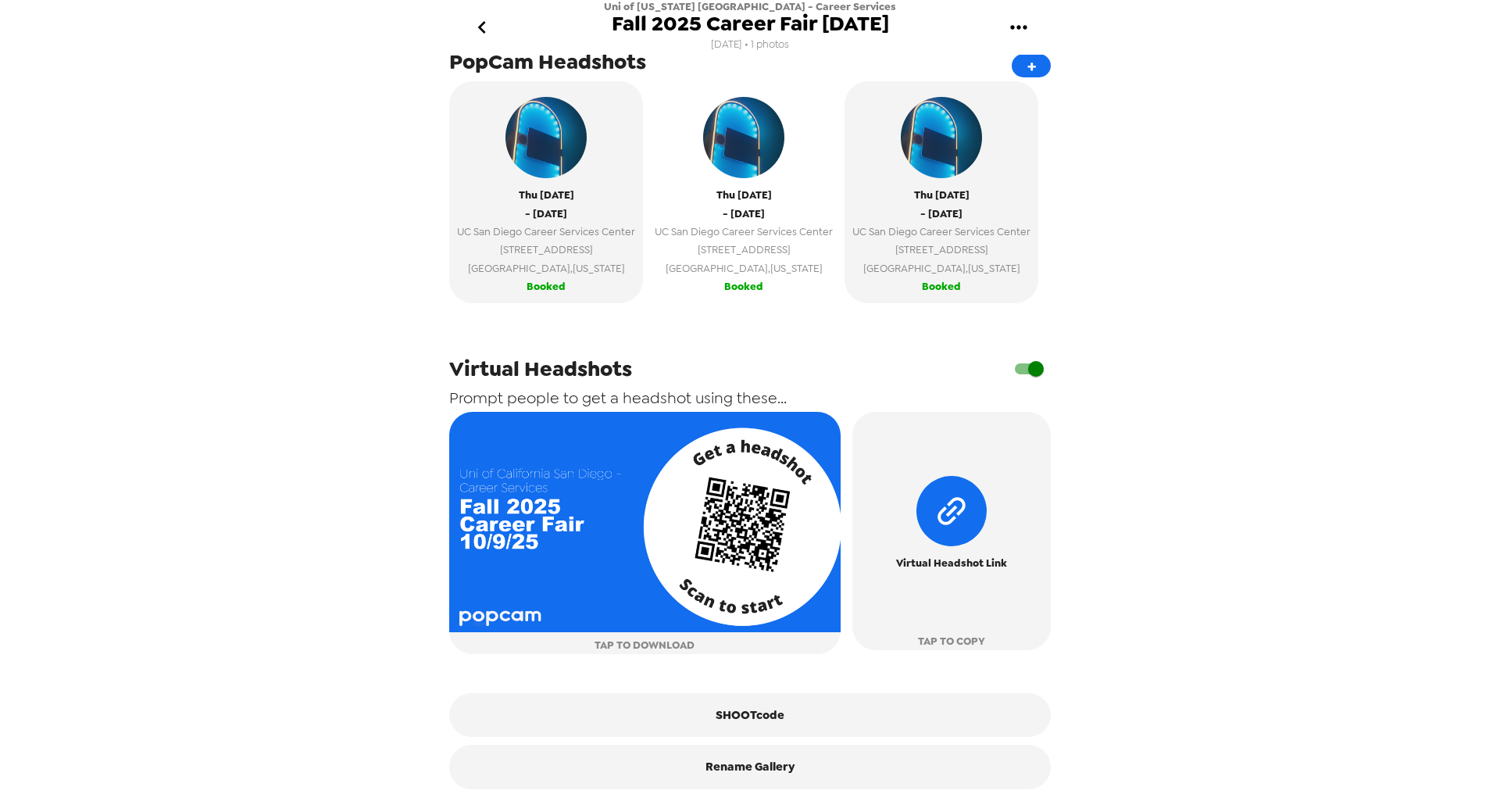
scroll to position [524, 0]
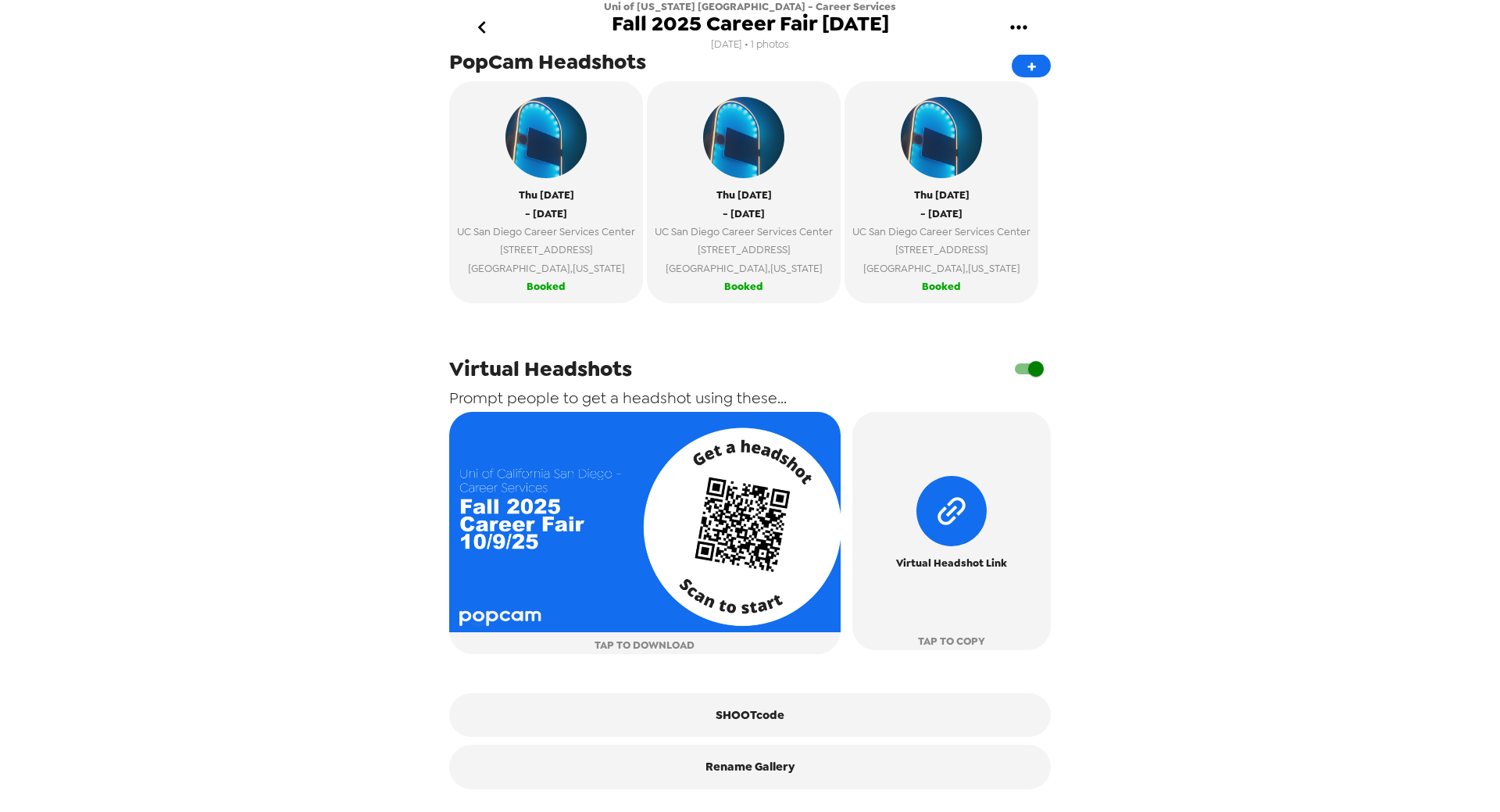
scroll to position [524, 0]
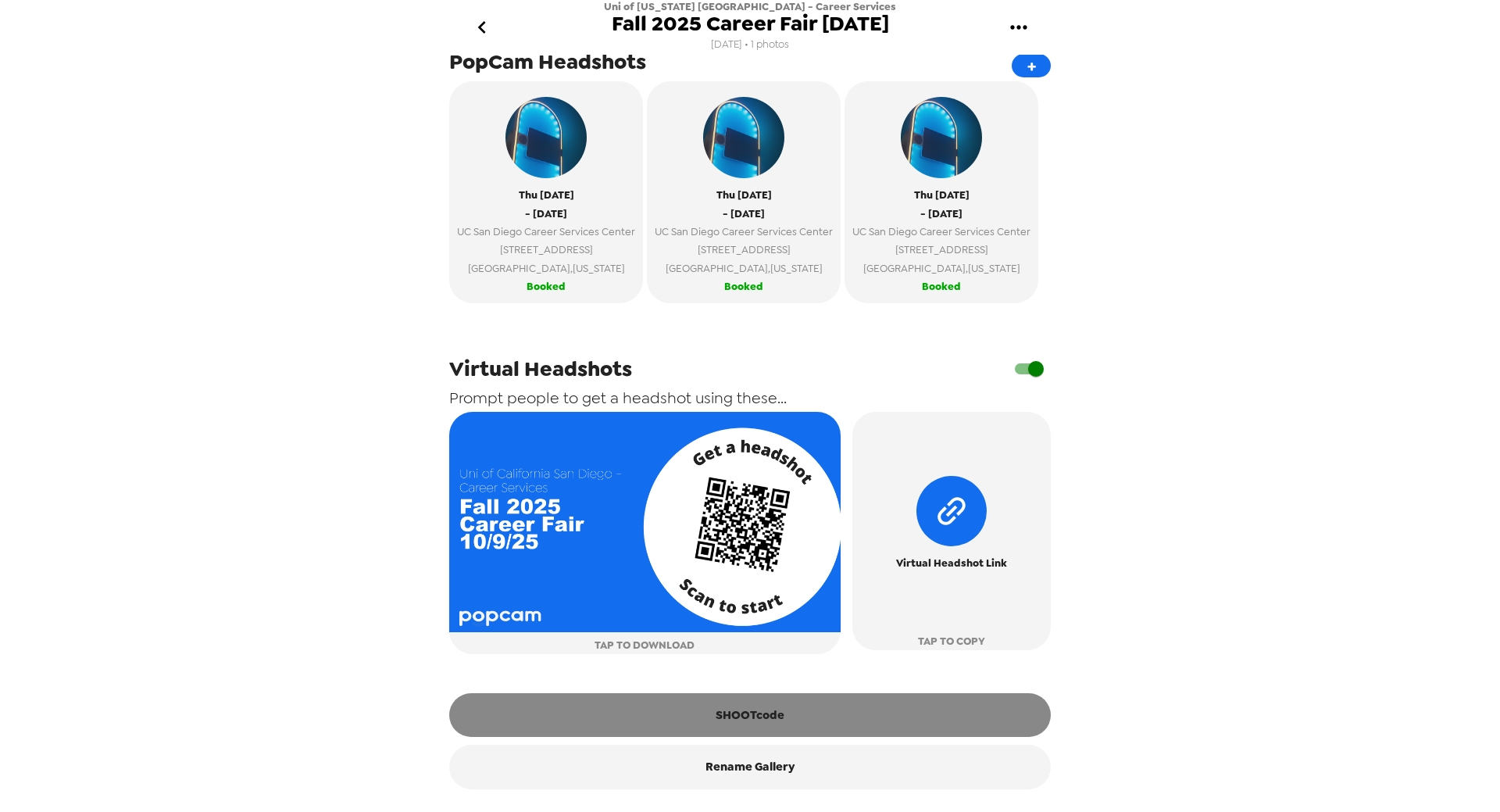
click at [718, 712] on button "SHOOTcode" at bounding box center [750, 715] width 602 height 44
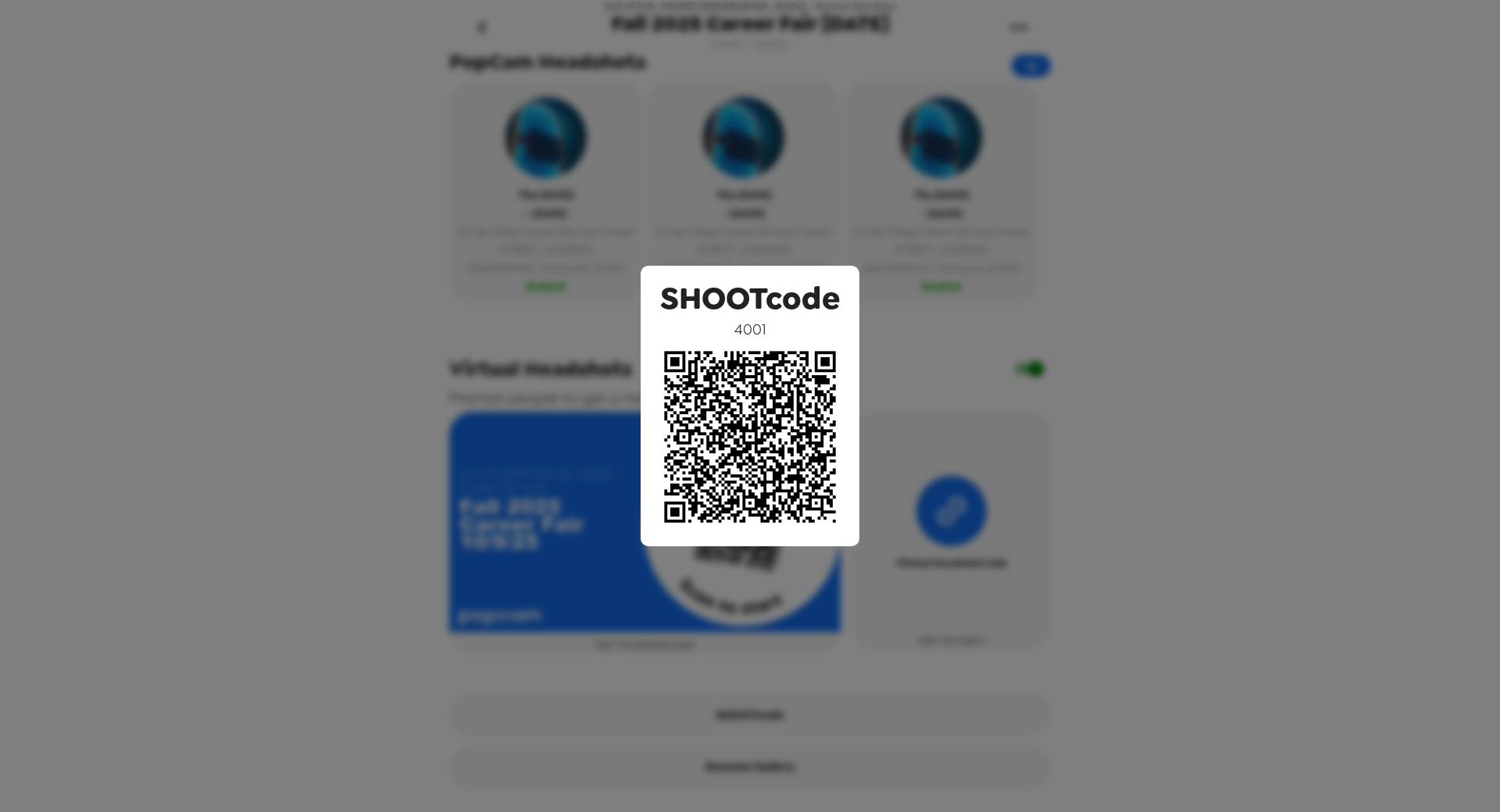
click at [1239, 478] on div "SHOOTcode 4001" at bounding box center [750, 406] width 1500 height 812
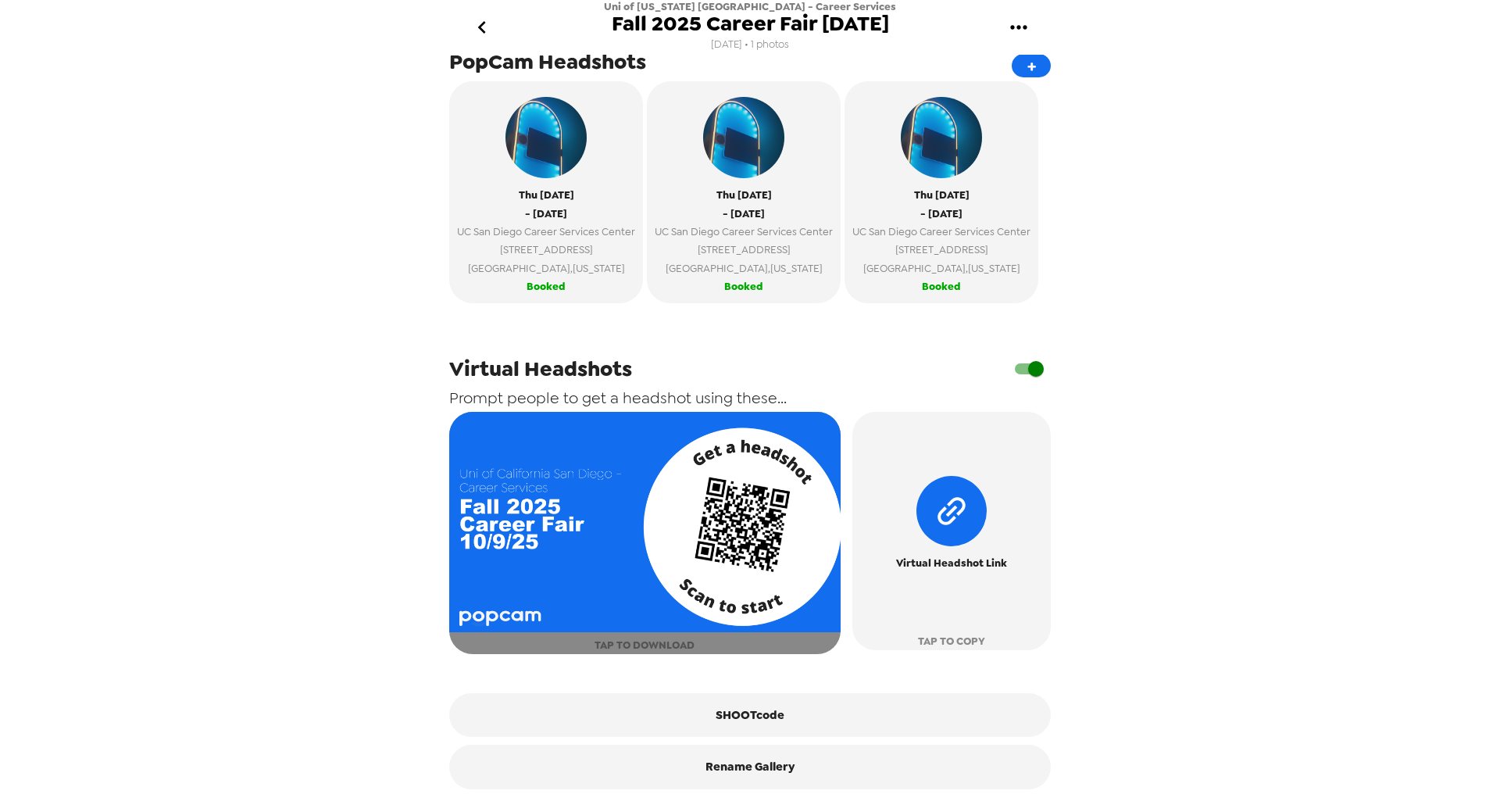
click at [581, 631] on img "button" at bounding box center [644, 522] width 392 height 220
